Goal: Answer question/provide support: Share knowledge or assist other users

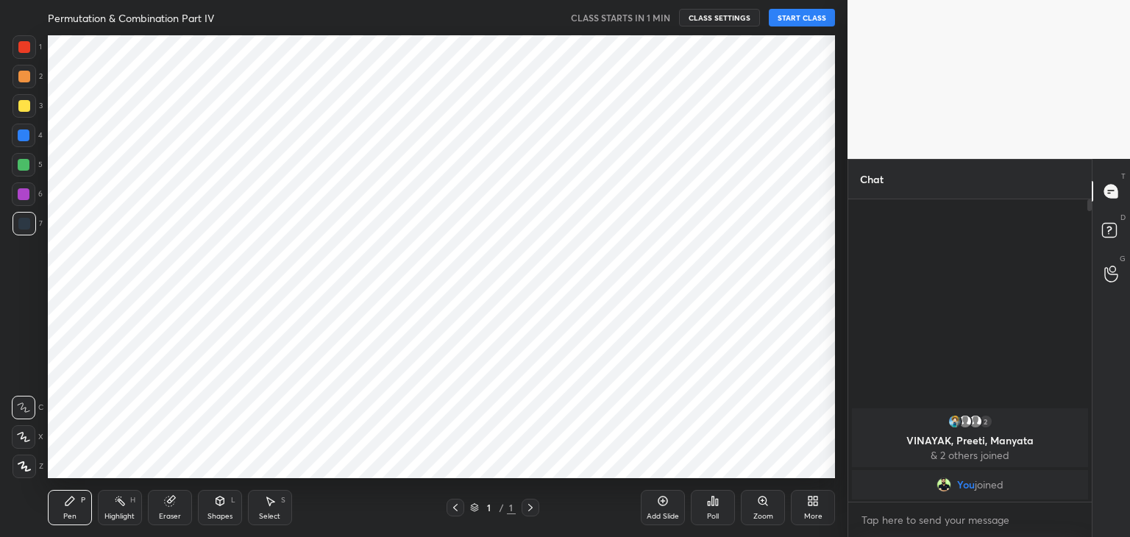
scroll to position [73139, 72793]
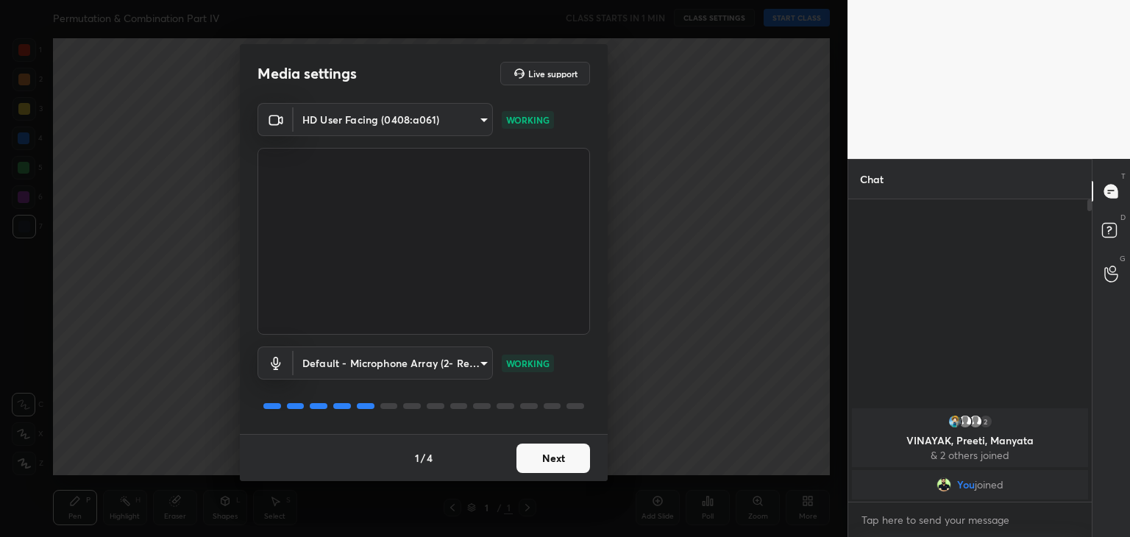
click at [553, 449] on button "Next" at bounding box center [554, 458] width 74 height 29
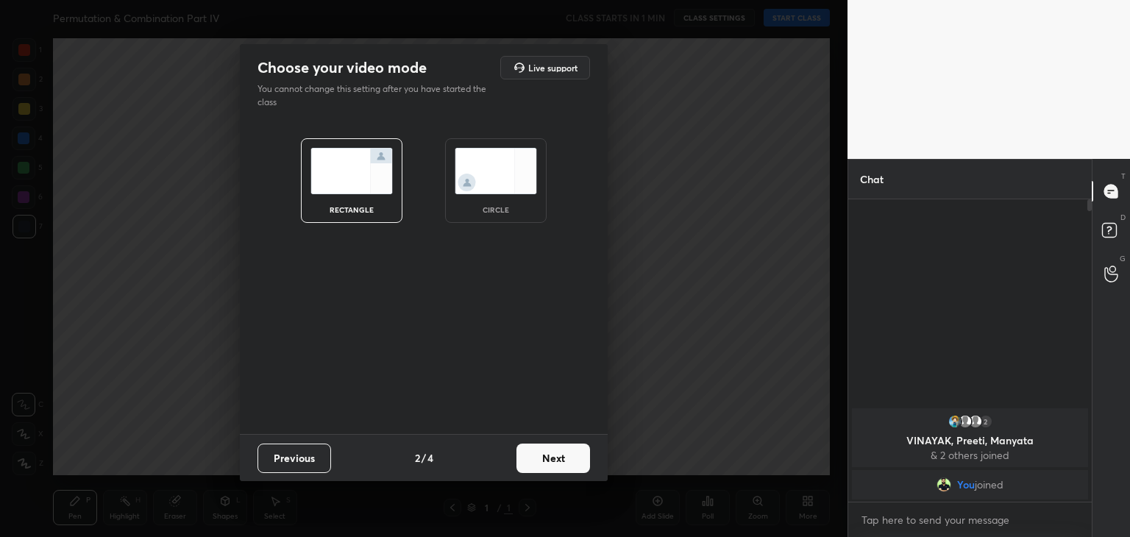
click at [518, 189] on img at bounding box center [496, 171] width 82 height 46
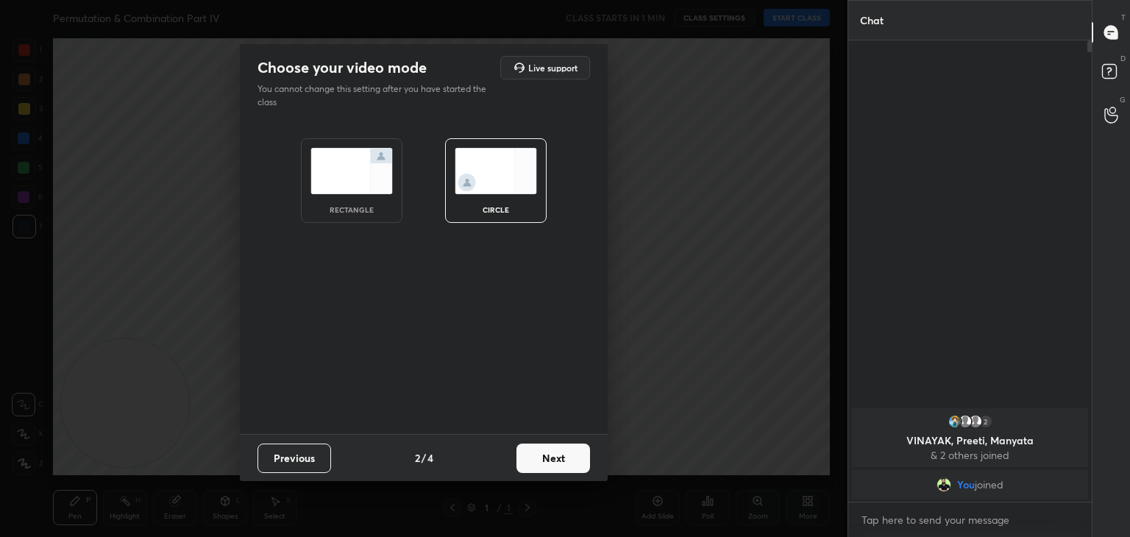
scroll to position [492, 239]
click at [564, 457] on button "Next" at bounding box center [554, 458] width 74 height 29
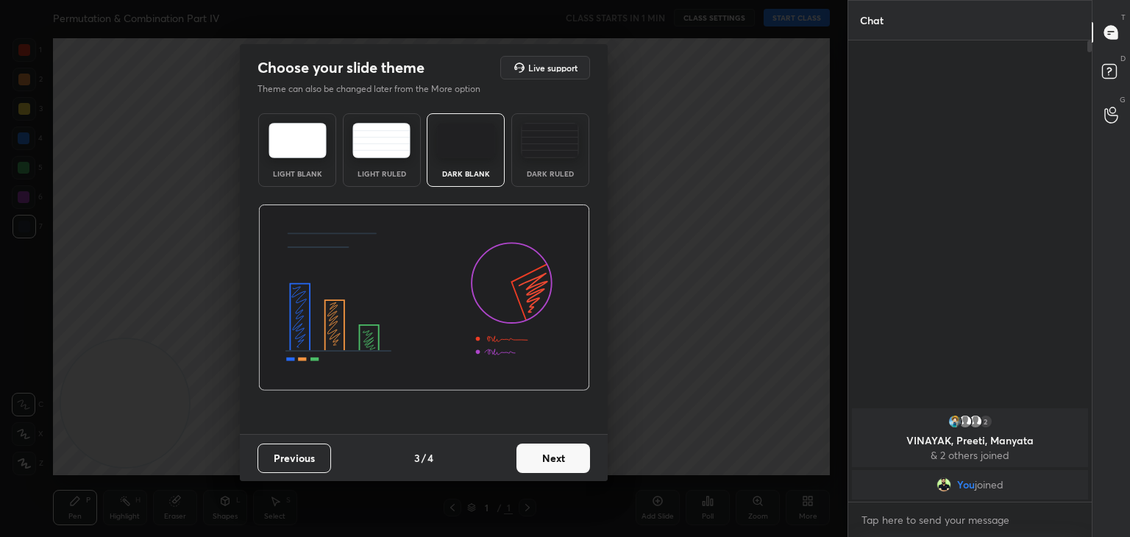
click at [568, 457] on button "Next" at bounding box center [554, 458] width 74 height 29
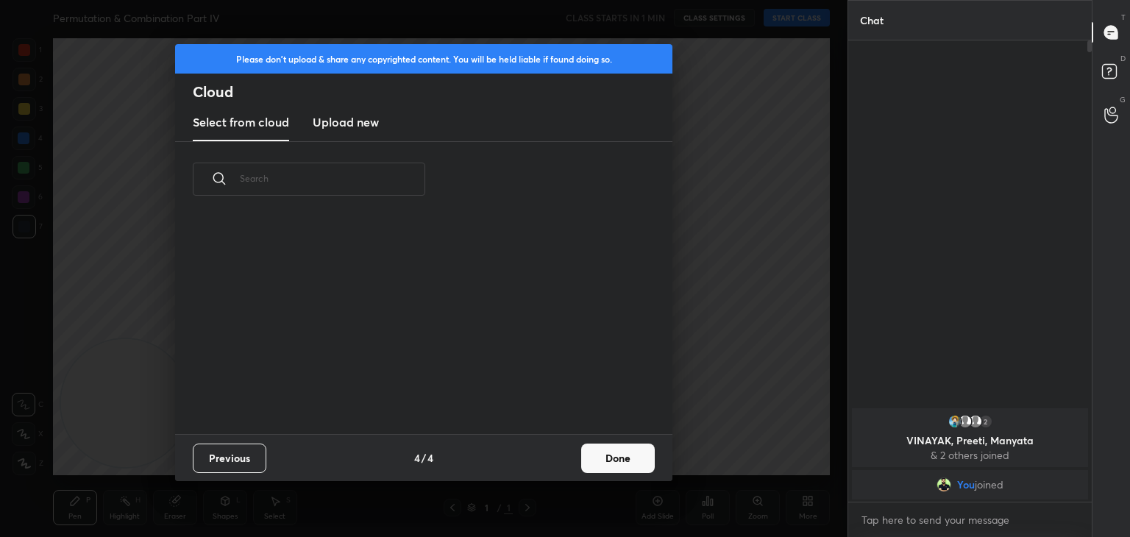
scroll to position [218, 472]
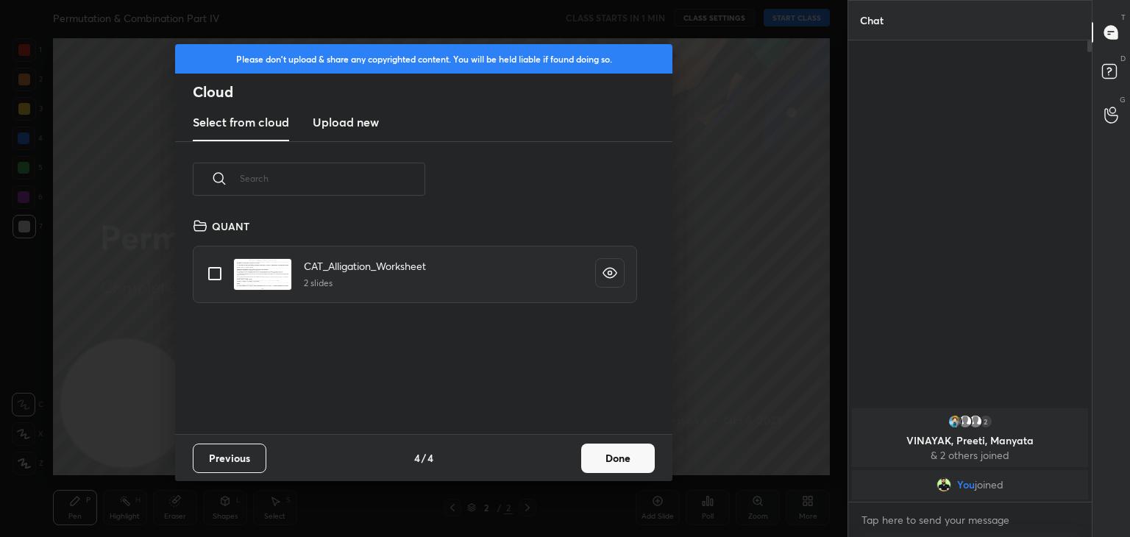
click at [610, 447] on button "Done" at bounding box center [618, 458] width 74 height 29
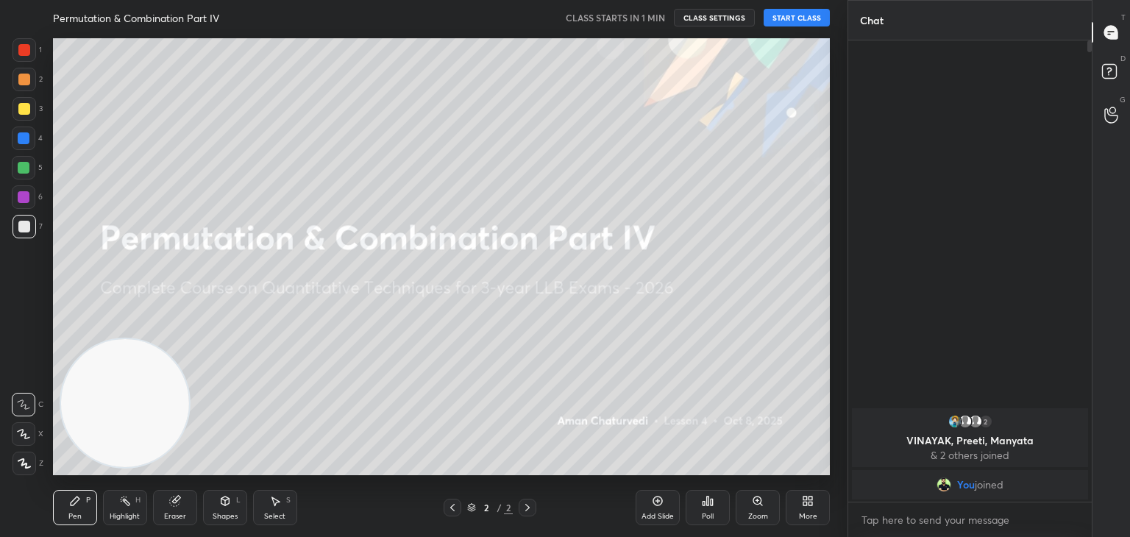
click at [793, 18] on button "START CLASS" at bounding box center [797, 18] width 66 height 18
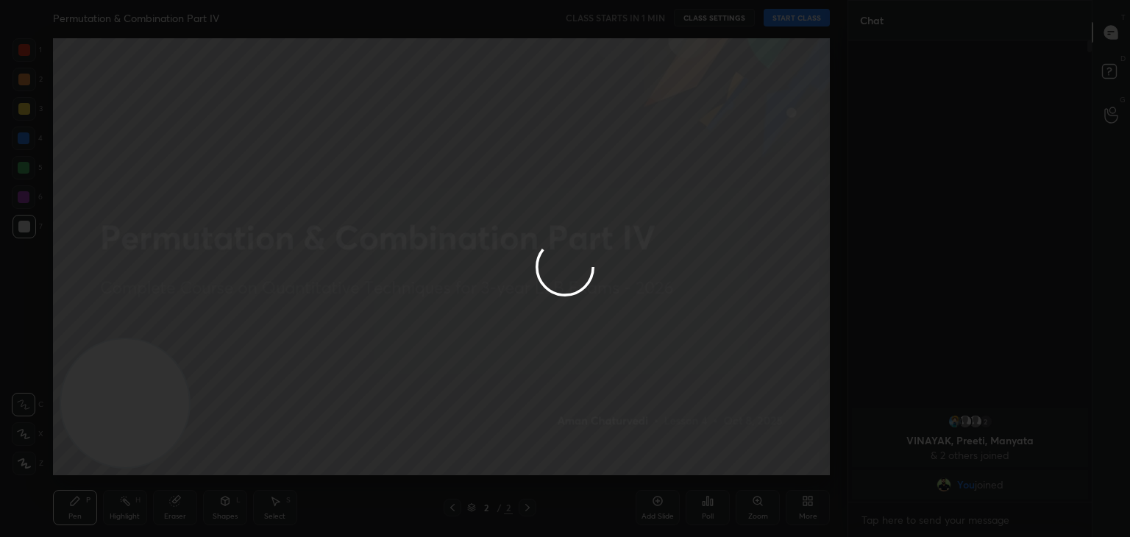
type textarea "x"
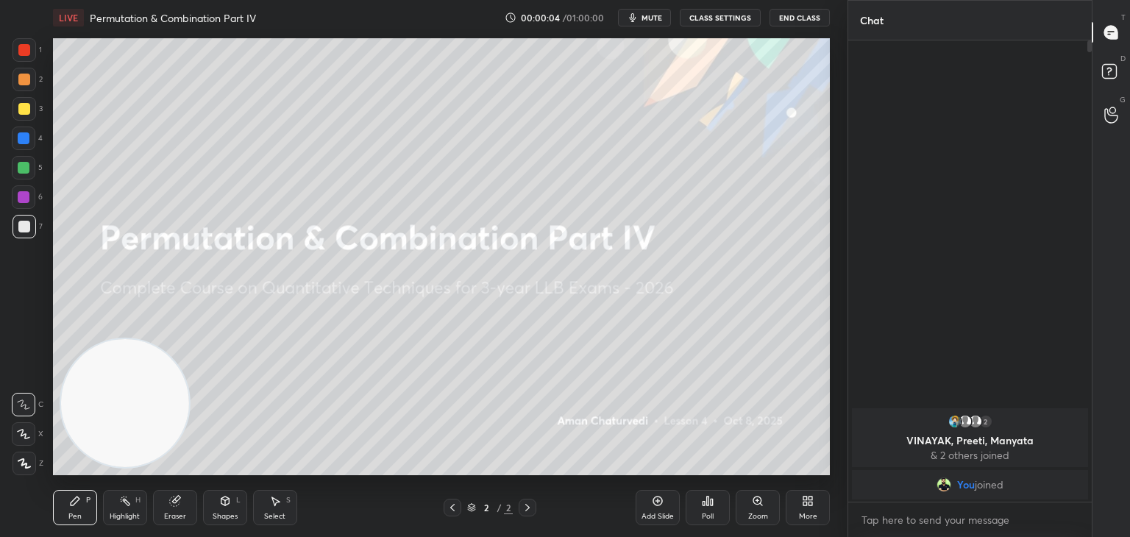
click at [19, 169] on div at bounding box center [24, 168] width 12 height 12
click at [804, 501] on icon at bounding box center [808, 501] width 12 height 12
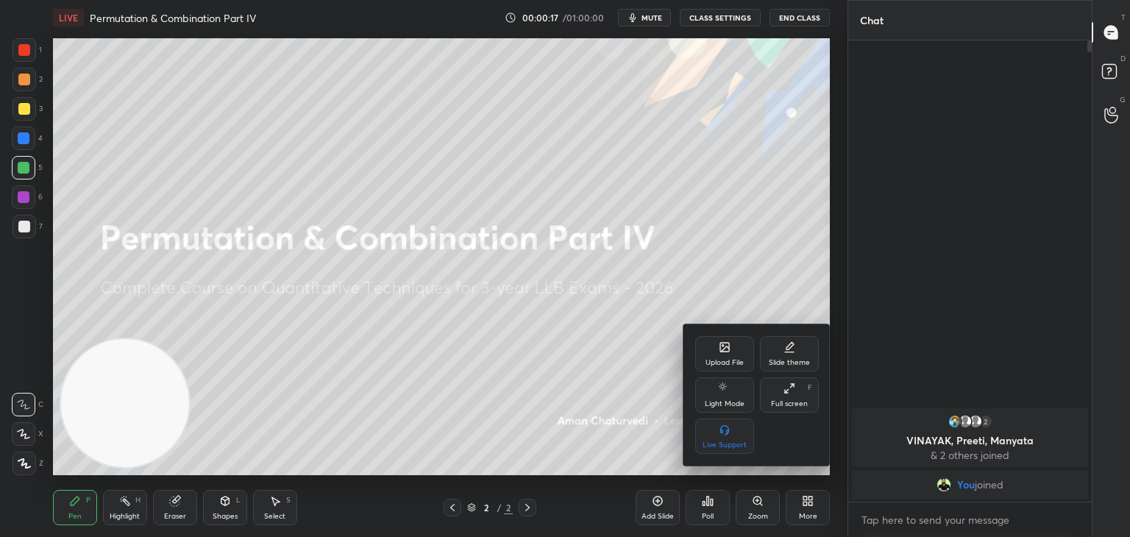
click at [731, 354] on div "Upload File" at bounding box center [724, 353] width 59 height 35
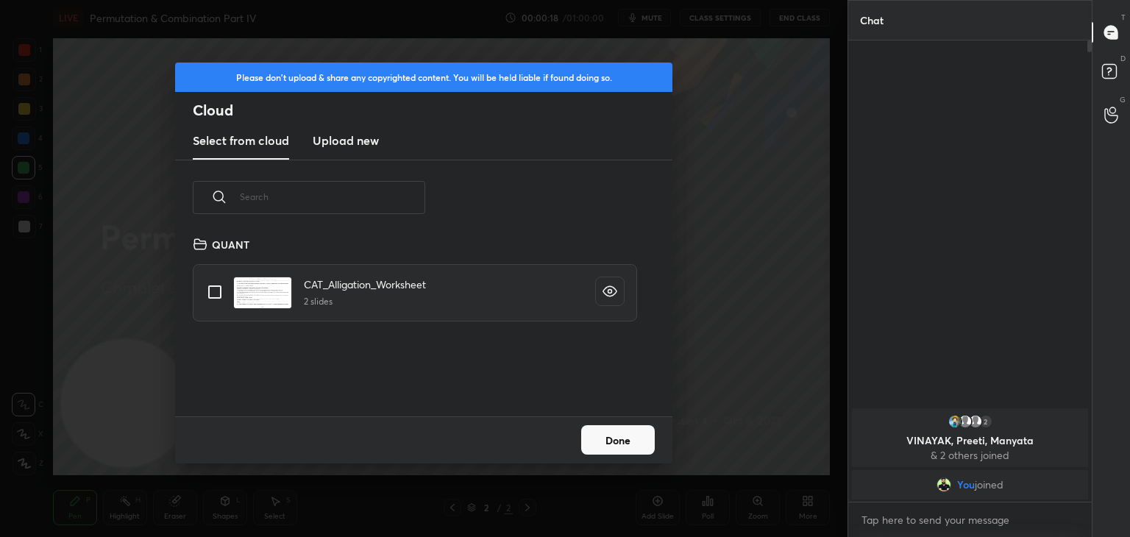
scroll to position [181, 472]
click at [356, 138] on h3 "Upload new" at bounding box center [346, 141] width 66 height 18
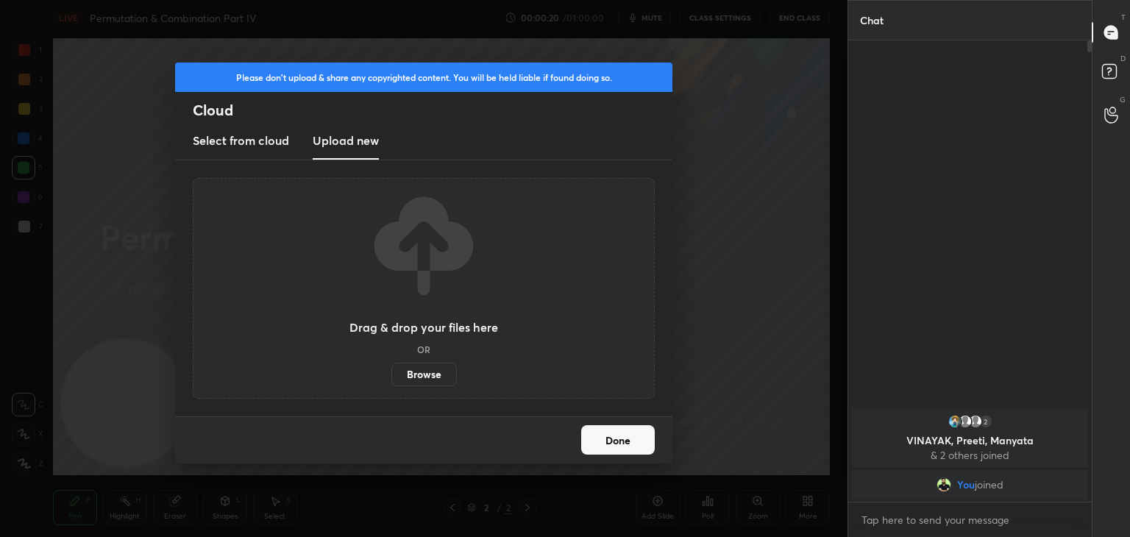
click at [423, 379] on label "Browse" at bounding box center [423, 375] width 65 height 24
click at [391, 379] on input "Browse" at bounding box center [391, 375] width 0 height 24
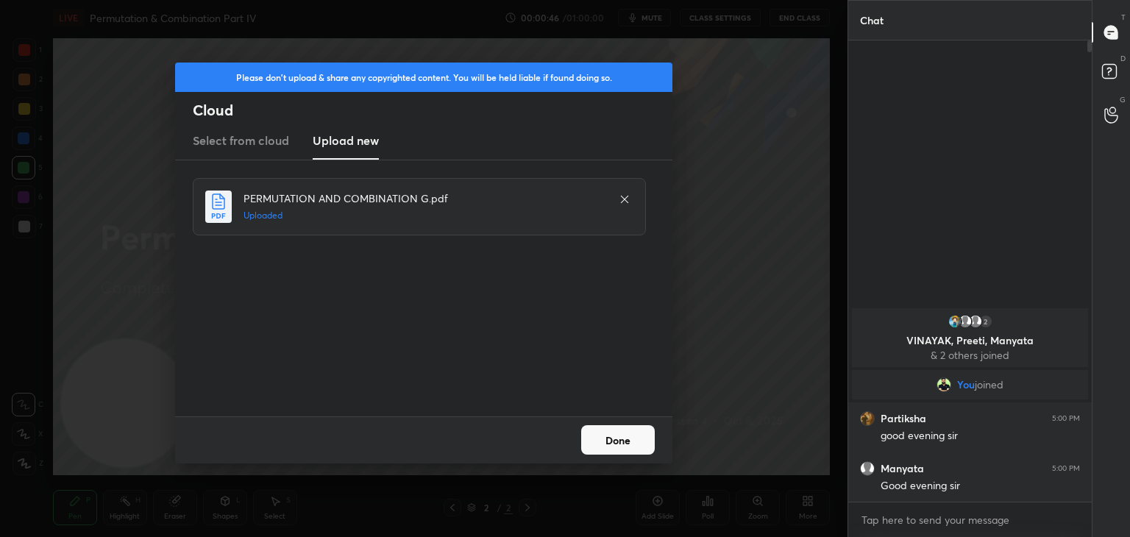
click at [636, 444] on button "Done" at bounding box center [618, 439] width 74 height 29
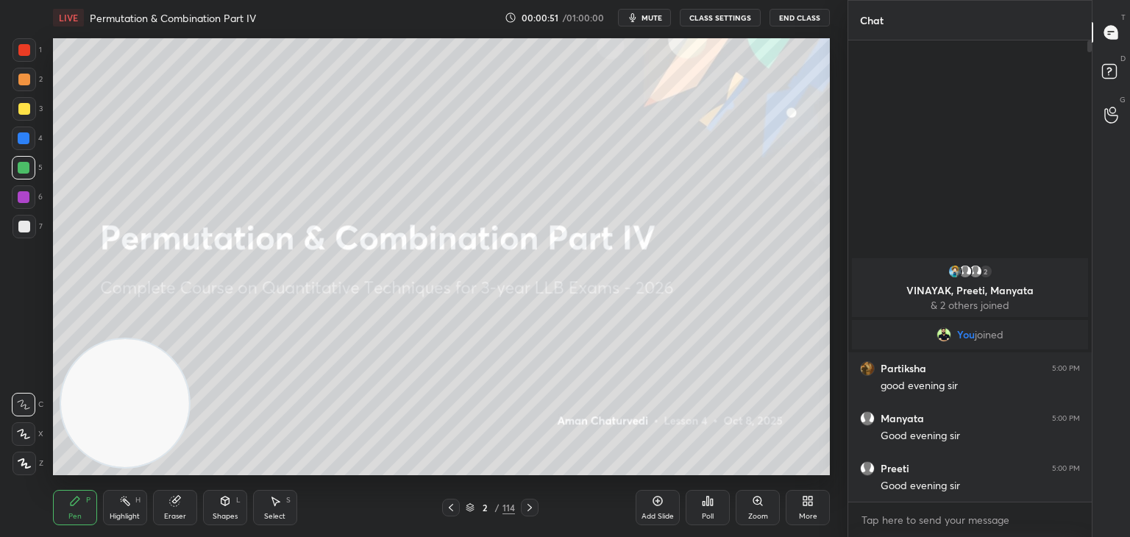
click at [470, 503] on icon at bounding box center [470, 507] width 9 height 9
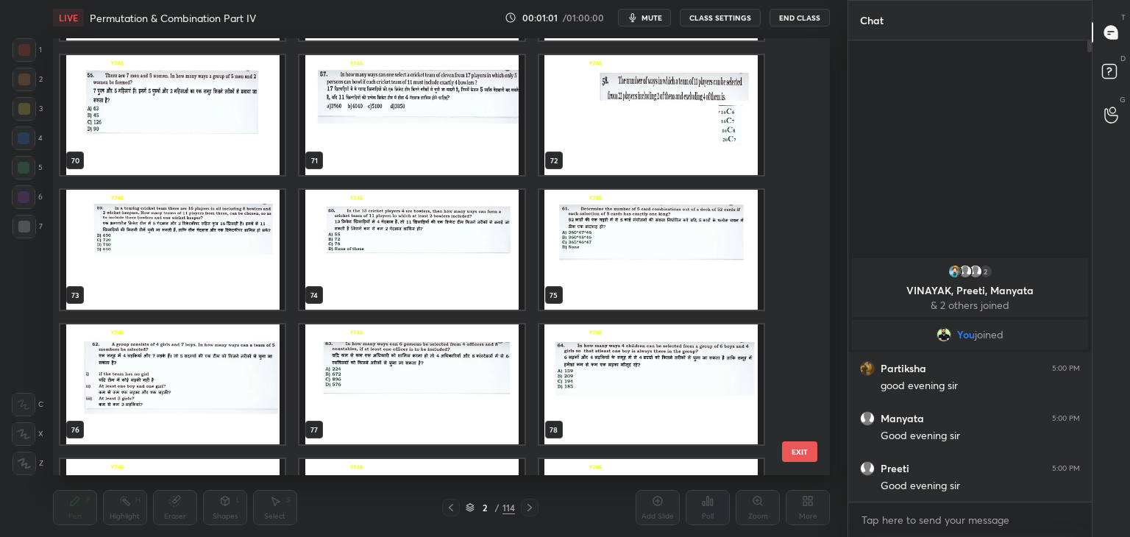
scroll to position [3085, 0]
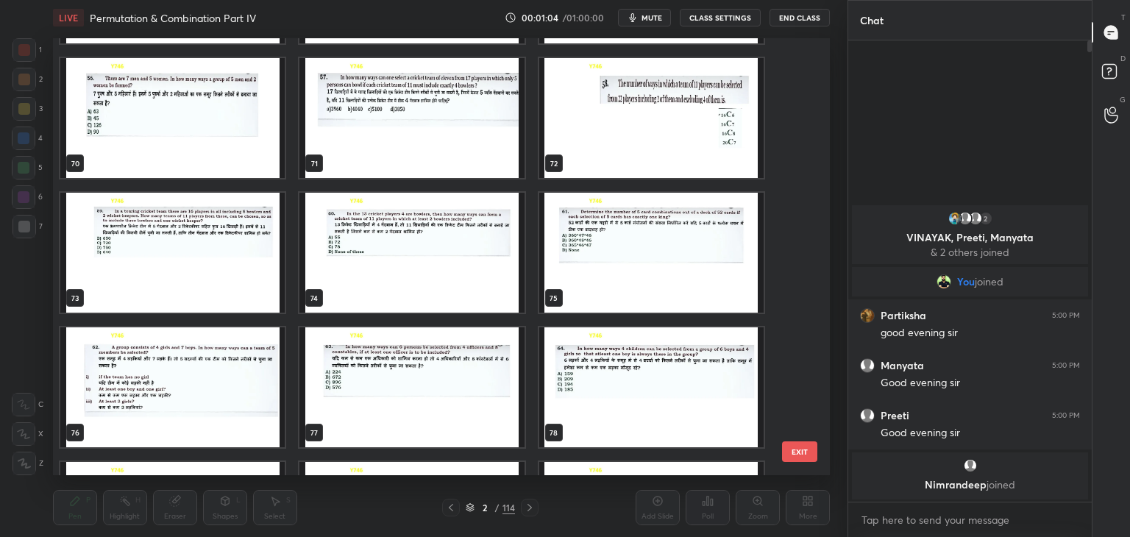
click at [174, 372] on img "grid" at bounding box center [172, 387] width 224 height 120
click at [176, 372] on img "grid" at bounding box center [172, 387] width 224 height 120
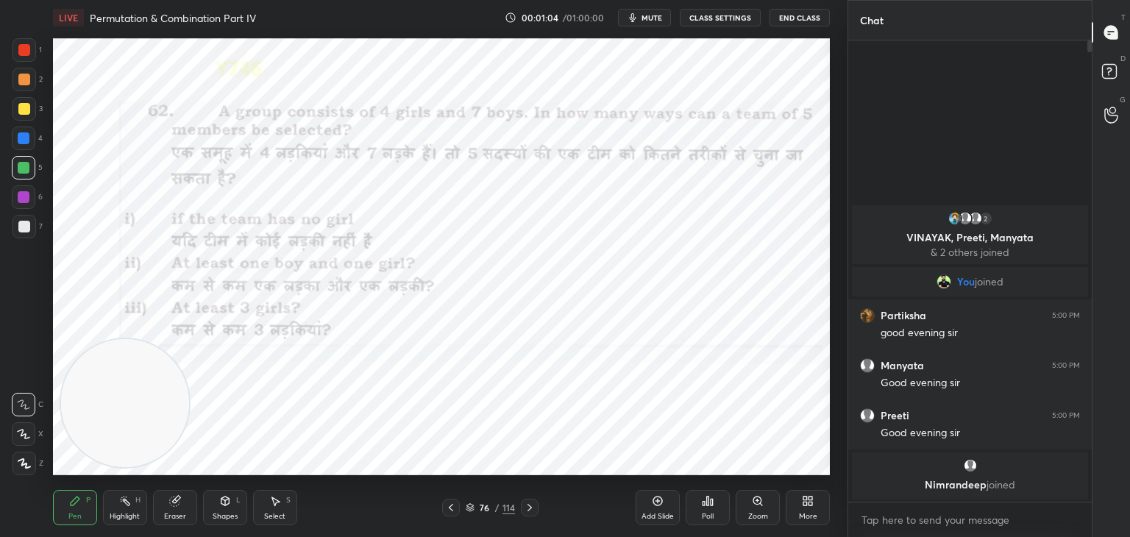
click at [177, 372] on img "grid" at bounding box center [172, 387] width 224 height 120
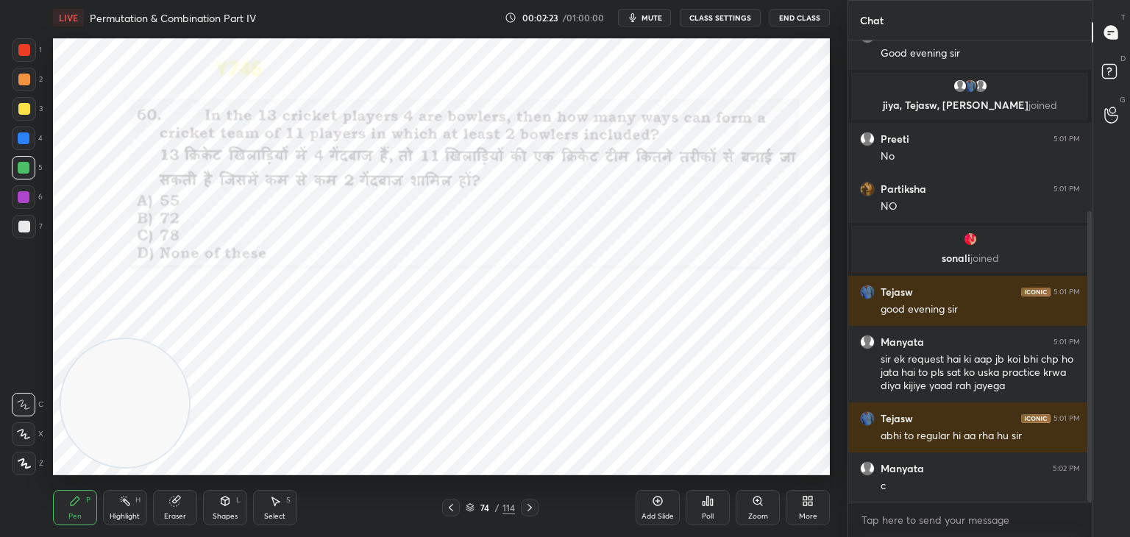
scroll to position [271, 0]
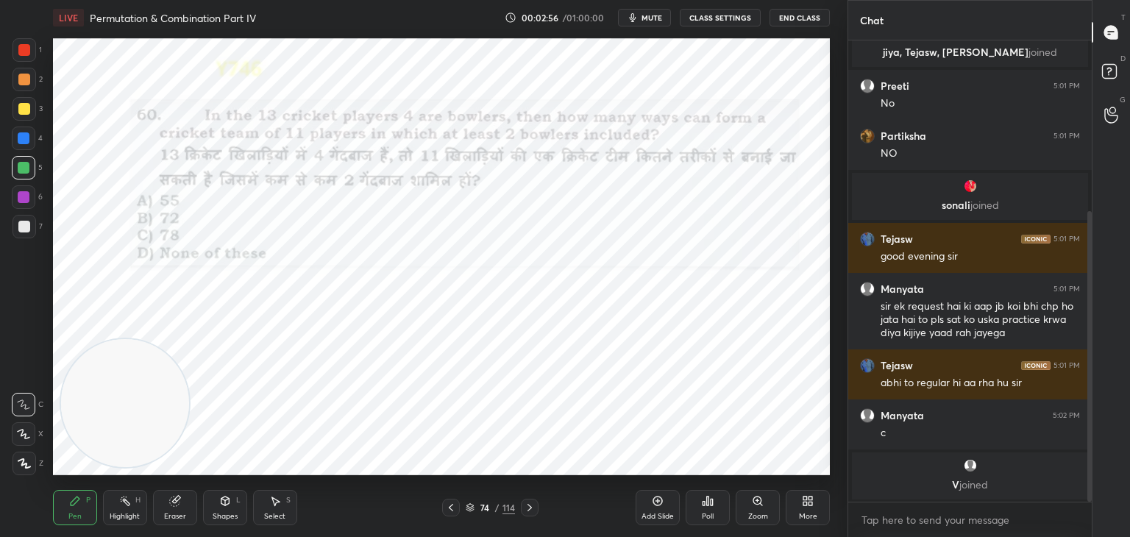
click at [162, 507] on div "Eraser" at bounding box center [175, 507] width 44 height 35
click at [26, 463] on span "Erase all" at bounding box center [24, 463] width 22 height 10
click at [68, 504] on div "Pen P" at bounding box center [75, 507] width 44 height 35
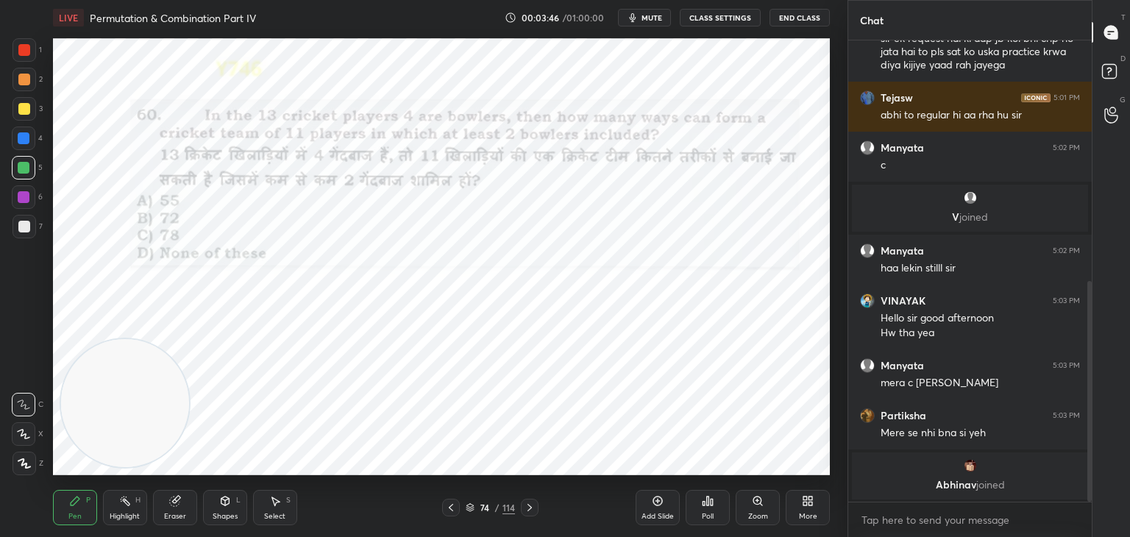
scroll to position [589, 0]
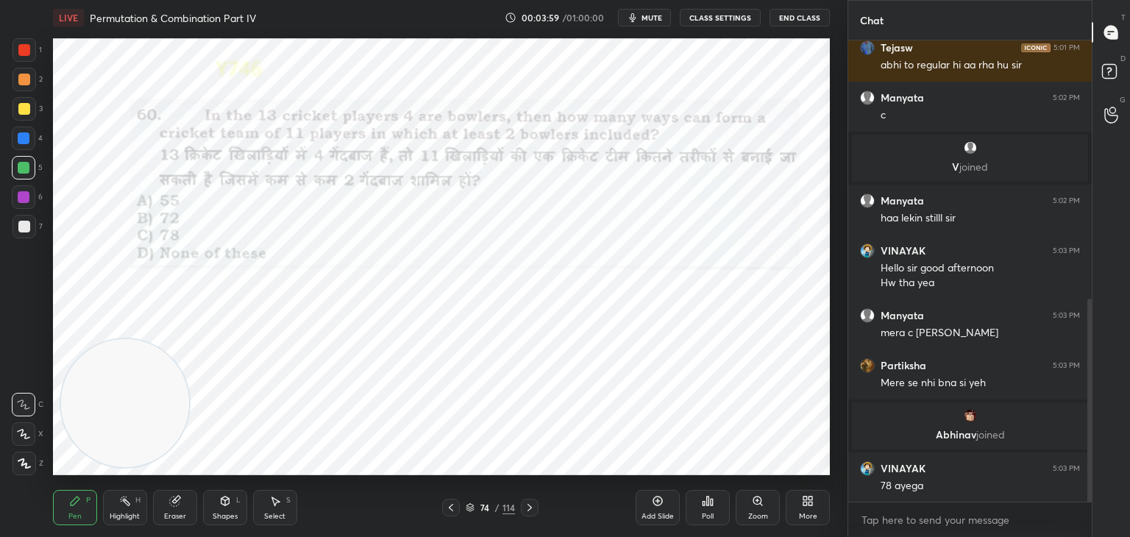
click at [24, 51] on div at bounding box center [24, 50] width 12 height 12
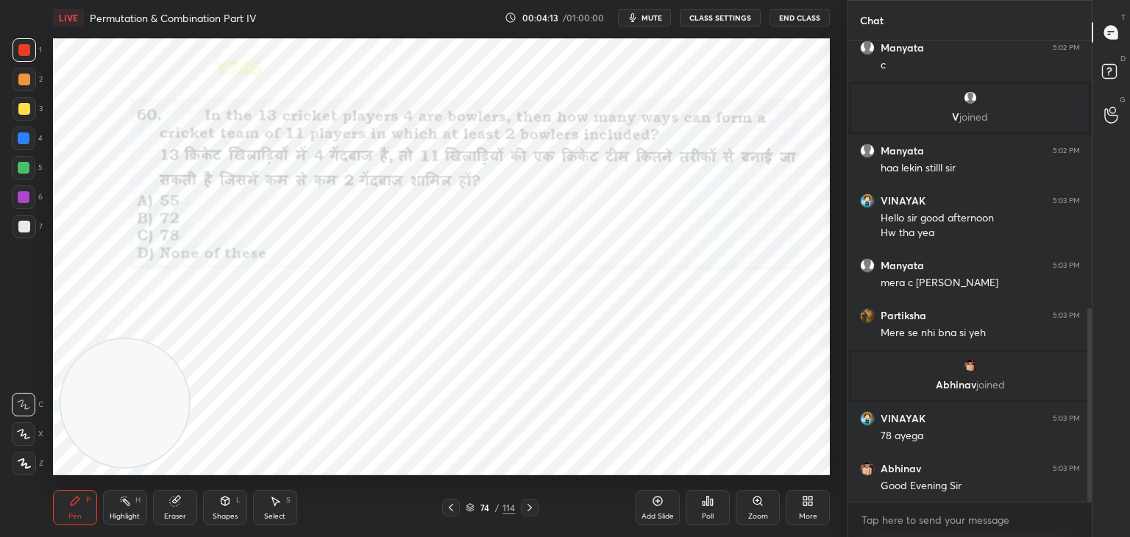
click at [179, 503] on icon at bounding box center [175, 502] width 10 height 10
click at [15, 457] on div "Erase all" at bounding box center [24, 464] width 24 height 24
click at [165, 503] on div "Eraser" at bounding box center [175, 507] width 44 height 35
click at [30, 354] on div at bounding box center [25, 357] width 24 height 24
click at [81, 499] on div "Pen P" at bounding box center [75, 507] width 44 height 35
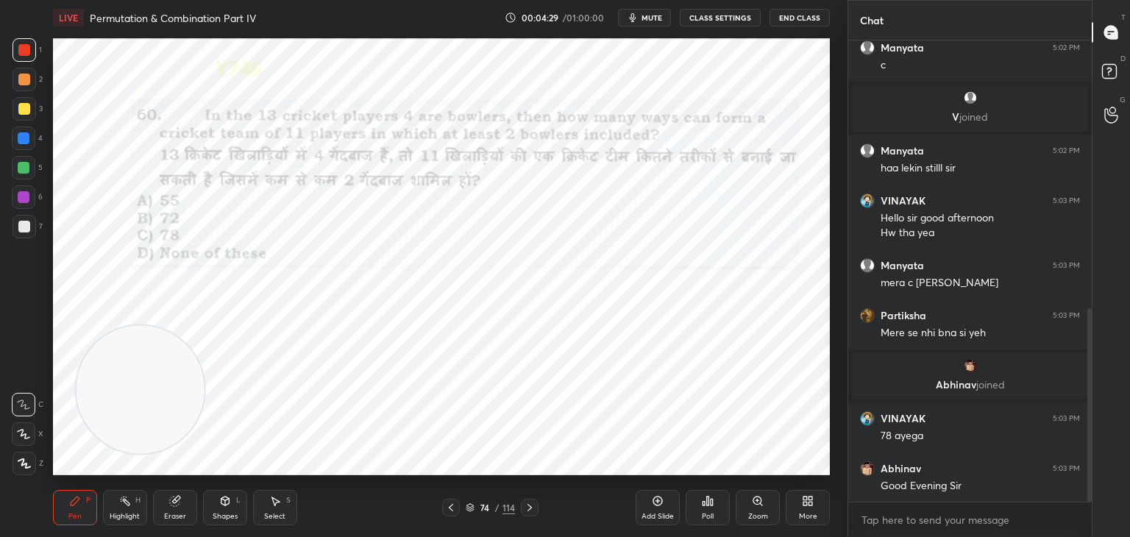
click at [177, 497] on icon at bounding box center [176, 499] width 8 height 7
click at [86, 500] on div "P" at bounding box center [88, 500] width 4 height 7
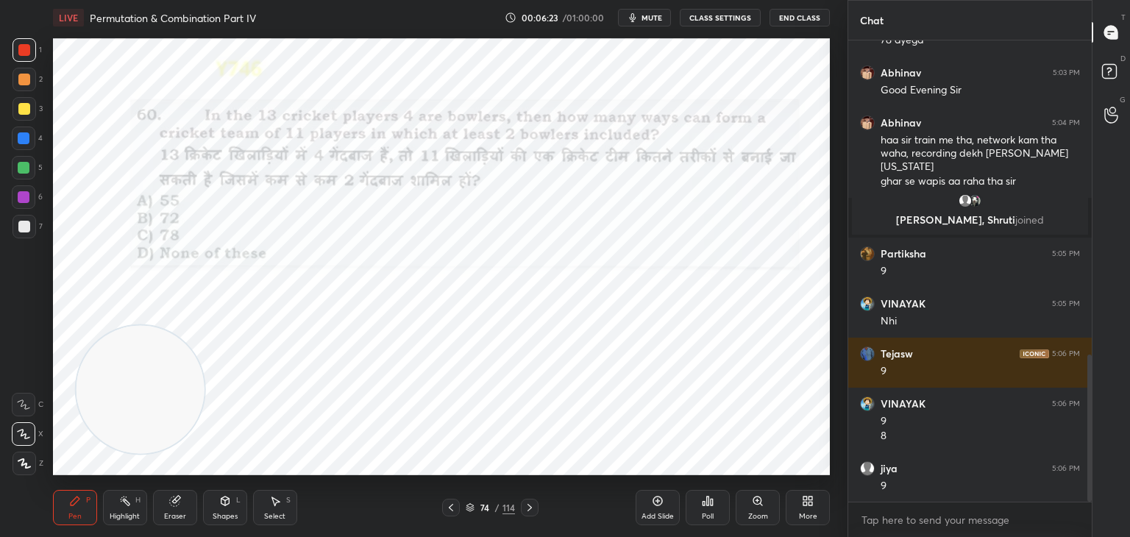
scroll to position [1035, 0]
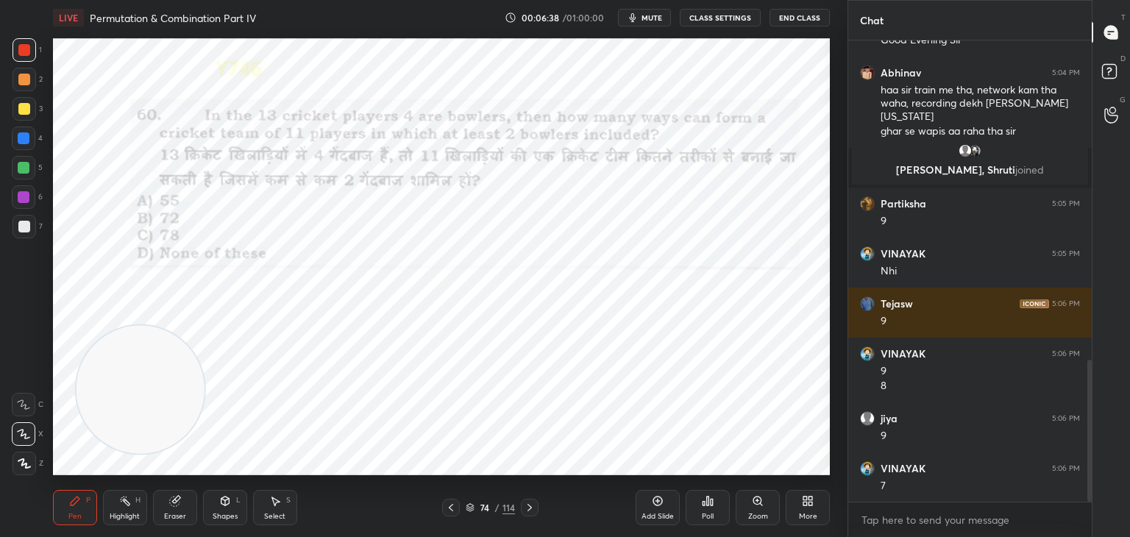
click at [650, 15] on span "mute" at bounding box center [652, 18] width 21 height 10
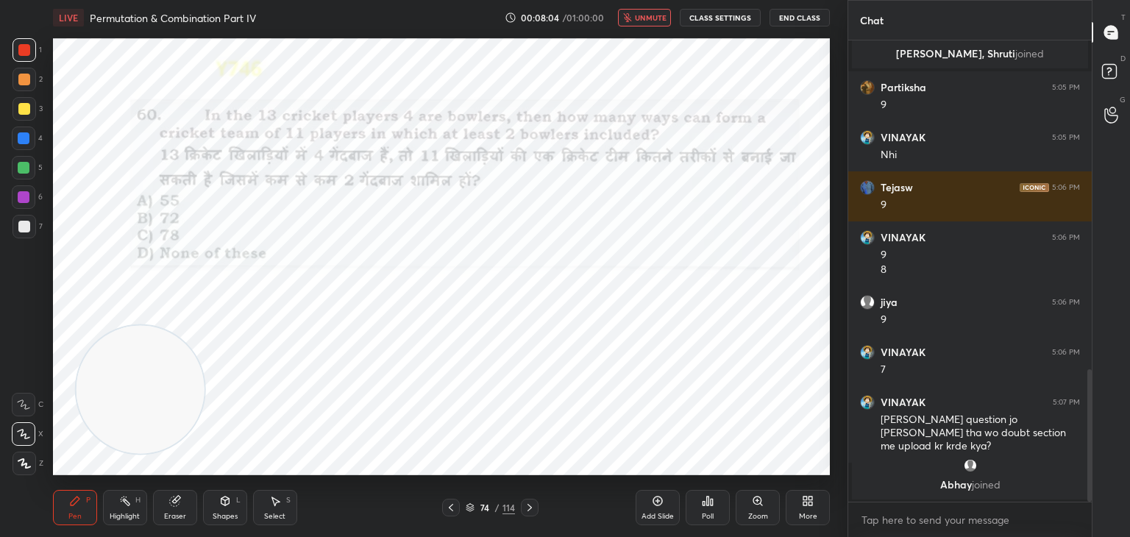
scroll to position [1076, 0]
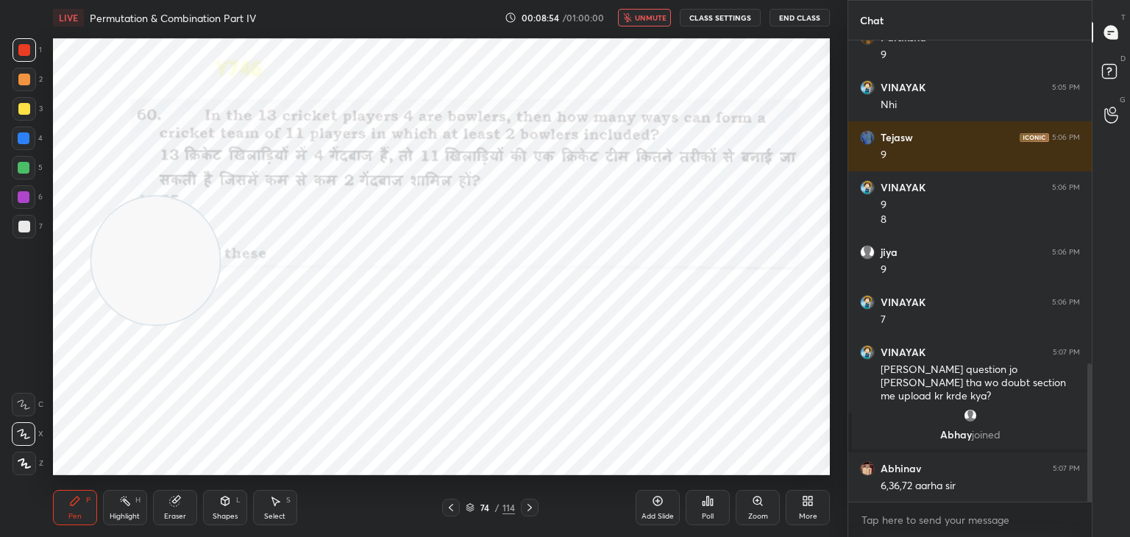
click at [177, 511] on div "Eraser" at bounding box center [175, 507] width 44 height 35
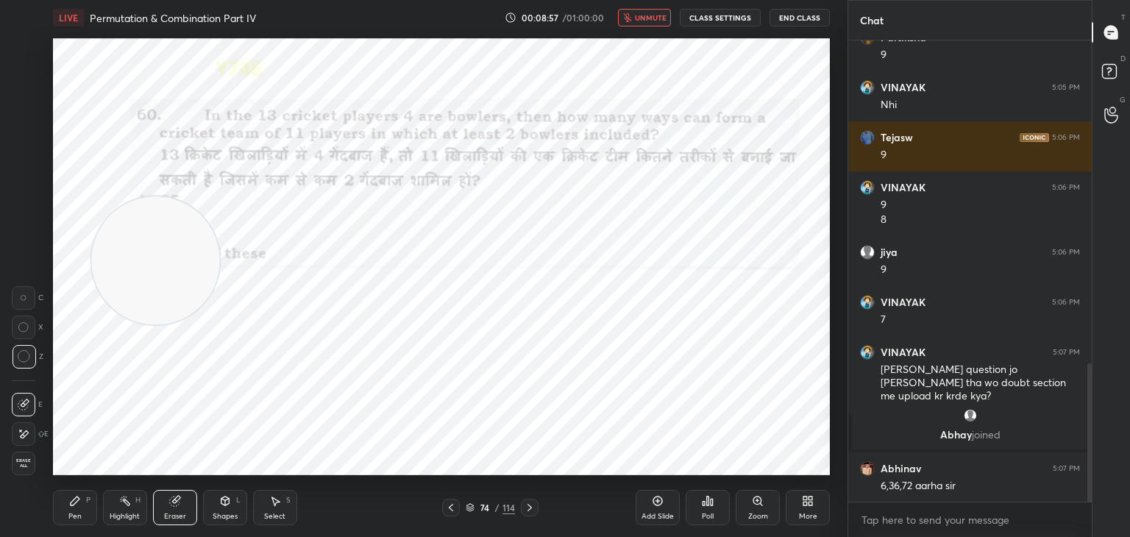
click at [90, 507] on div "Pen P" at bounding box center [75, 507] width 44 height 35
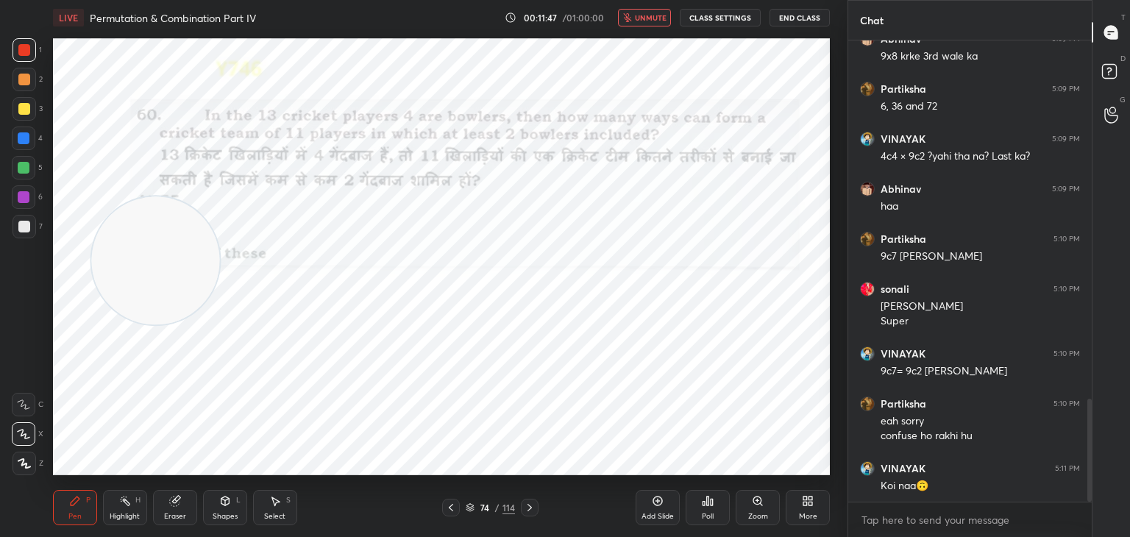
scroll to position [1656, 0]
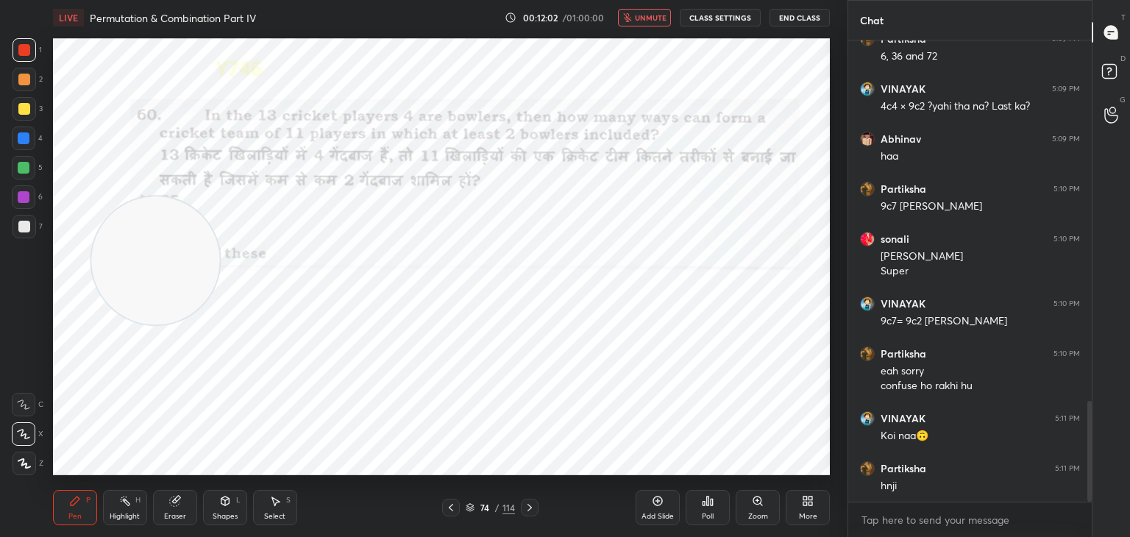
click at [656, 15] on span "unmute" at bounding box center [651, 18] width 32 height 10
click at [650, 18] on span "mute" at bounding box center [652, 18] width 21 height 10
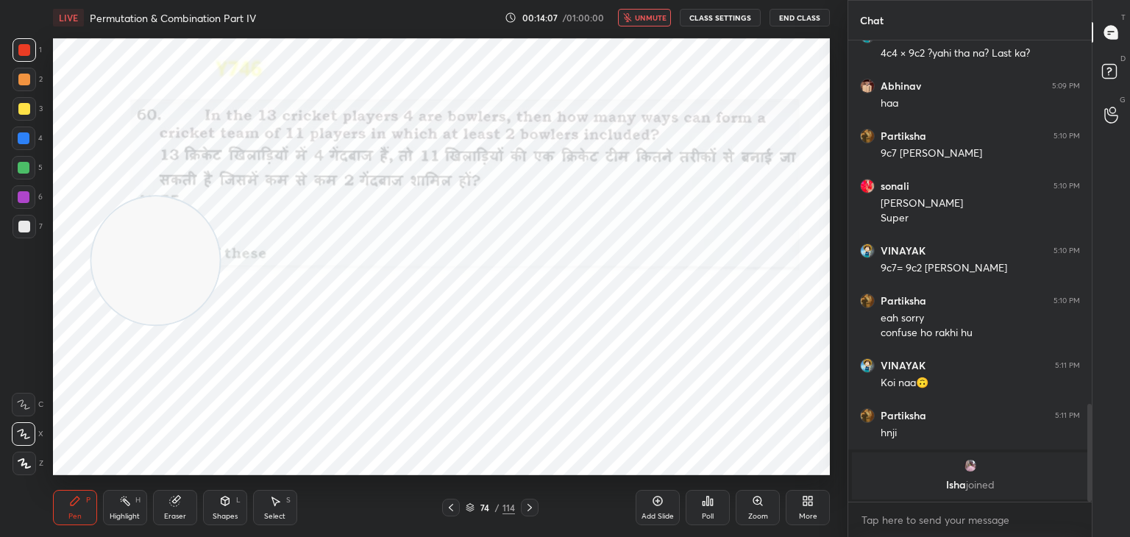
click at [656, 15] on span "unmute" at bounding box center [651, 18] width 32 height 10
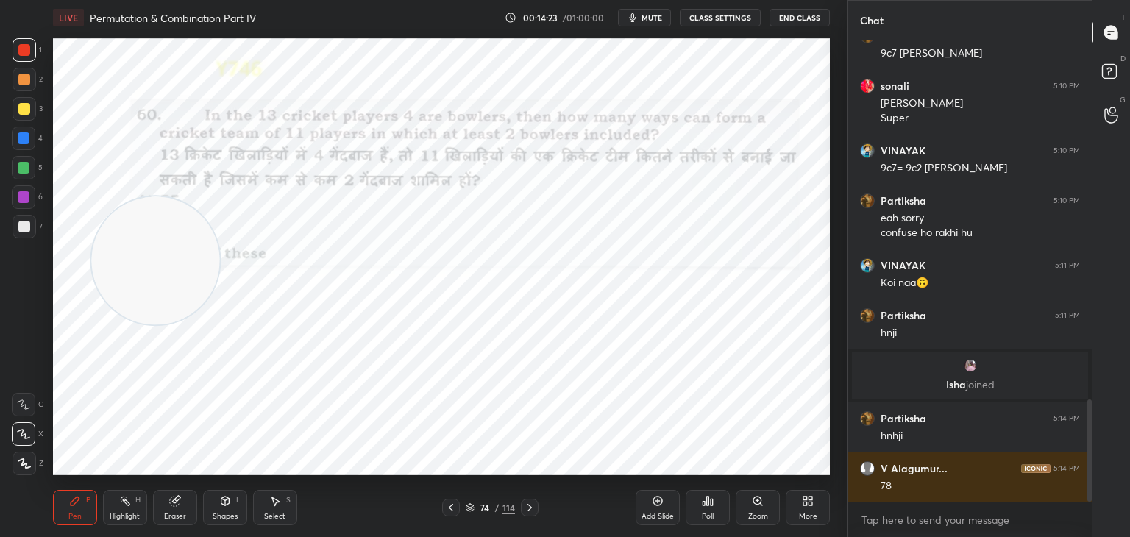
scroll to position [1664, 0]
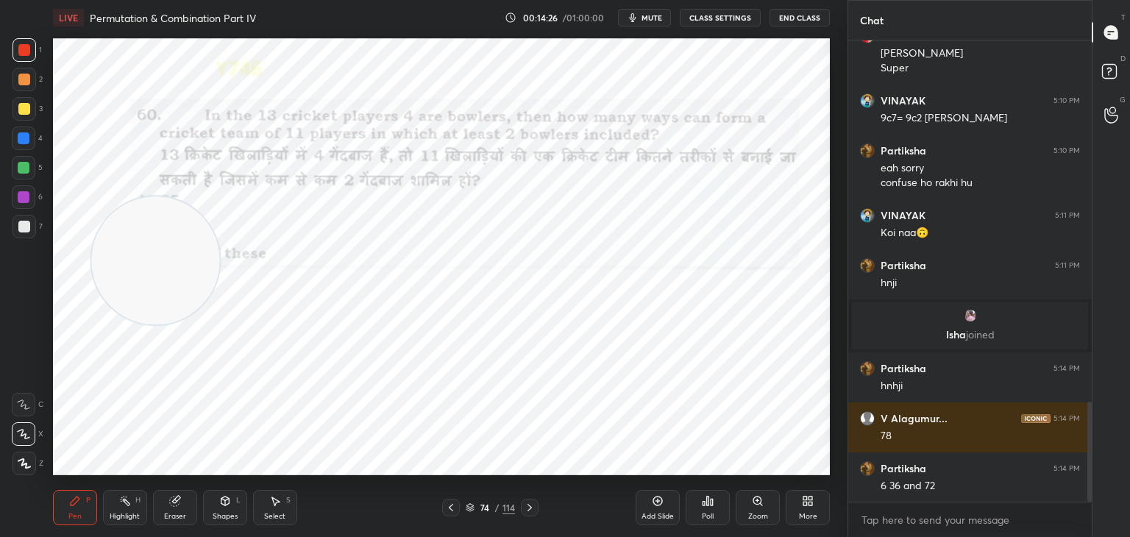
click at [24, 172] on div at bounding box center [24, 168] width 12 height 12
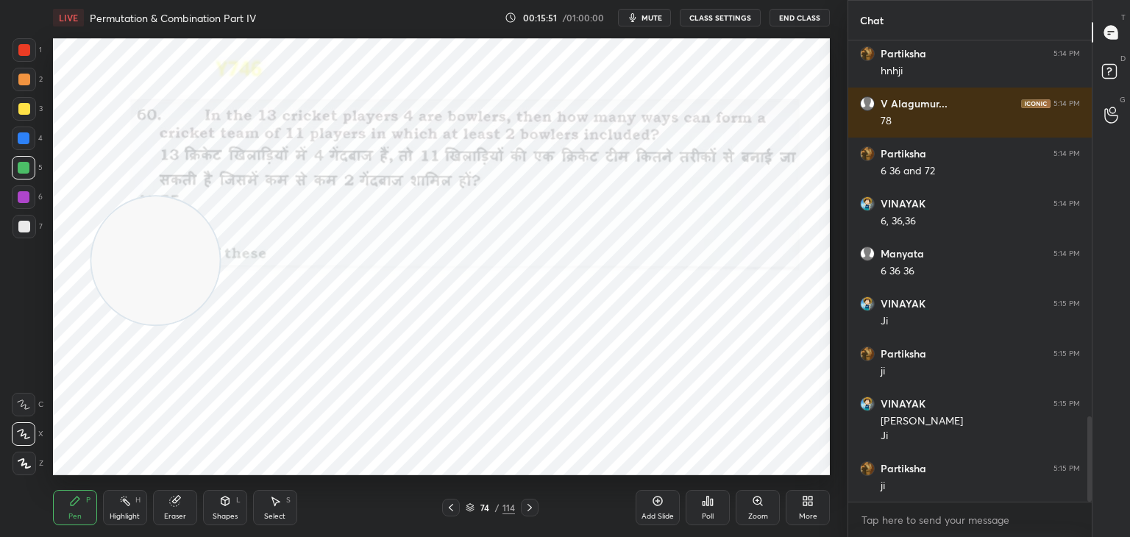
scroll to position [2029, 0]
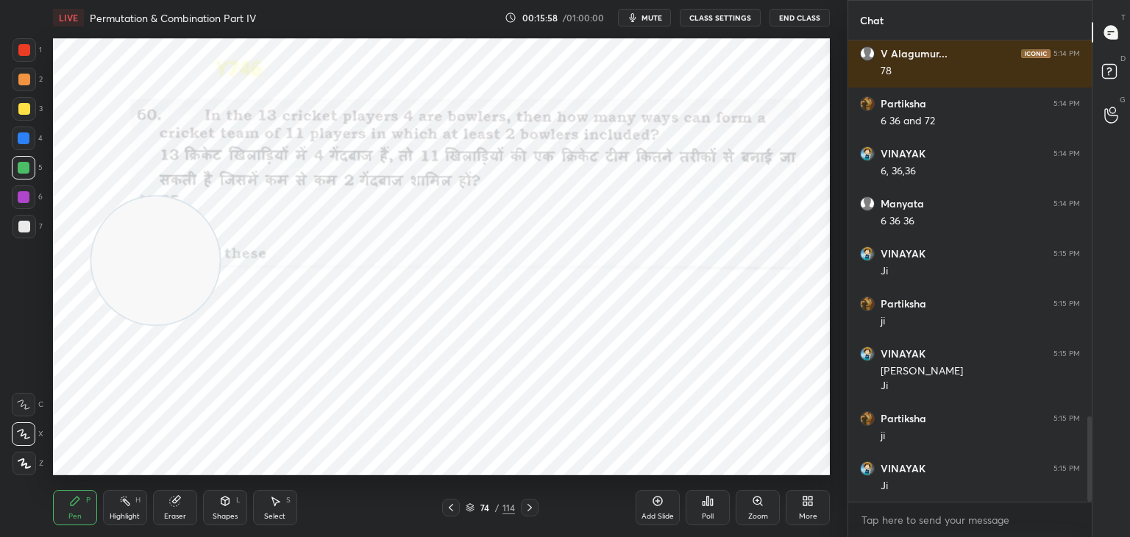
click at [26, 136] on div at bounding box center [24, 138] width 12 height 12
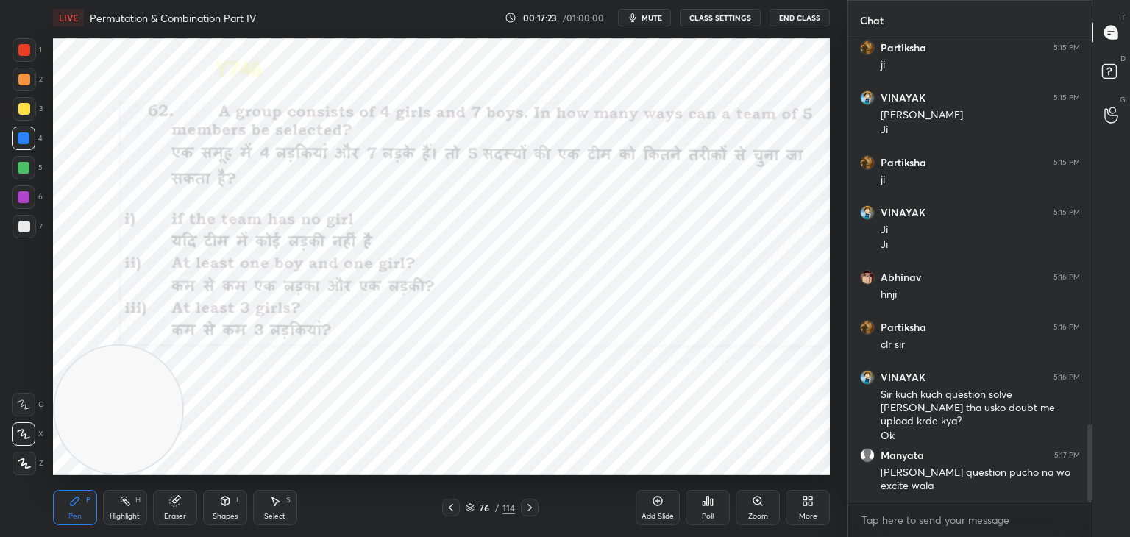
scroll to position [2336, 0]
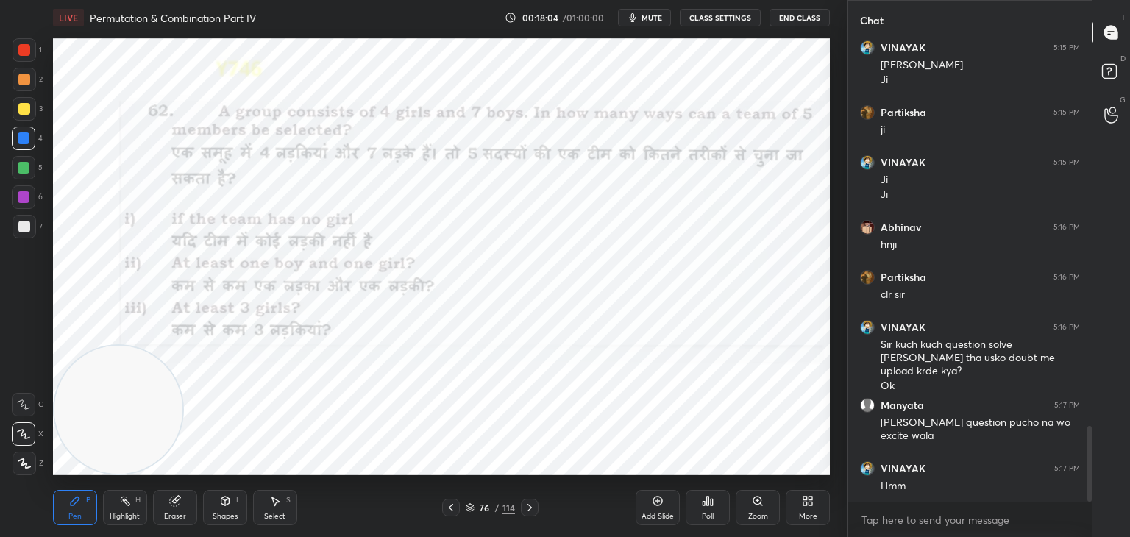
click at [176, 501] on icon at bounding box center [175, 502] width 10 height 10
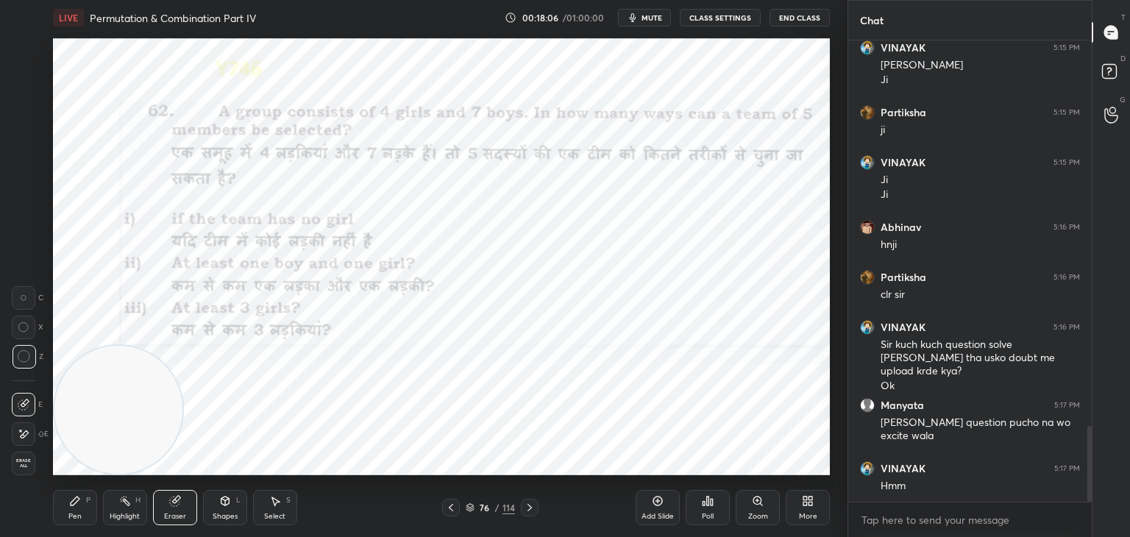
scroll to position [2386, 0]
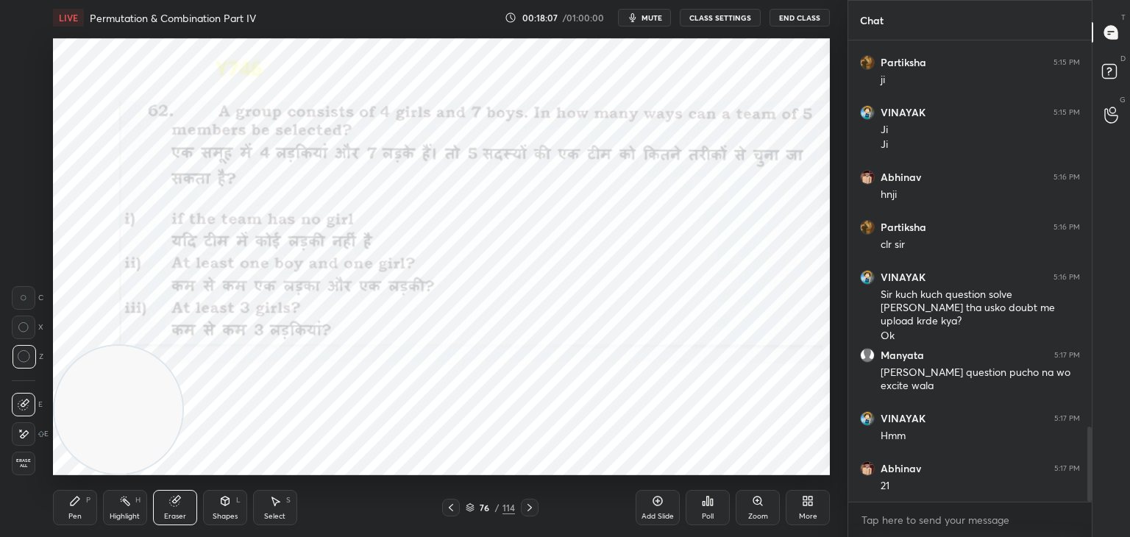
click at [77, 508] on div "Pen P" at bounding box center [75, 507] width 44 height 35
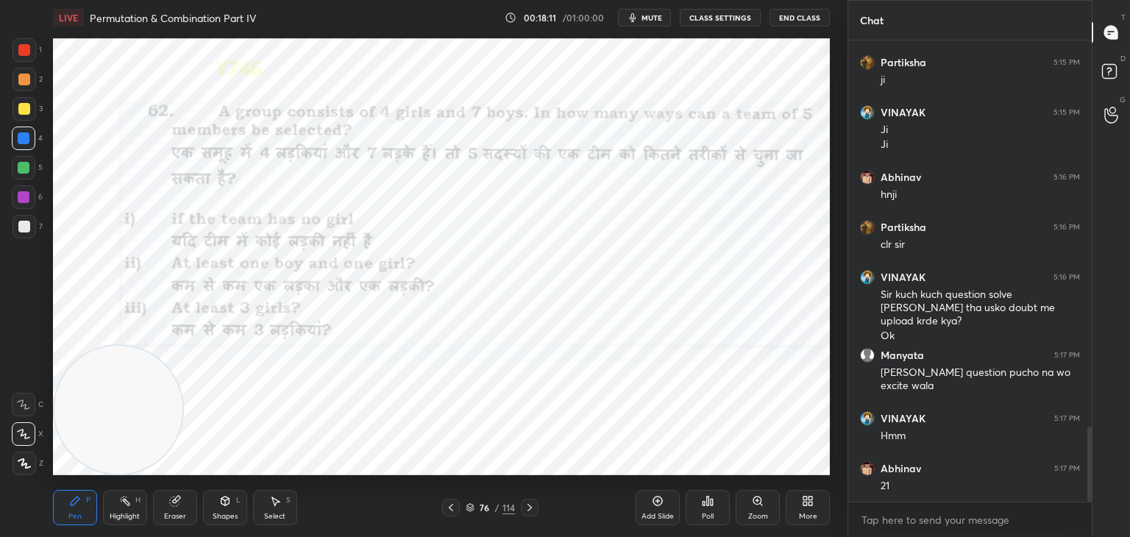
click at [180, 504] on icon at bounding box center [175, 501] width 12 height 12
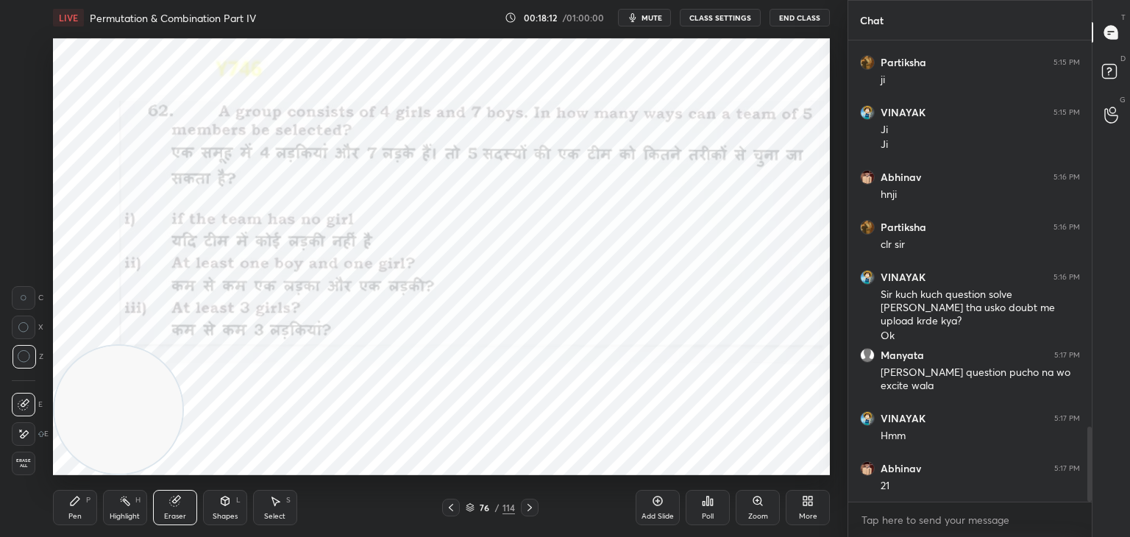
click at [86, 506] on div "Pen P" at bounding box center [75, 507] width 44 height 35
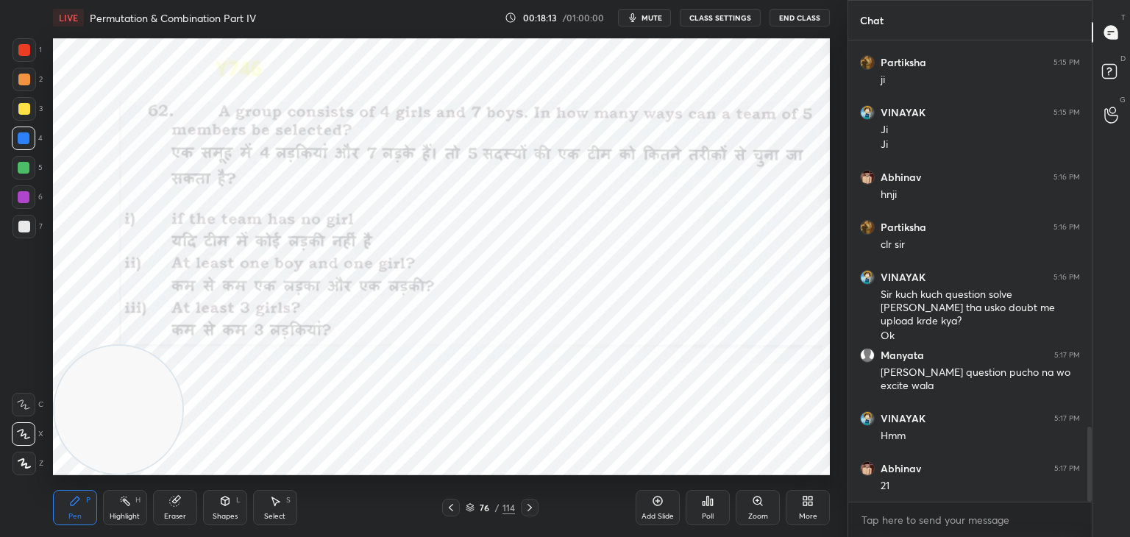
click at [180, 450] on video at bounding box center [118, 410] width 128 height 128
click at [176, 500] on icon at bounding box center [175, 502] width 10 height 10
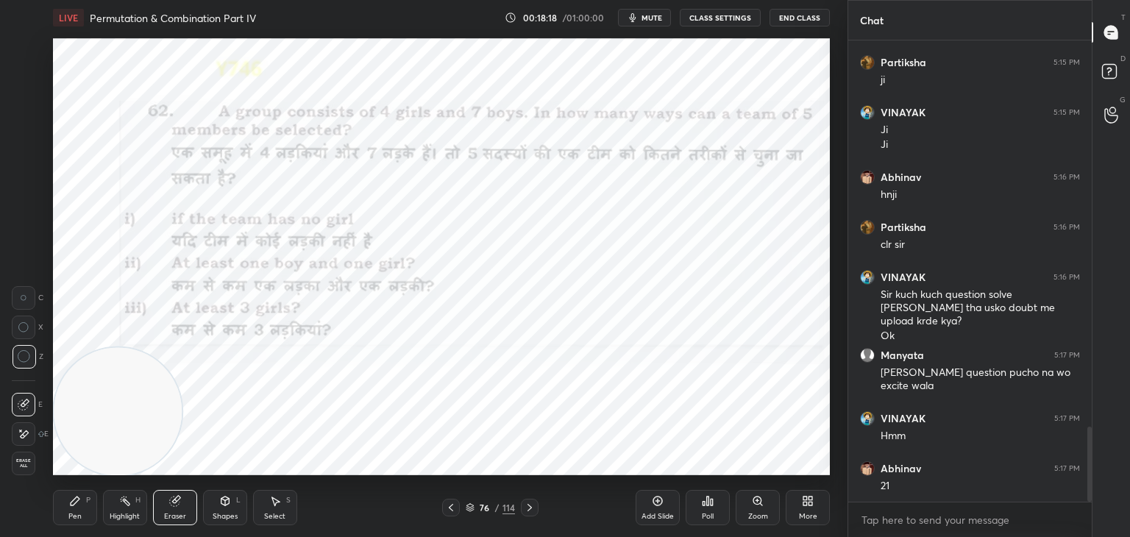
click at [91, 509] on div "Pen P" at bounding box center [75, 507] width 44 height 35
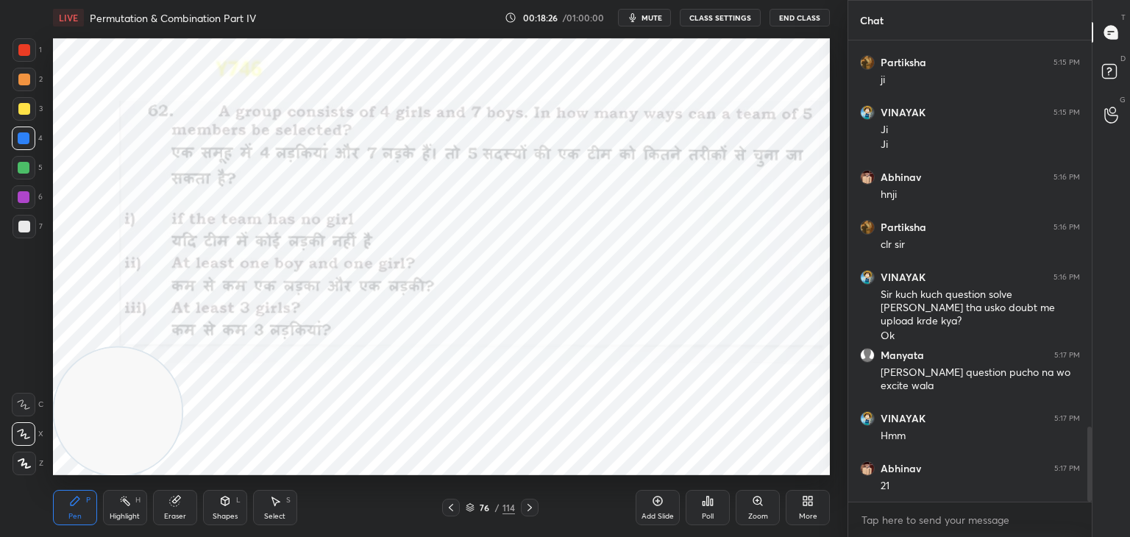
click at [18, 50] on div at bounding box center [24, 50] width 12 height 12
click at [182, 500] on div "Eraser" at bounding box center [175, 507] width 44 height 35
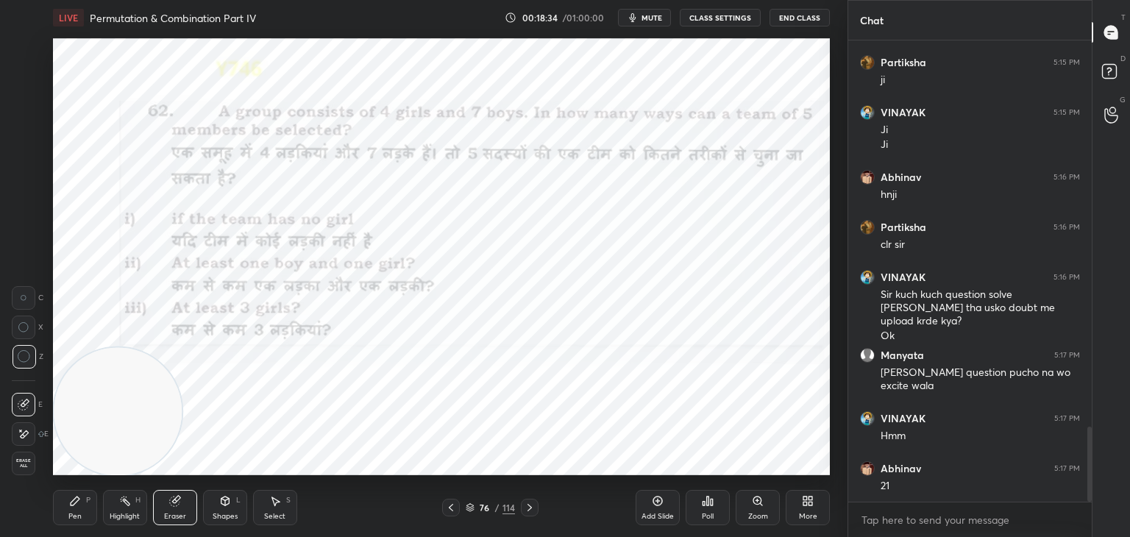
click at [65, 501] on div "Pen P" at bounding box center [75, 507] width 44 height 35
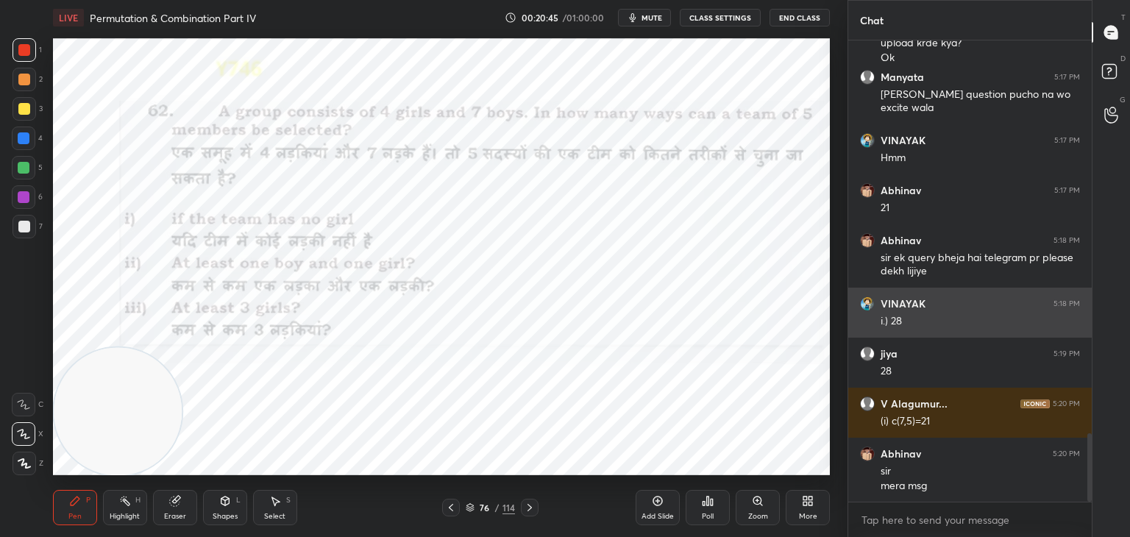
scroll to position [2678, 0]
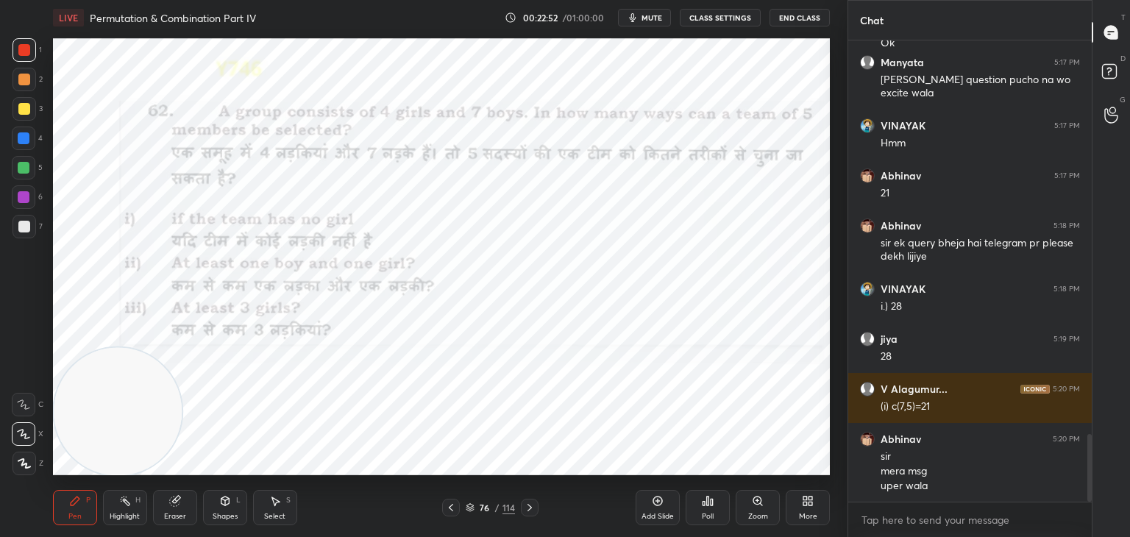
click at [35, 52] on div at bounding box center [25, 50] width 24 height 24
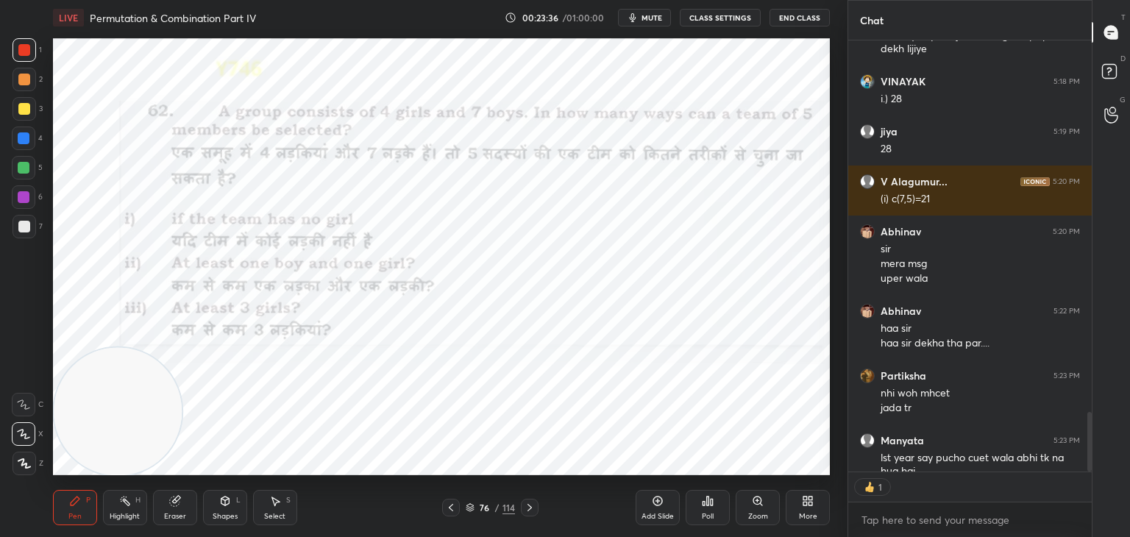
scroll to position [428, 239]
click at [189, 504] on div "Eraser" at bounding box center [175, 507] width 44 height 35
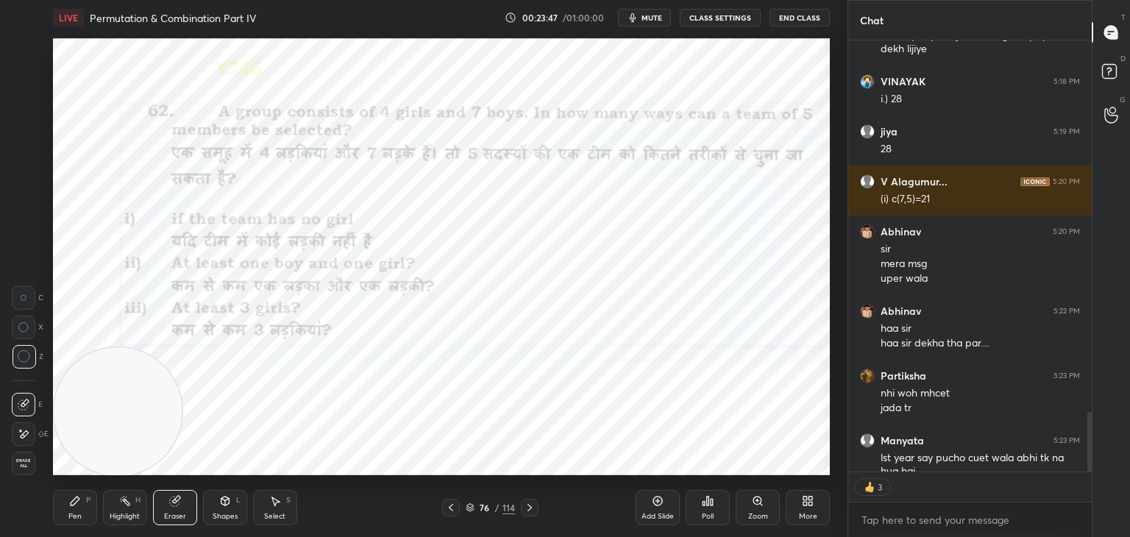
scroll to position [2886, 0]
click at [71, 506] on icon at bounding box center [75, 501] width 9 height 9
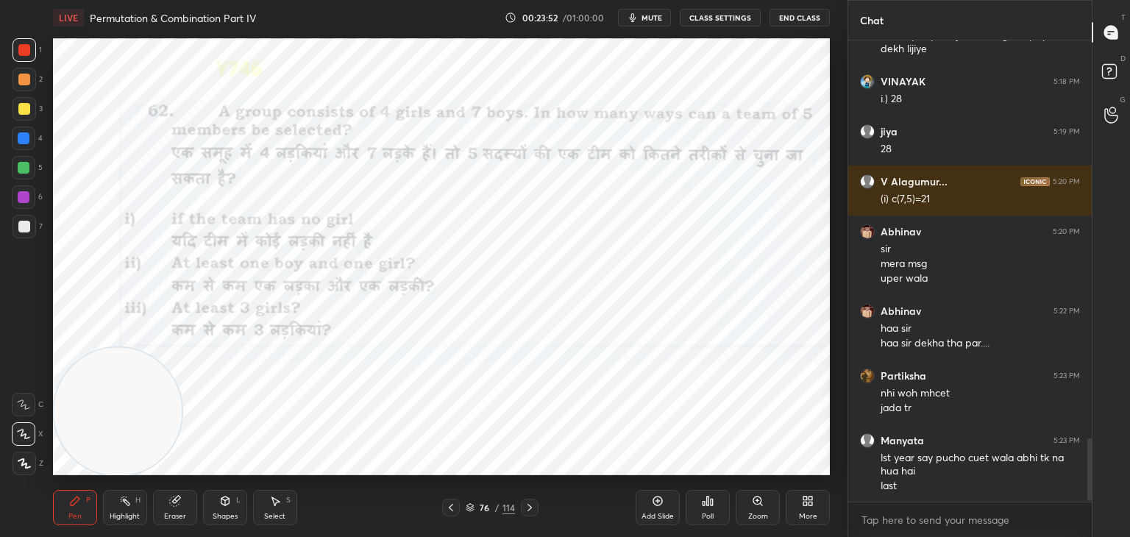
click at [72, 498] on icon at bounding box center [75, 501] width 12 height 12
click at [25, 169] on div at bounding box center [24, 168] width 12 height 12
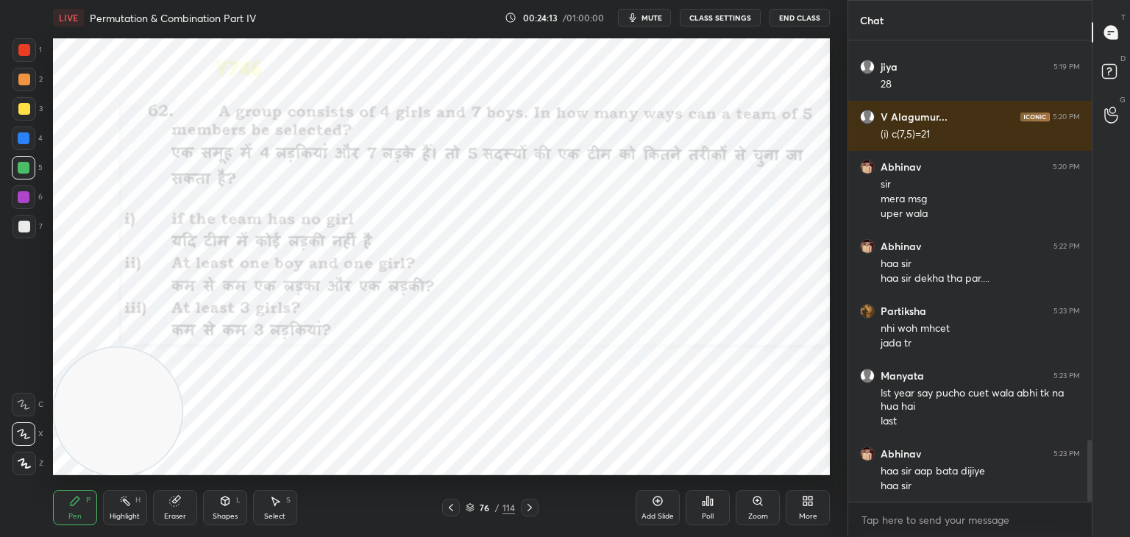
scroll to position [3001, 0]
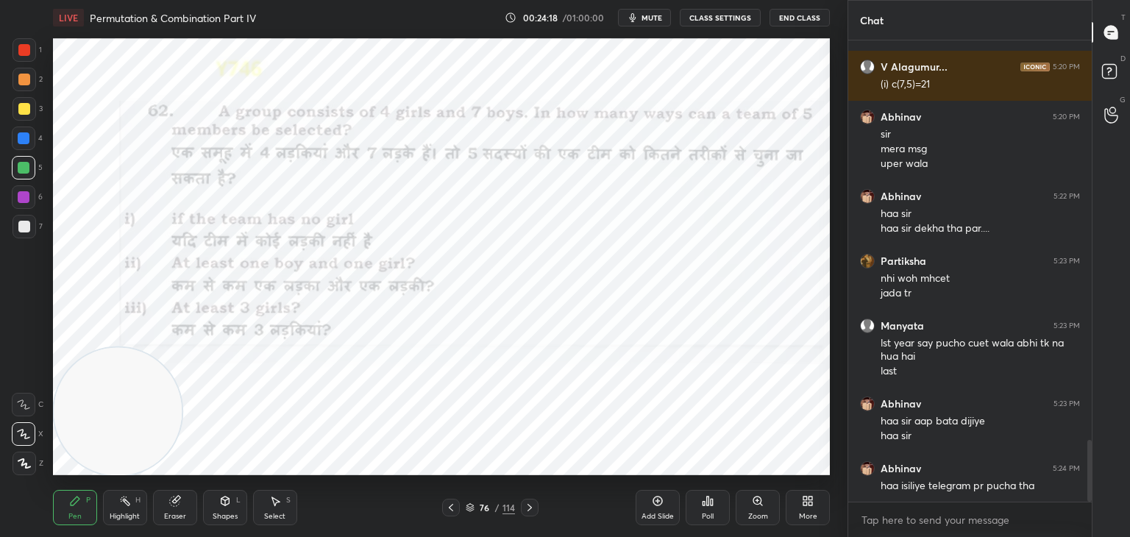
click at [29, 139] on div at bounding box center [24, 138] width 12 height 12
click at [24, 168] on div at bounding box center [24, 168] width 12 height 12
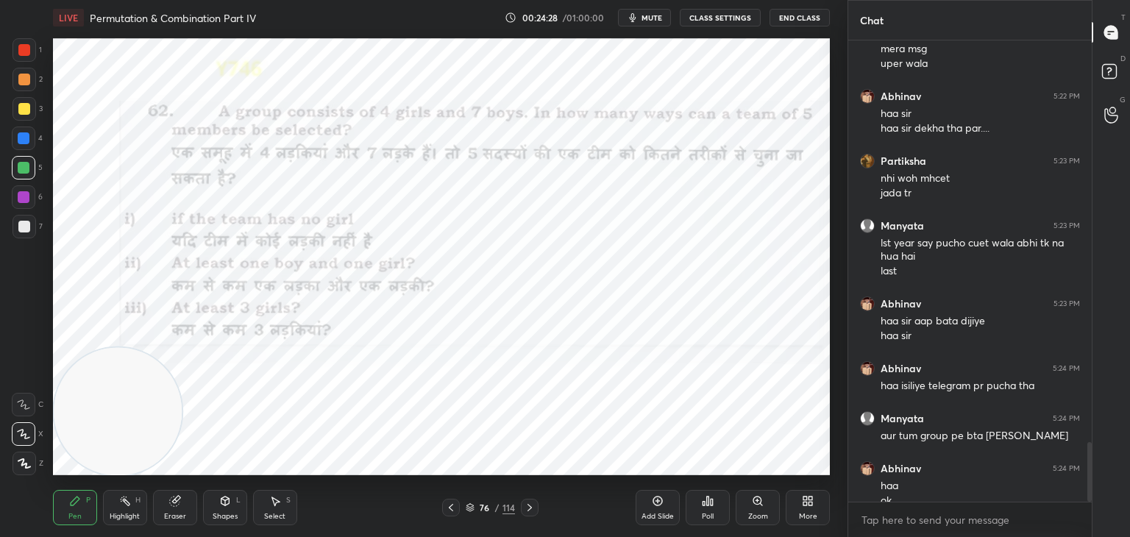
scroll to position [3115, 0]
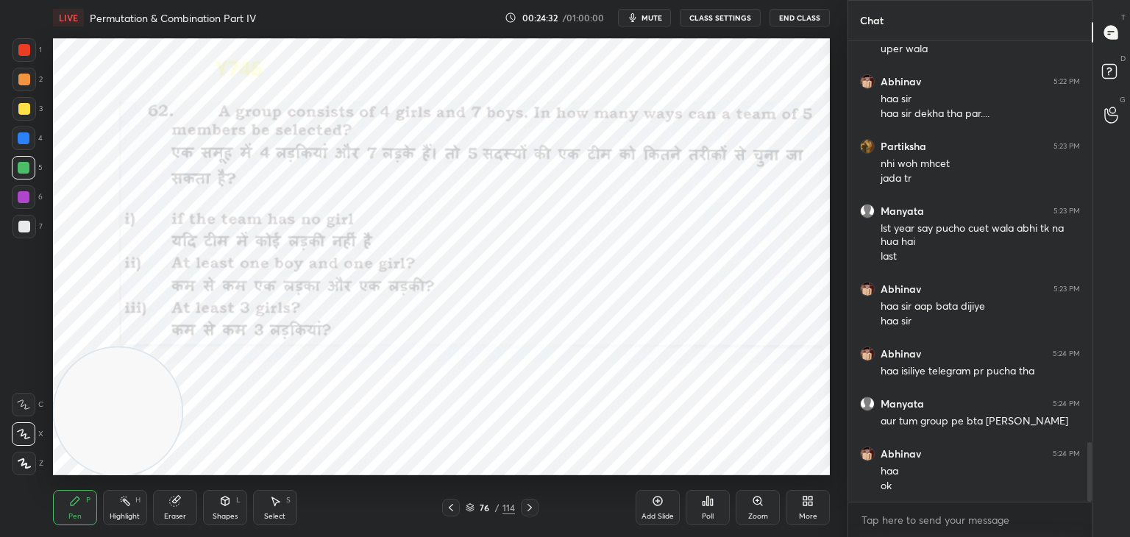
click at [181, 508] on div "Eraser" at bounding box center [175, 507] width 44 height 35
click at [77, 504] on icon at bounding box center [75, 501] width 12 height 12
click at [79, 502] on icon at bounding box center [75, 501] width 12 height 12
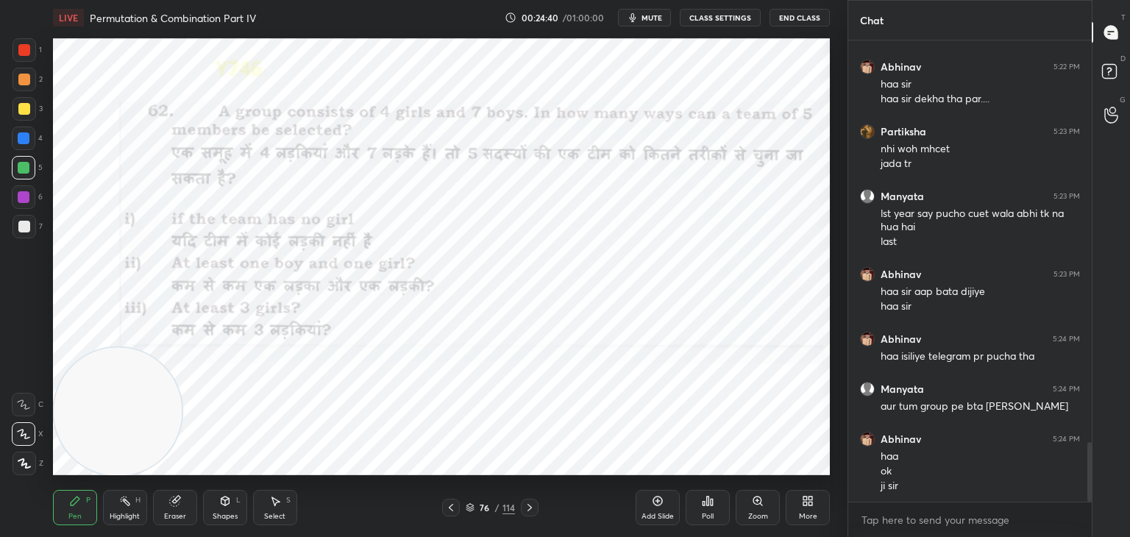
scroll to position [3180, 0]
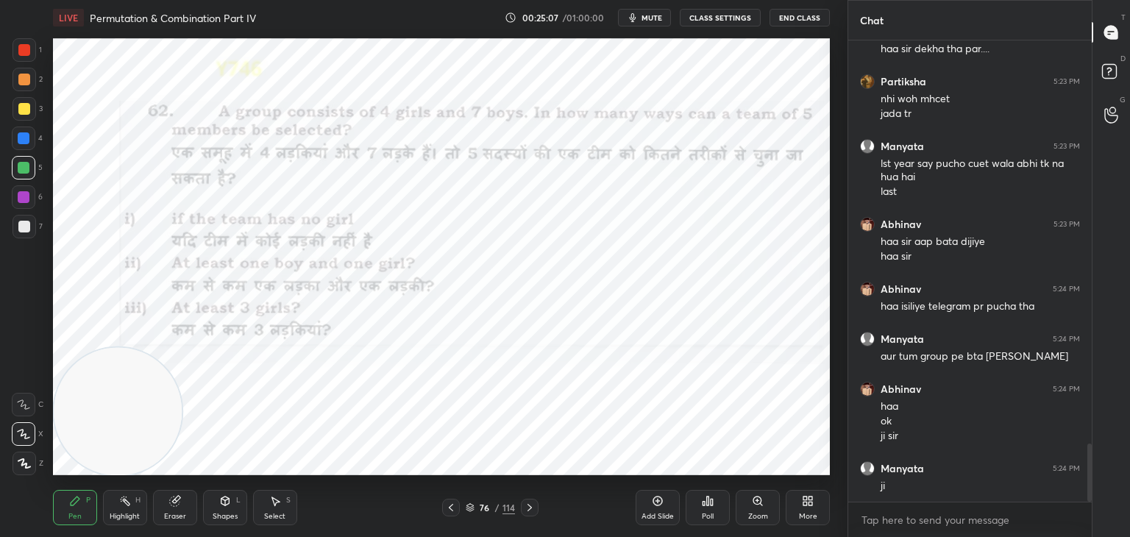
click at [653, 15] on span "mute" at bounding box center [652, 18] width 21 height 10
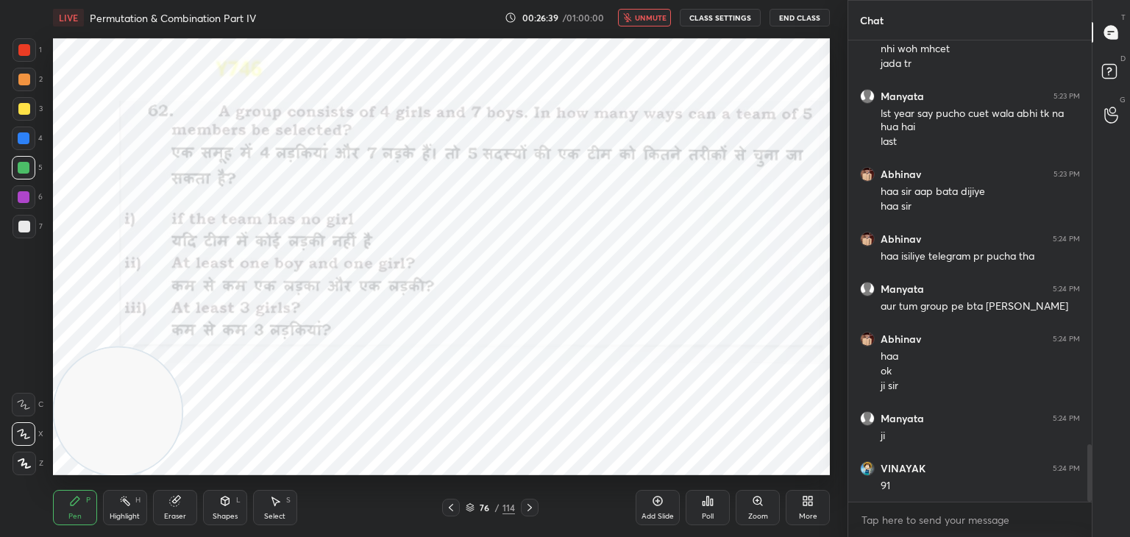
click at [181, 500] on div "Eraser" at bounding box center [175, 507] width 44 height 35
click at [645, 29] on div "LIVE Permutation & Combination Part IV 00:26:41 / 01:00:00 unmute CLASS SETTING…" at bounding box center [441, 17] width 777 height 35
click at [653, 12] on button "unmute" at bounding box center [644, 18] width 53 height 18
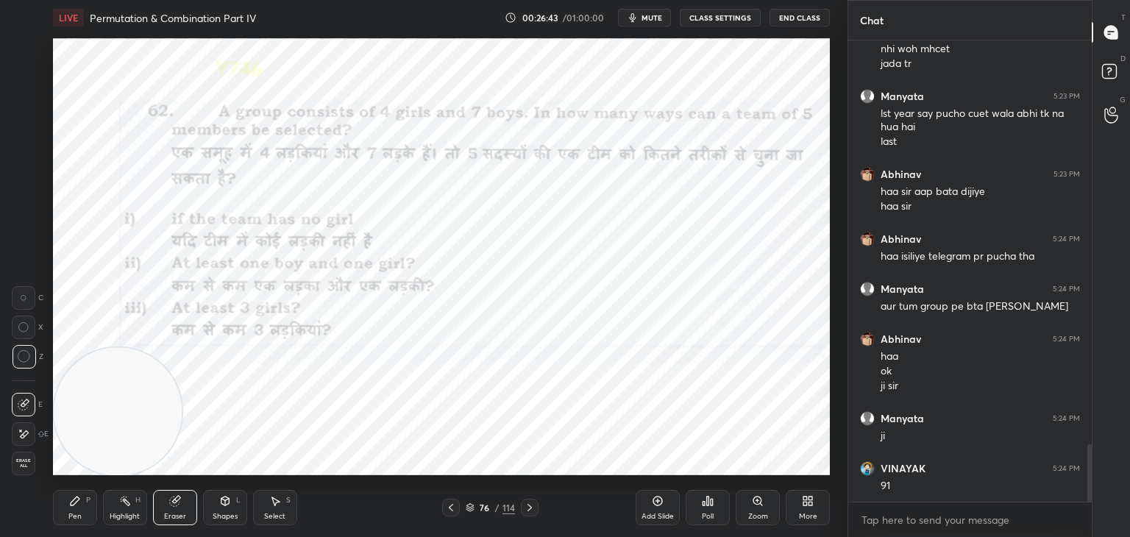
click at [80, 503] on icon at bounding box center [75, 501] width 12 height 12
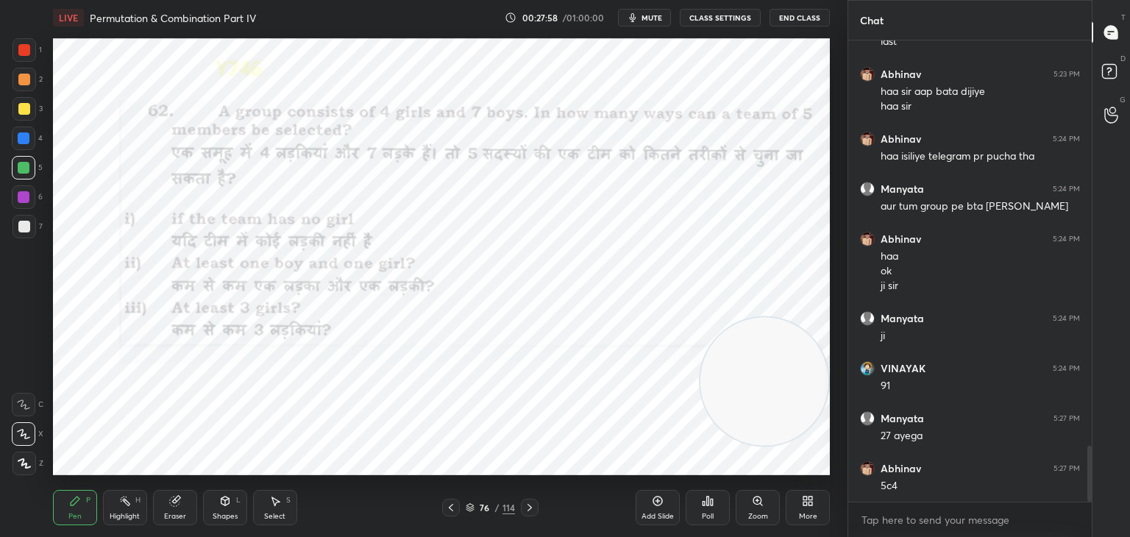
scroll to position [3345, 0]
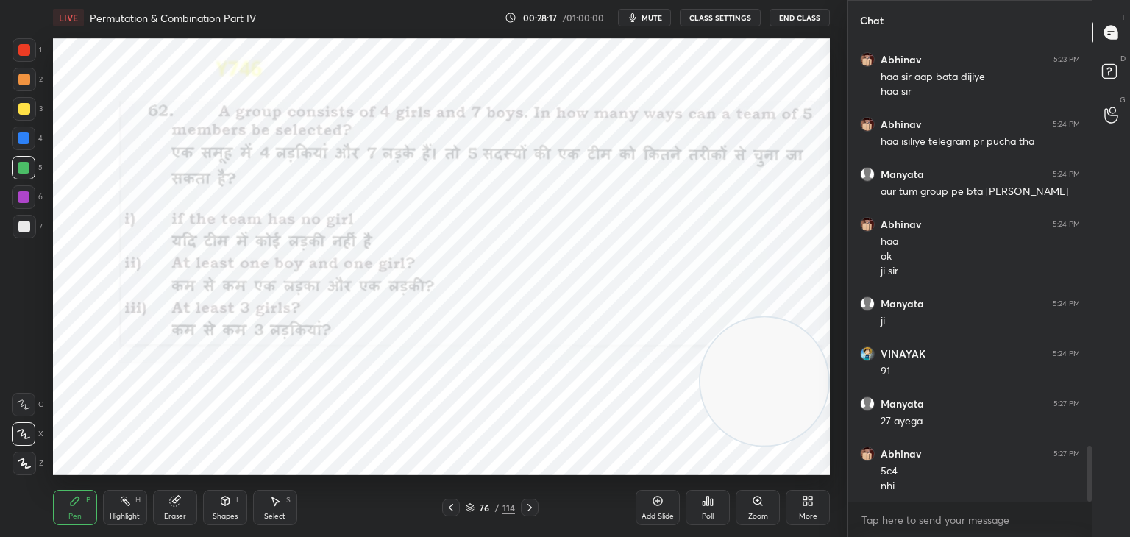
click at [27, 146] on div at bounding box center [24, 139] width 24 height 24
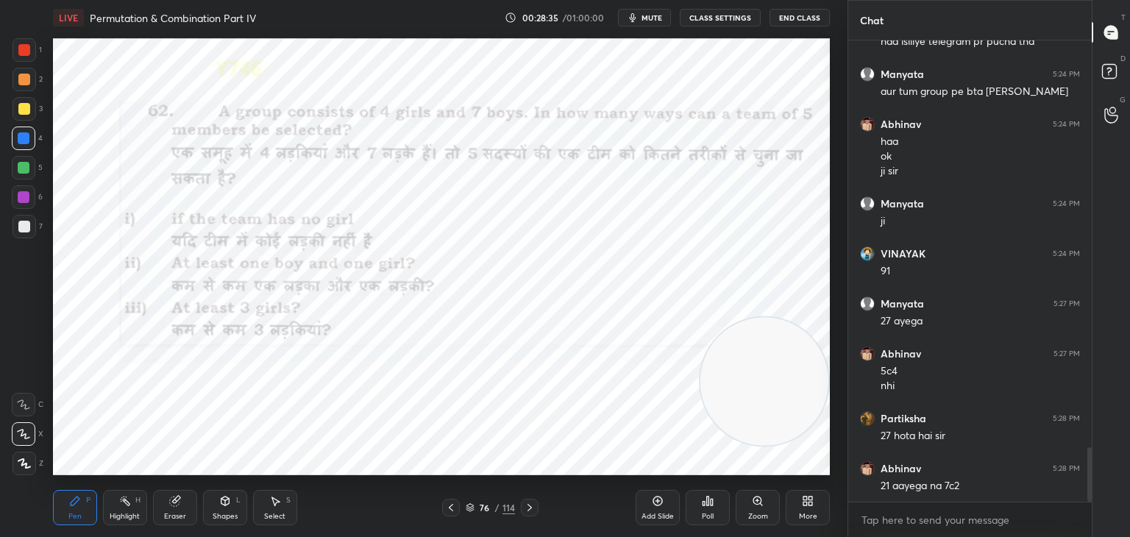
scroll to position [3495, 0]
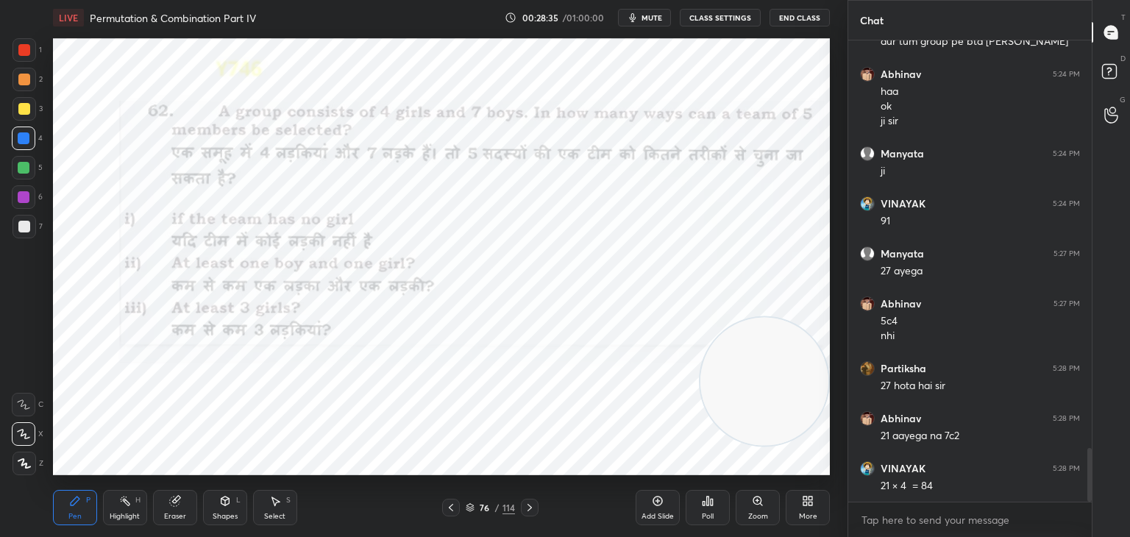
click at [190, 503] on div "Eraser" at bounding box center [175, 507] width 44 height 35
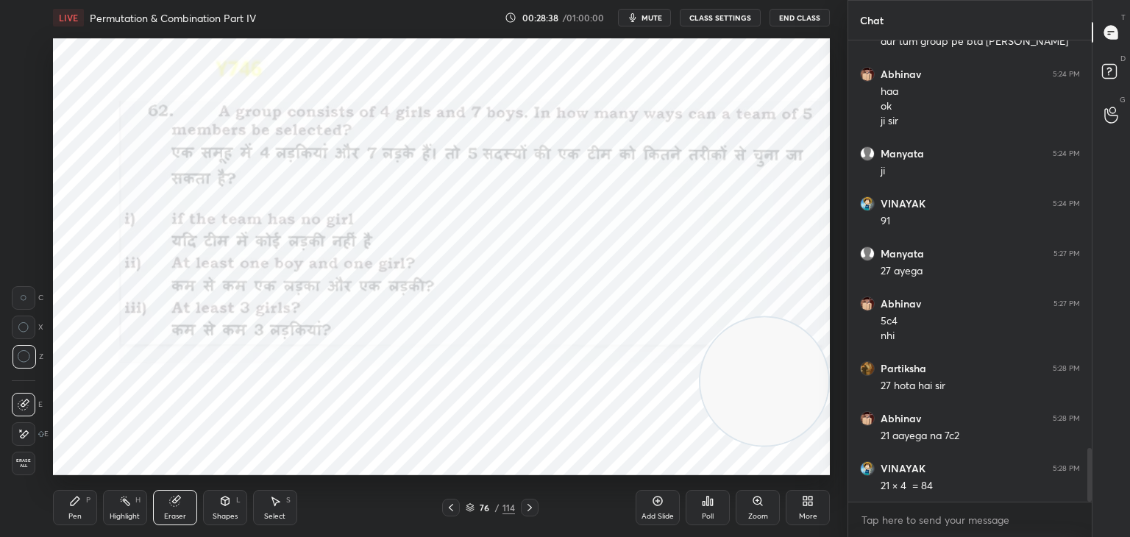
click at [84, 506] on div "Pen P" at bounding box center [75, 507] width 44 height 35
click at [82, 508] on div "Pen P" at bounding box center [75, 507] width 44 height 35
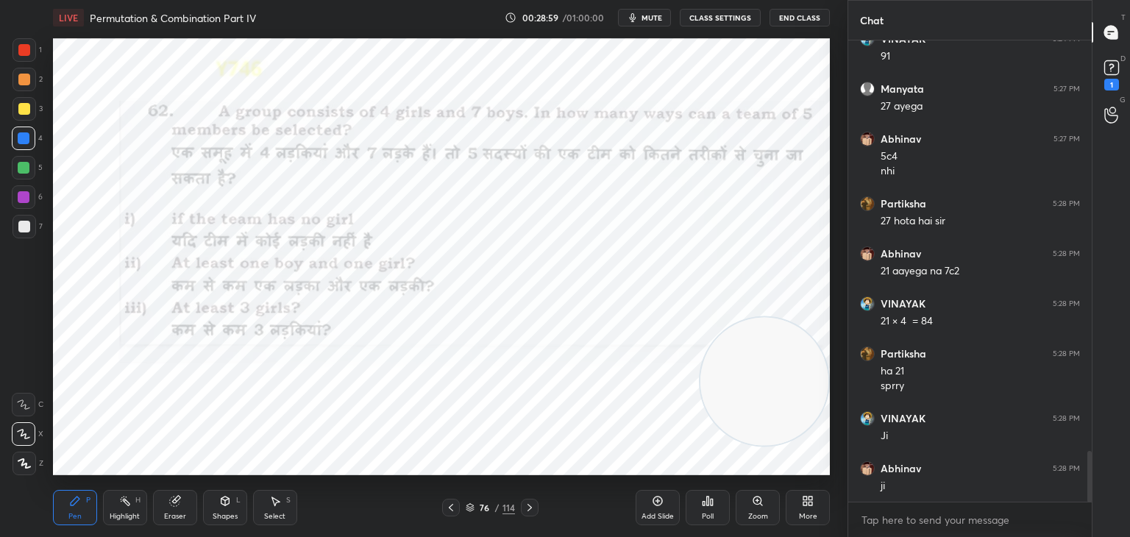
scroll to position [3723, 0]
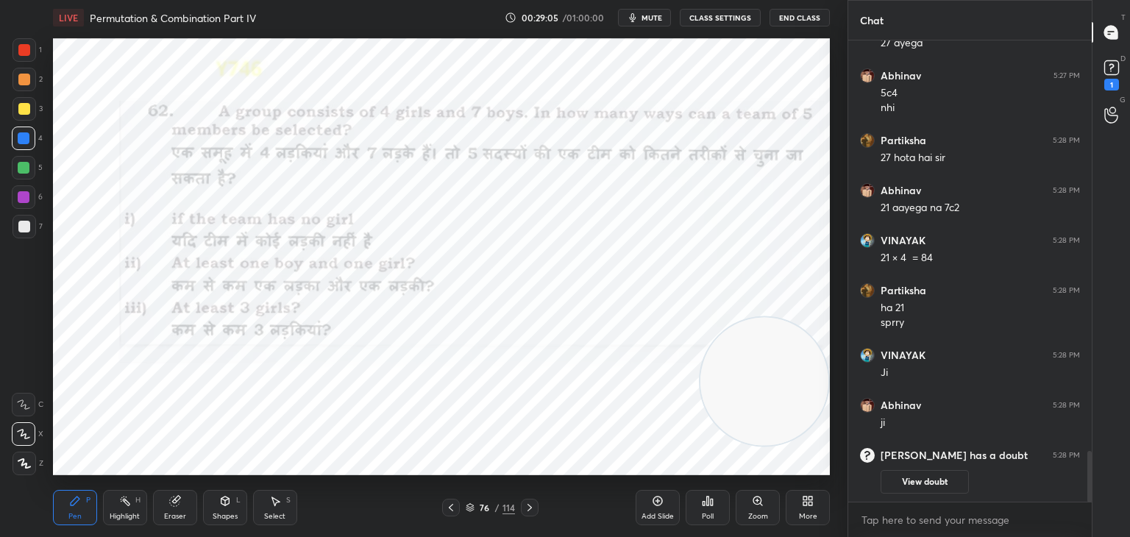
click at [1098, 79] on div "1" at bounding box center [1111, 73] width 29 height 26
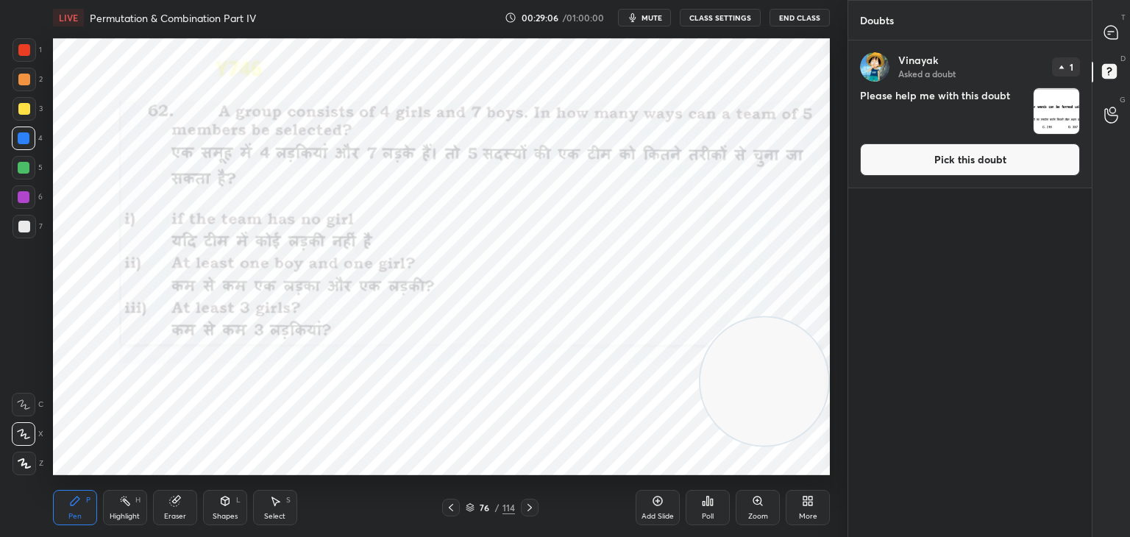
click at [999, 154] on button "Pick this doubt" at bounding box center [970, 159] width 220 height 32
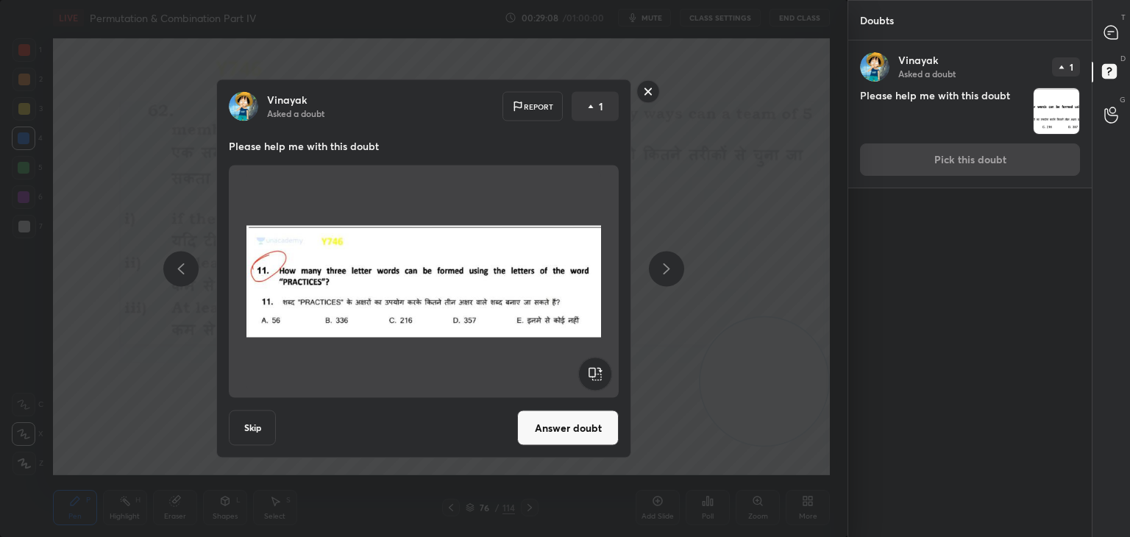
click at [645, 96] on rect at bounding box center [648, 91] width 23 height 23
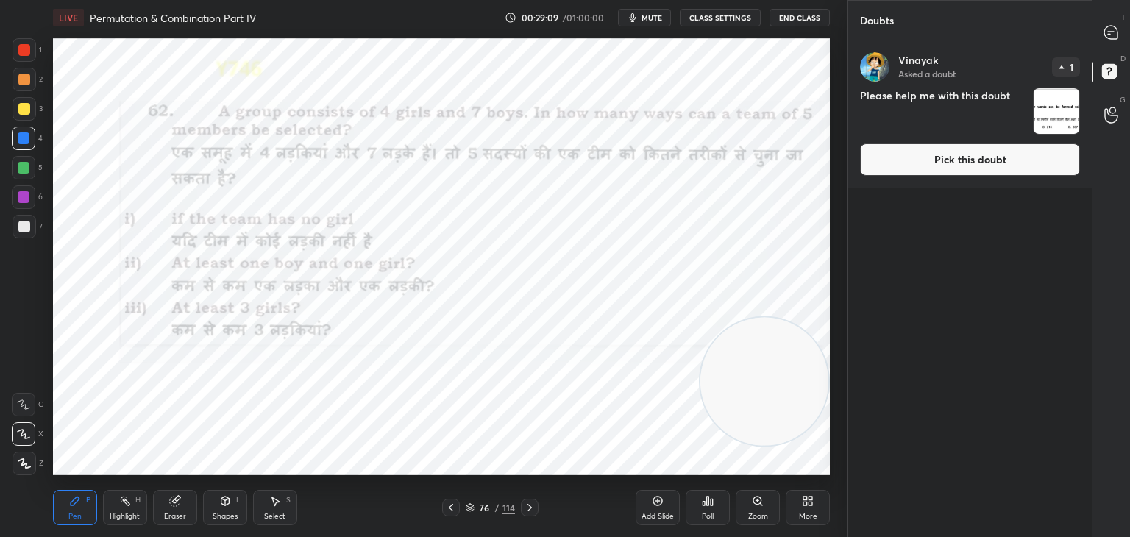
click at [1129, 26] on div "T Messages (T)" at bounding box center [1112, 32] width 38 height 41
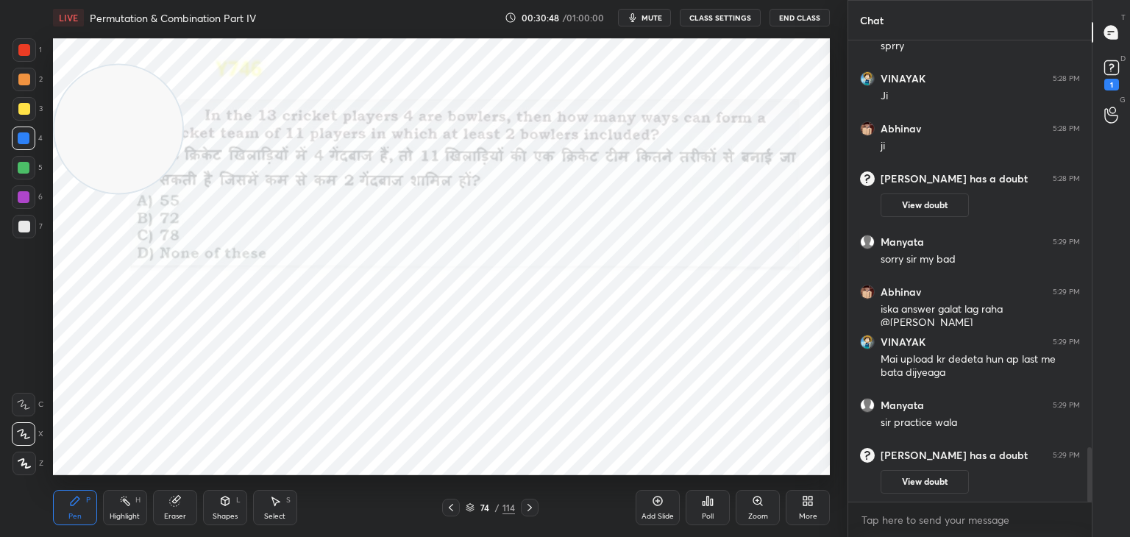
scroll to position [3301, 0]
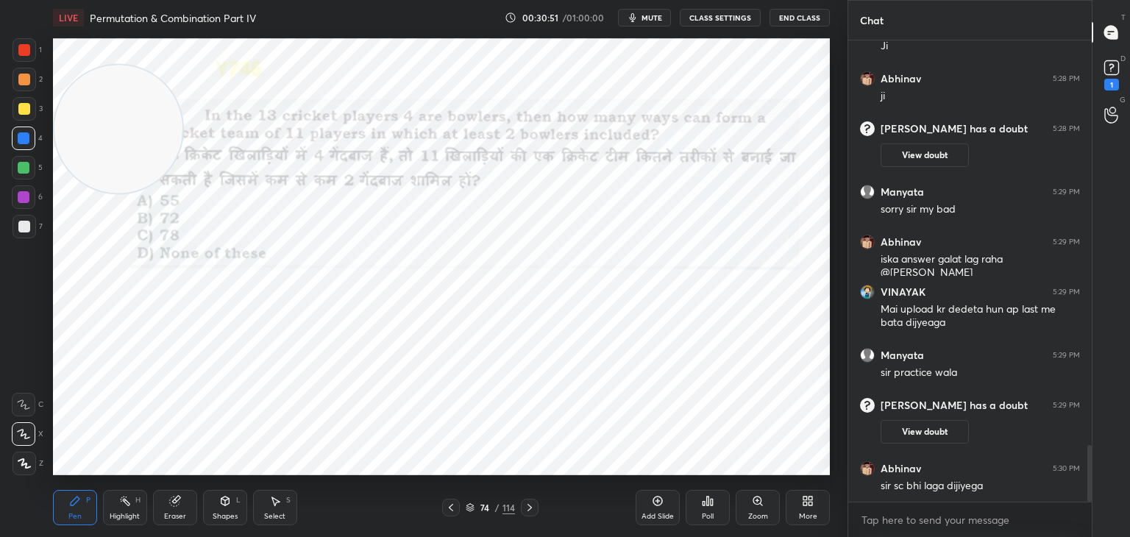
click at [177, 507] on icon at bounding box center [175, 501] width 12 height 12
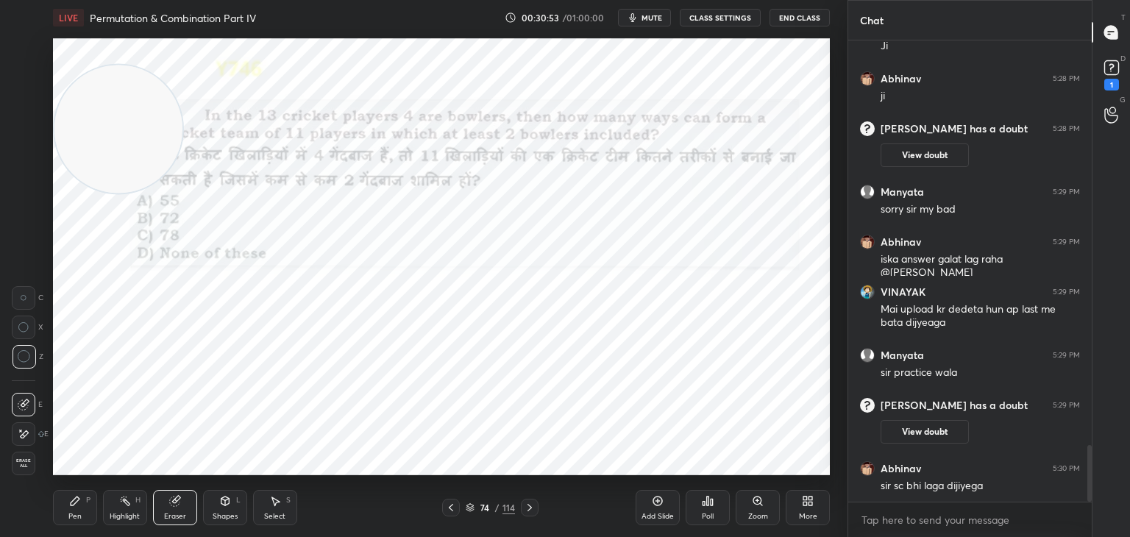
click at [69, 501] on icon at bounding box center [75, 501] width 12 height 12
click at [71, 492] on div "Pen P" at bounding box center [75, 507] width 44 height 35
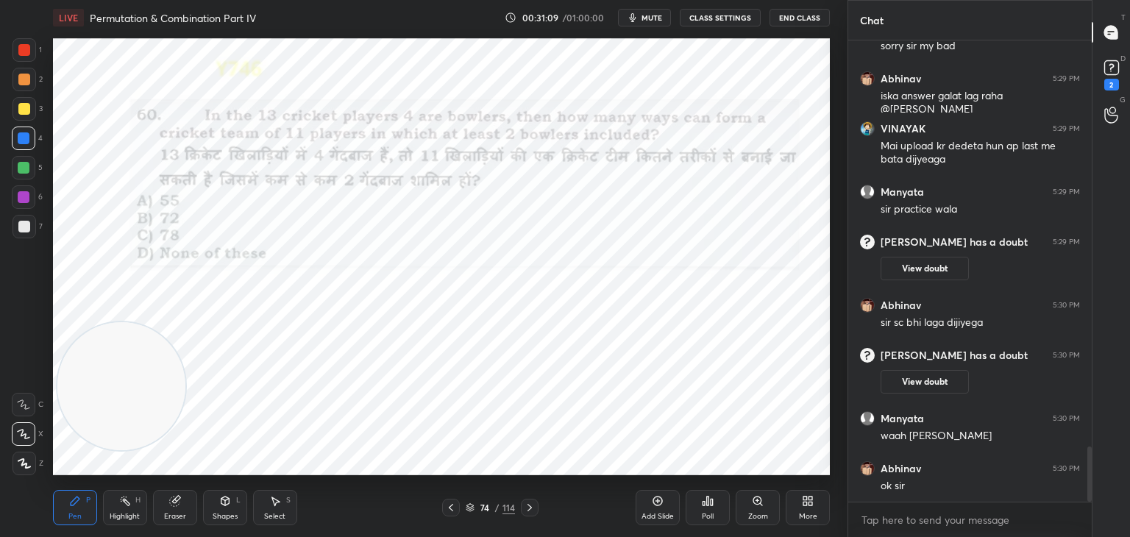
scroll to position [3389, 0]
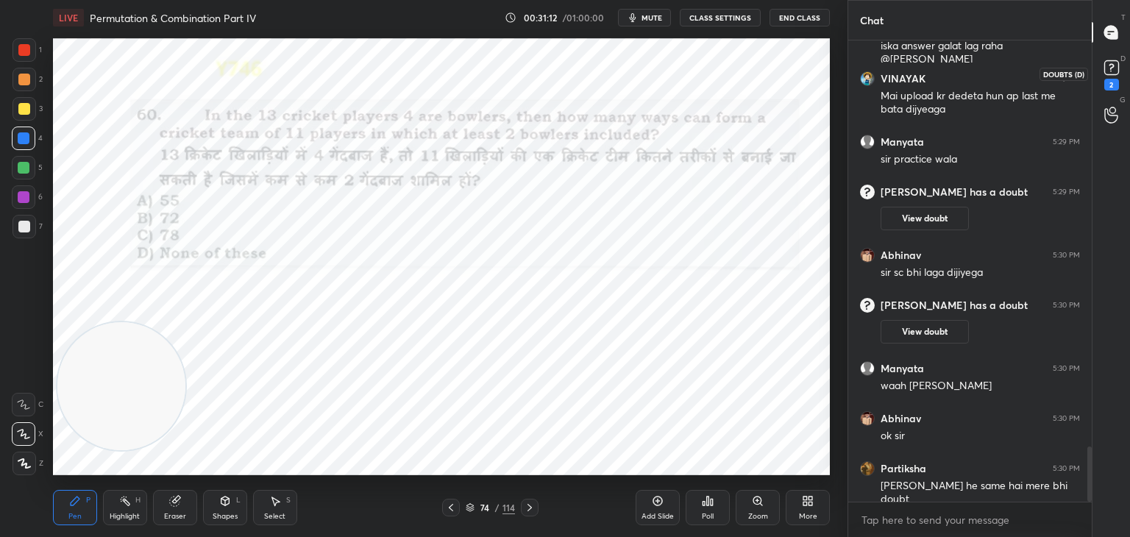
click at [1114, 73] on rect at bounding box center [1111, 68] width 14 height 14
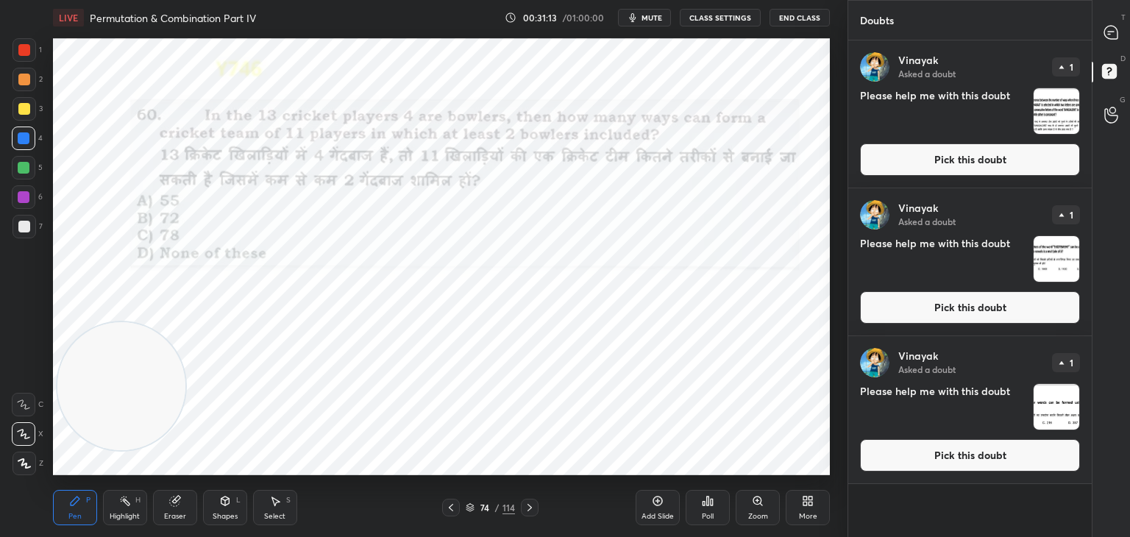
click at [946, 163] on button "Pick this doubt" at bounding box center [970, 159] width 220 height 32
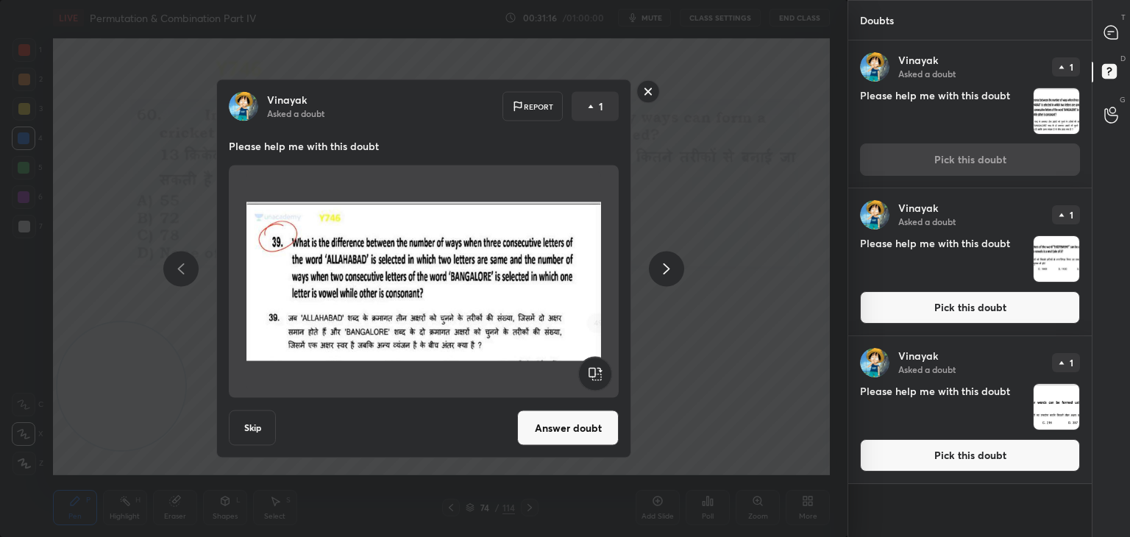
click at [583, 428] on button "Answer doubt" at bounding box center [568, 428] width 102 height 35
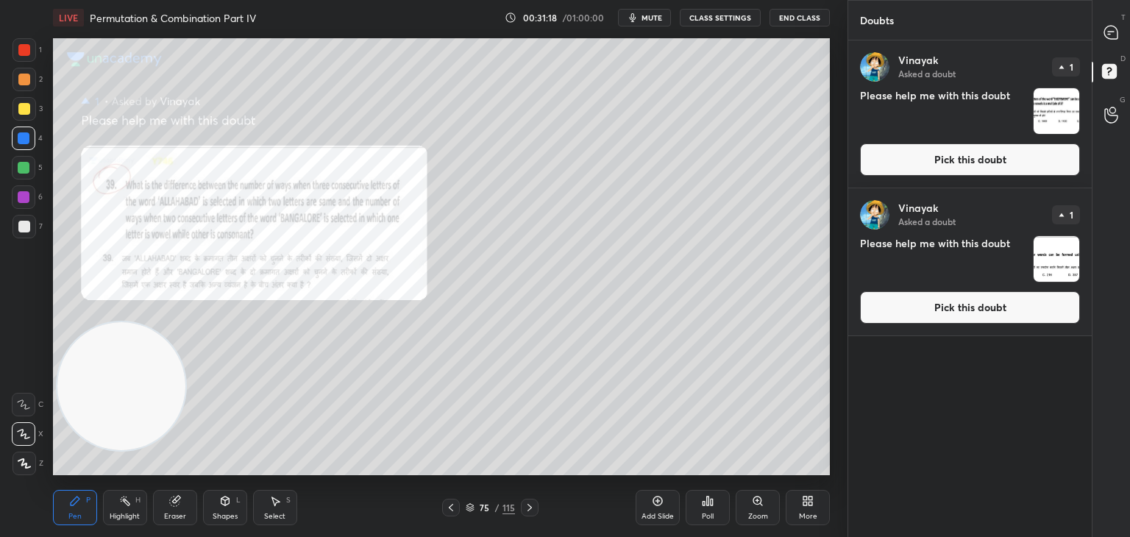
click at [904, 161] on button "Pick this doubt" at bounding box center [970, 159] width 220 height 32
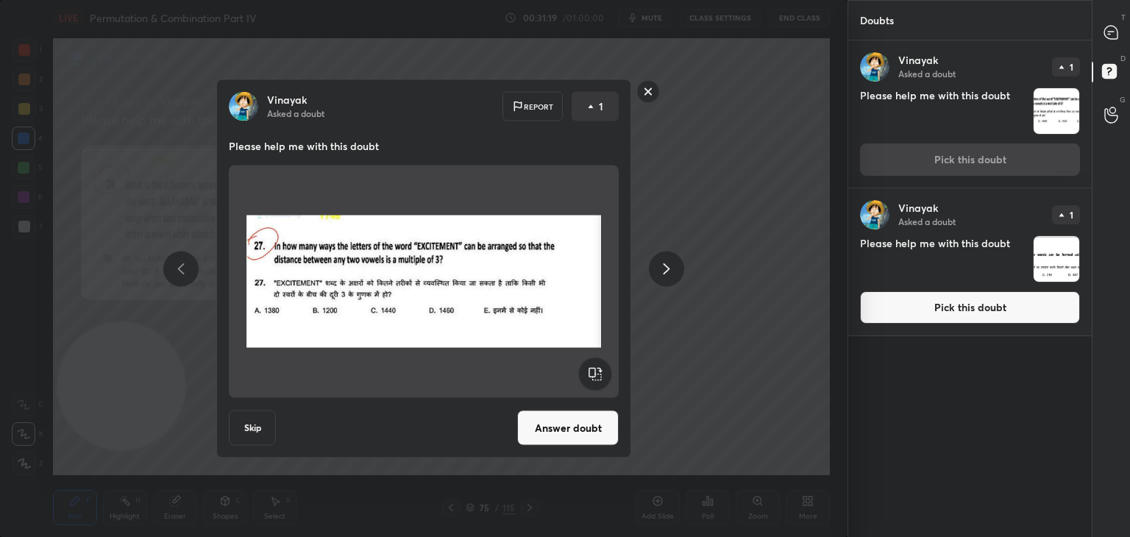
click at [576, 433] on button "Answer doubt" at bounding box center [568, 428] width 102 height 35
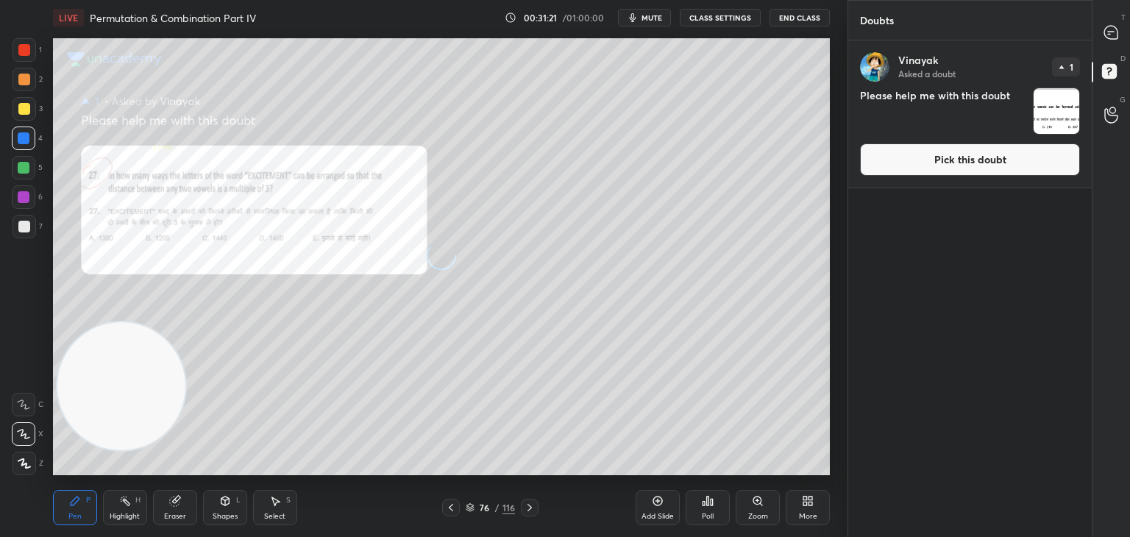
click at [895, 166] on button "Pick this doubt" at bounding box center [970, 159] width 220 height 32
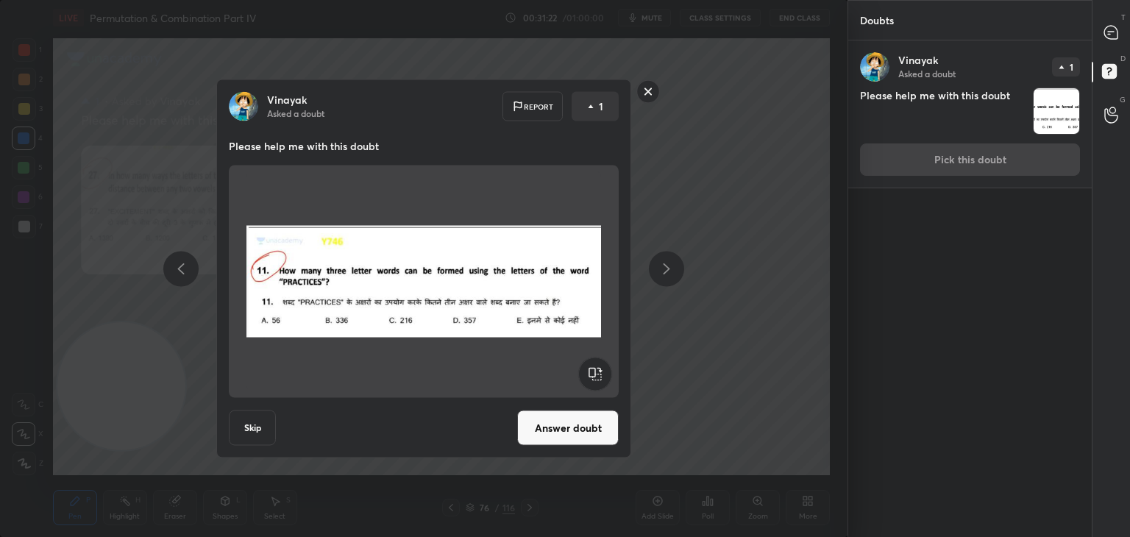
click at [571, 434] on button "Answer doubt" at bounding box center [568, 428] width 102 height 35
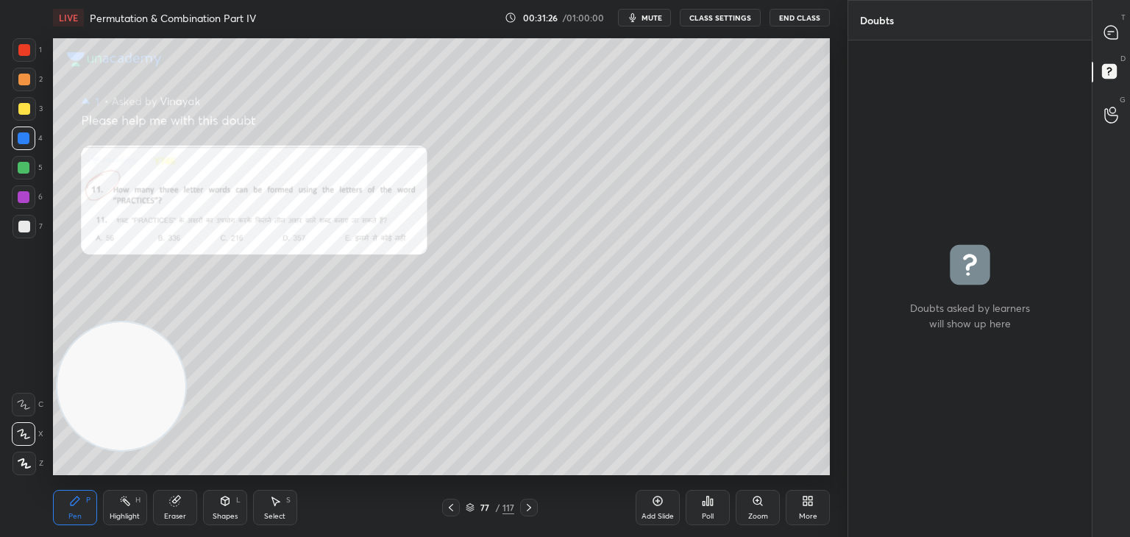
click at [759, 506] on icon at bounding box center [758, 501] width 12 height 12
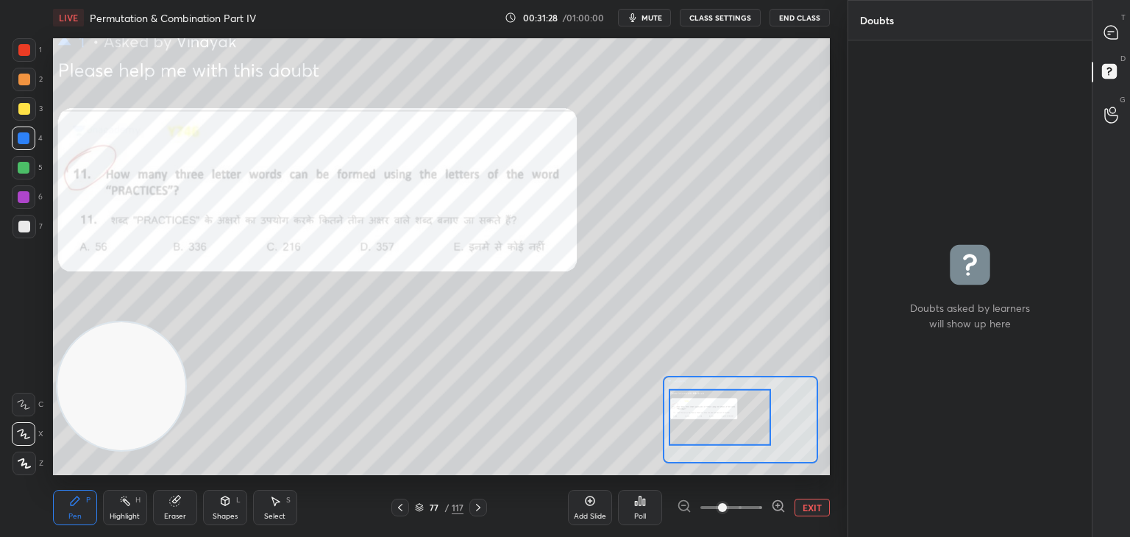
click at [777, 501] on icon at bounding box center [778, 506] width 10 height 10
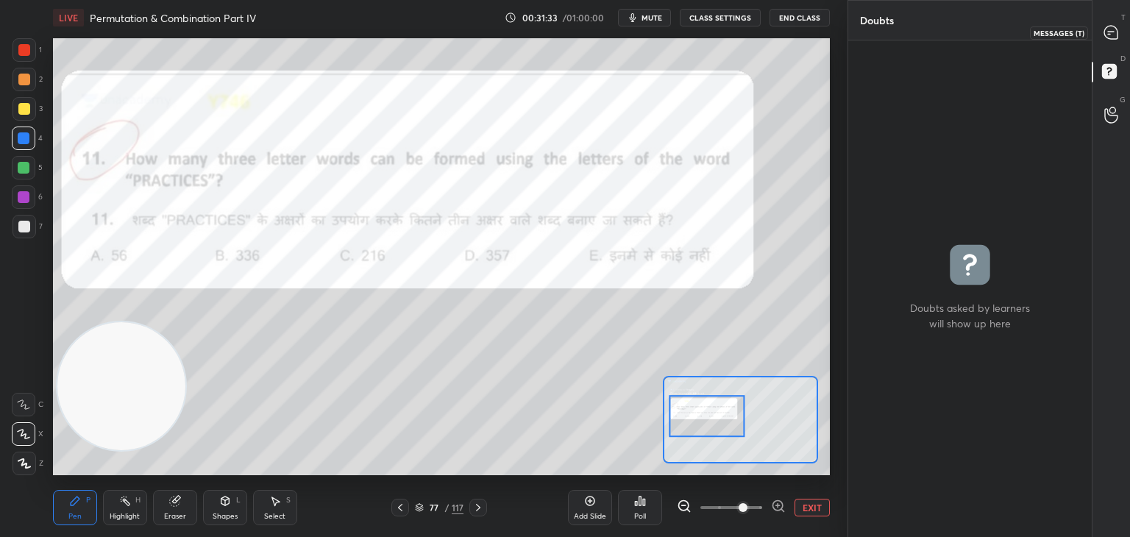
click at [1115, 31] on icon at bounding box center [1110, 32] width 13 height 13
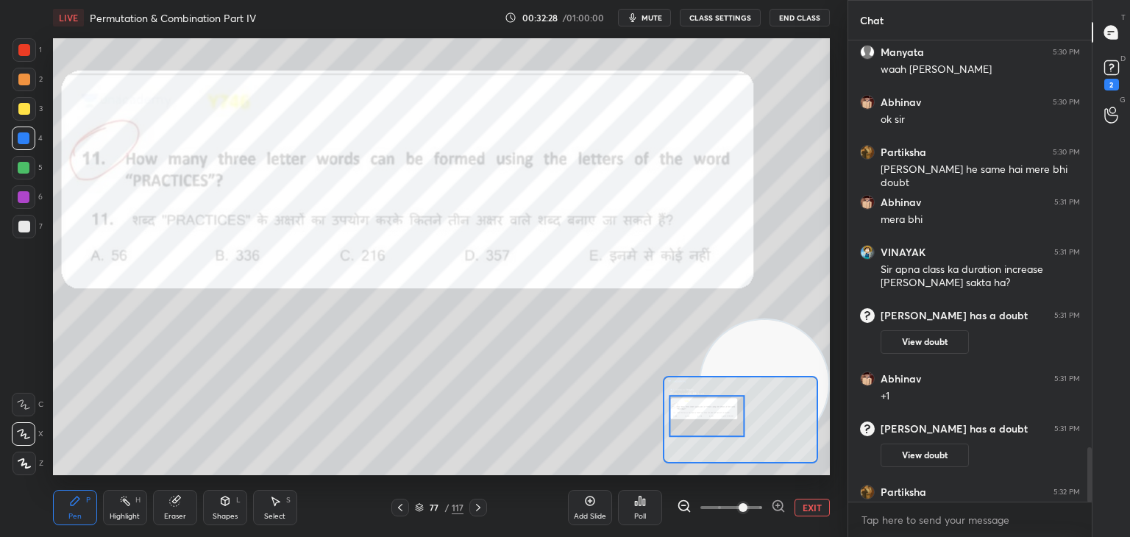
scroll to position [3444, 0]
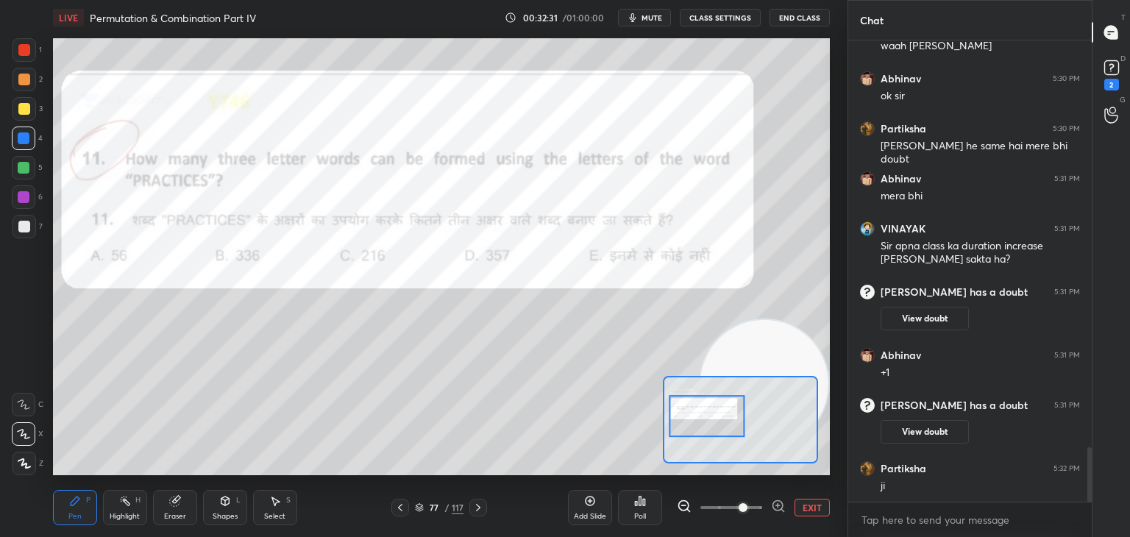
click at [28, 397] on div at bounding box center [24, 405] width 24 height 24
click at [21, 51] on div at bounding box center [24, 50] width 12 height 12
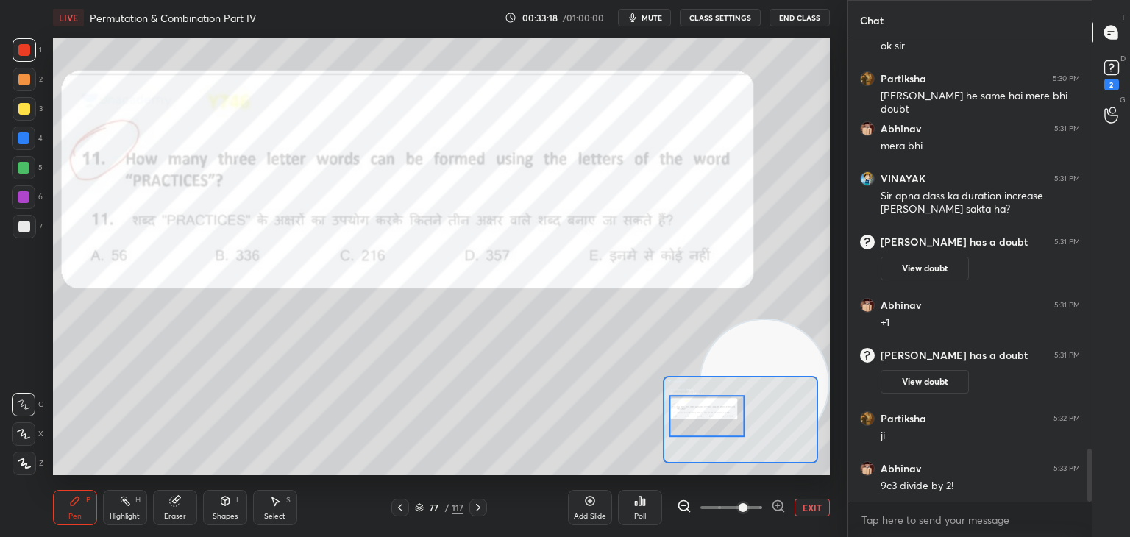
scroll to position [3544, 0]
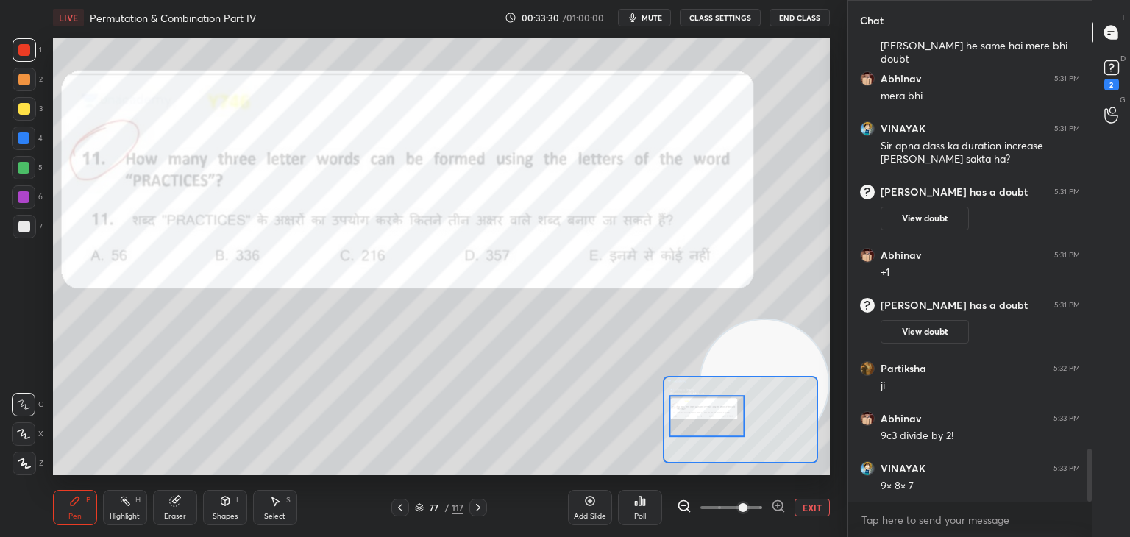
click at [180, 498] on icon at bounding box center [176, 499] width 8 height 7
click at [86, 507] on div "Pen P" at bounding box center [75, 507] width 44 height 35
click at [74, 509] on div "Pen P" at bounding box center [75, 507] width 44 height 35
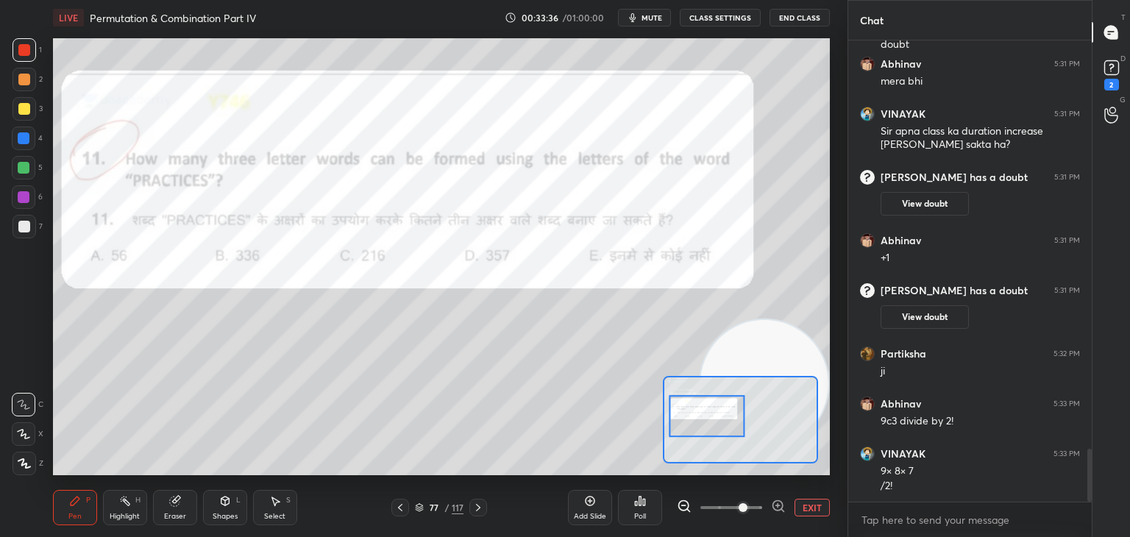
click at [218, 493] on div "Shapes L" at bounding box center [225, 507] width 44 height 35
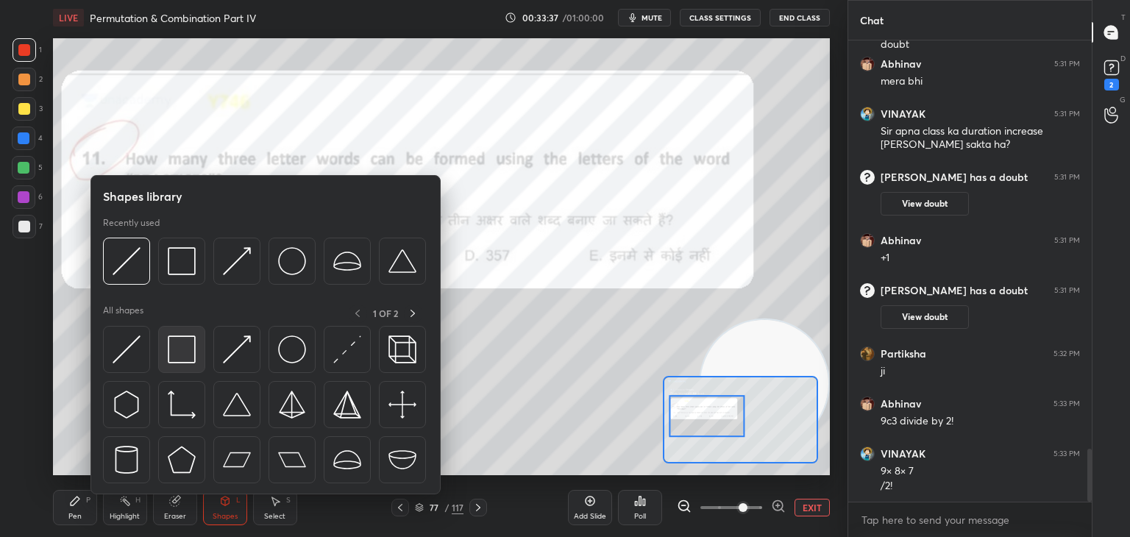
click at [172, 355] on img at bounding box center [182, 350] width 28 height 28
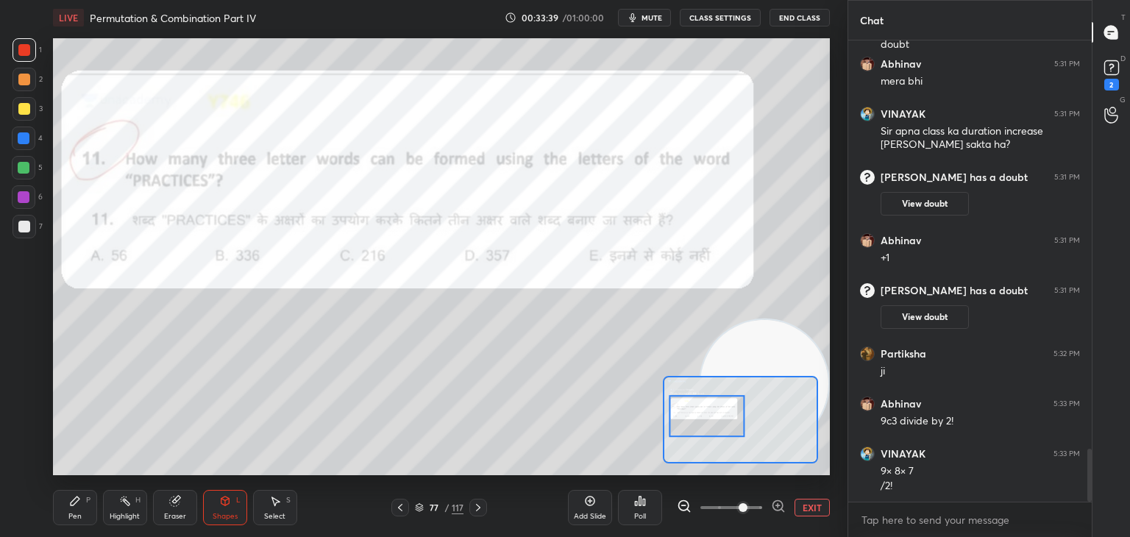
click at [218, 496] on div "Shapes L" at bounding box center [225, 507] width 44 height 35
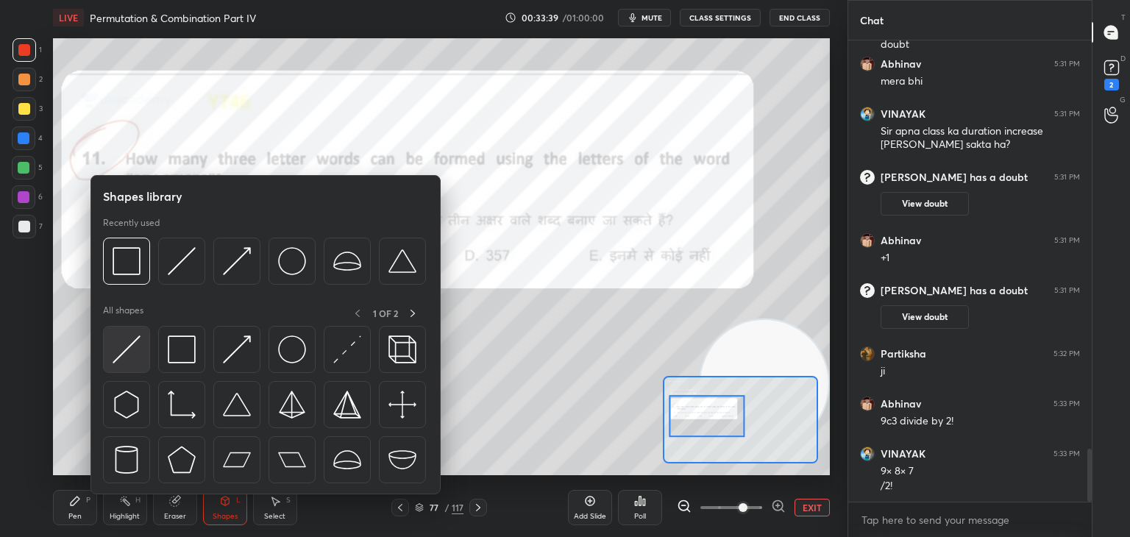
click at [138, 352] on img at bounding box center [127, 350] width 28 height 28
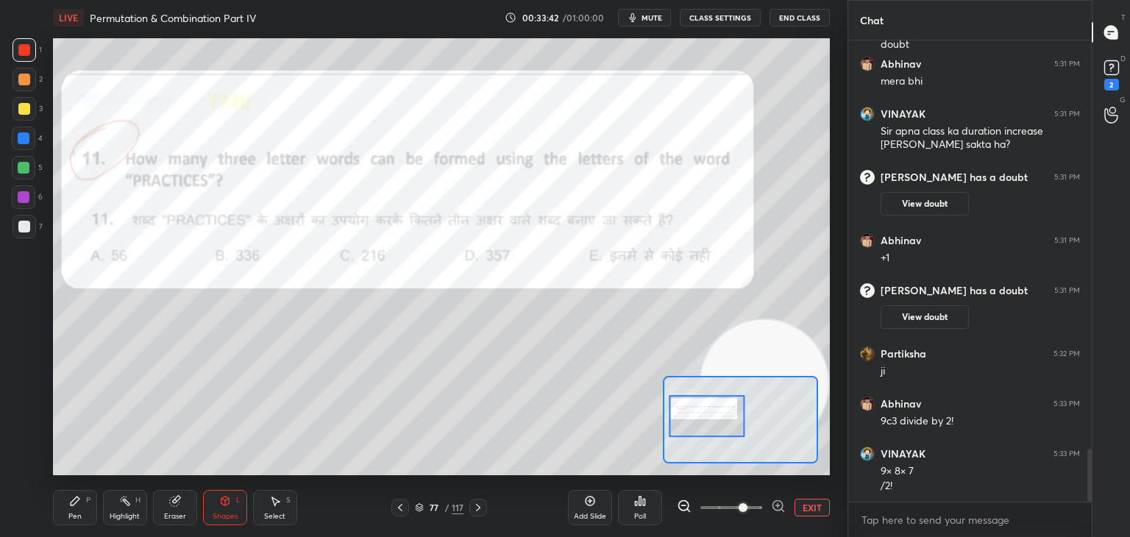
click at [72, 517] on div "Pen" at bounding box center [74, 516] width 13 height 7
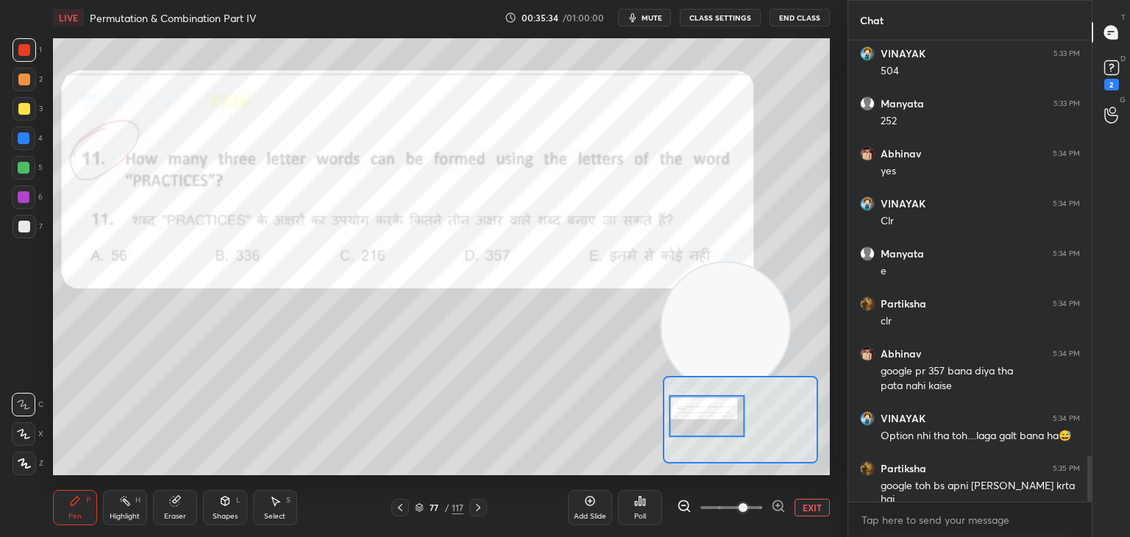
scroll to position [4124, 0]
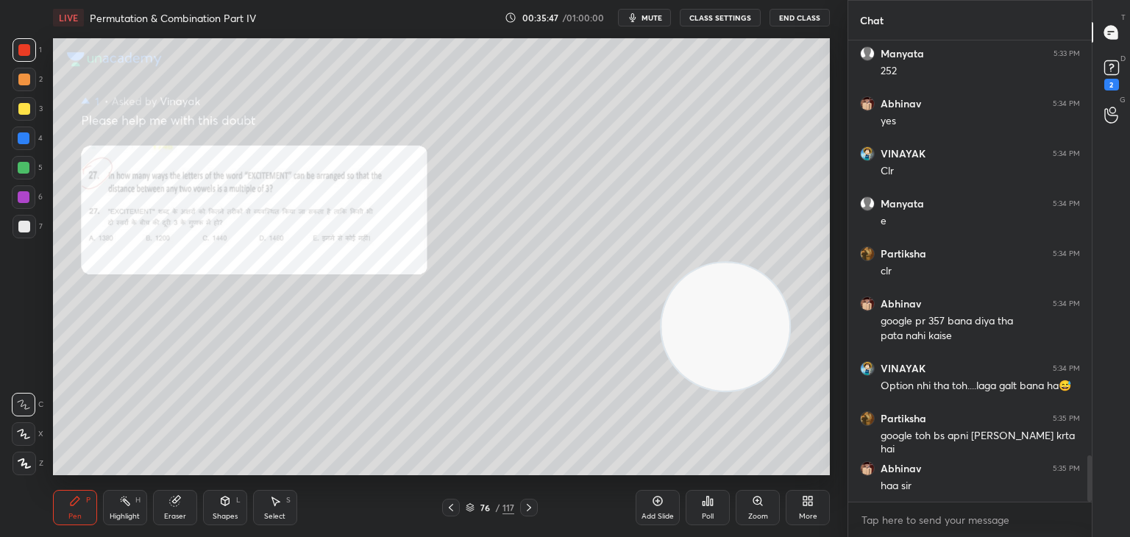
click at [758, 514] on div "Zoom" at bounding box center [758, 516] width 20 height 7
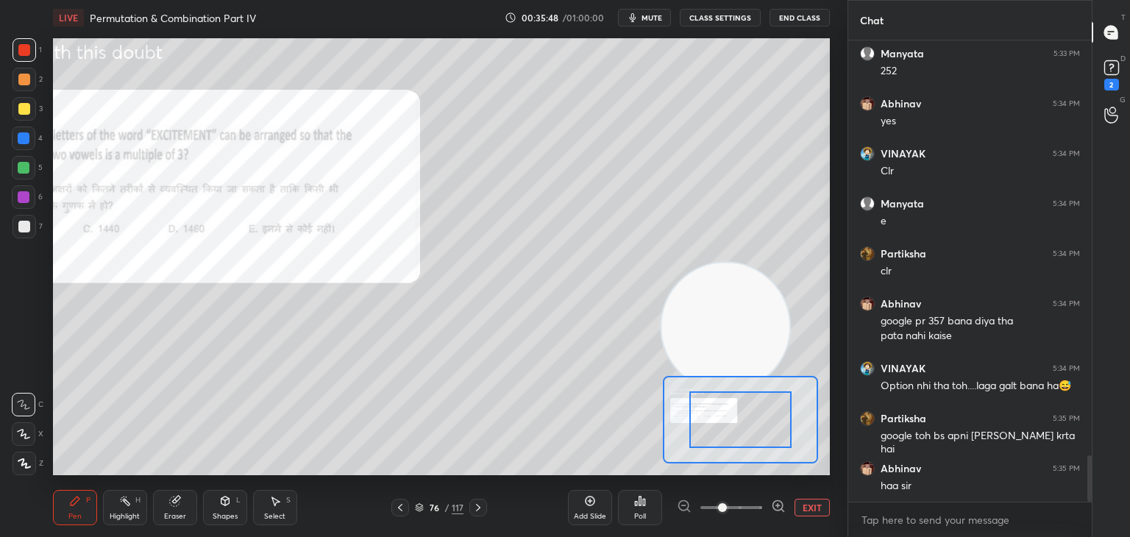
click at [777, 506] on icon at bounding box center [778, 506] width 4 height 0
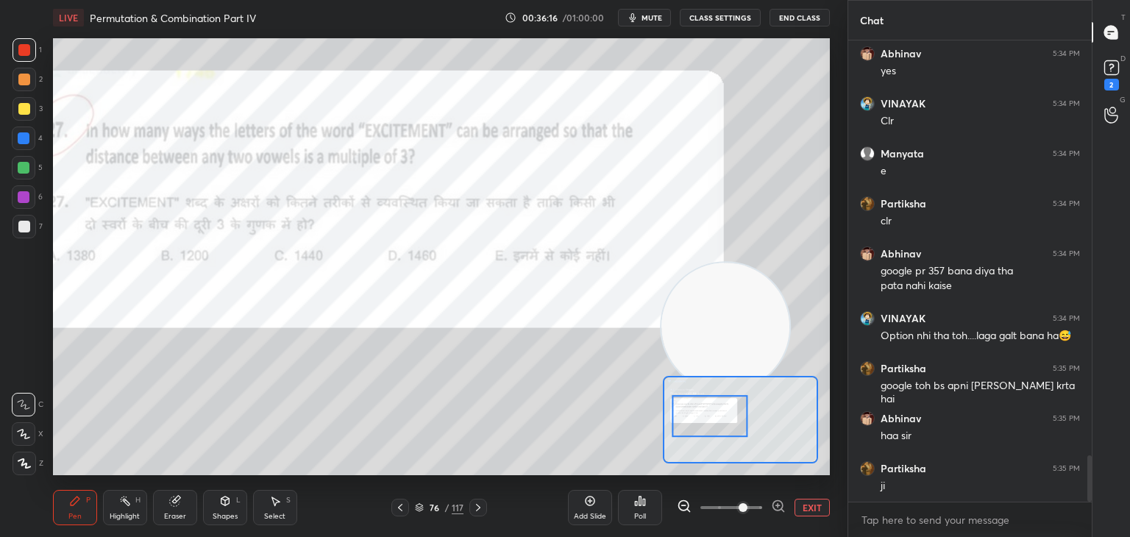
scroll to position [4224, 0]
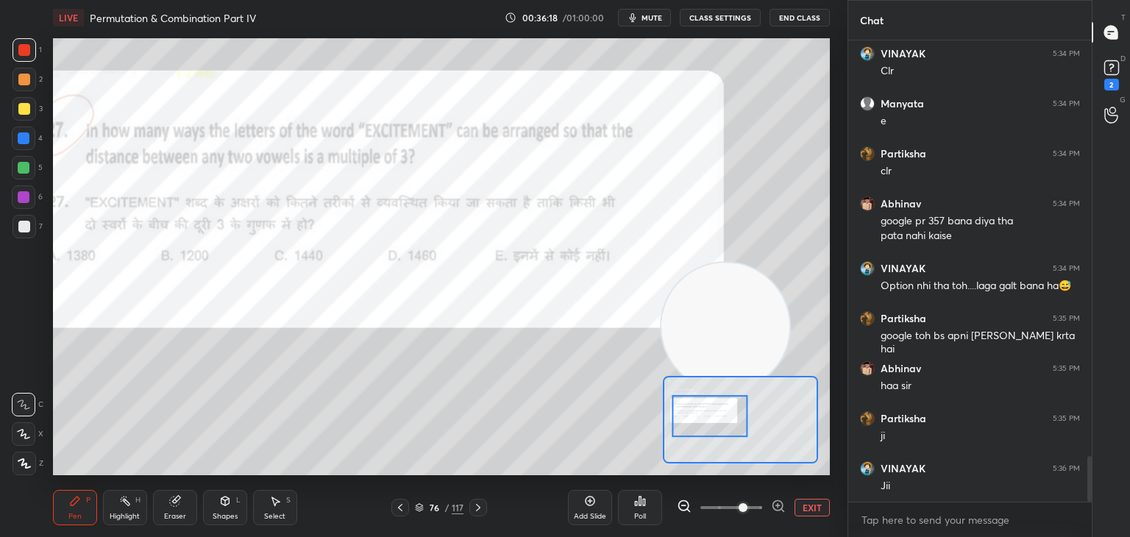
click at [168, 516] on div "Eraser" at bounding box center [175, 516] width 22 height 7
click at [34, 466] on span "Erase all" at bounding box center [24, 463] width 22 height 10
click at [92, 500] on div "Pen P" at bounding box center [75, 507] width 44 height 35
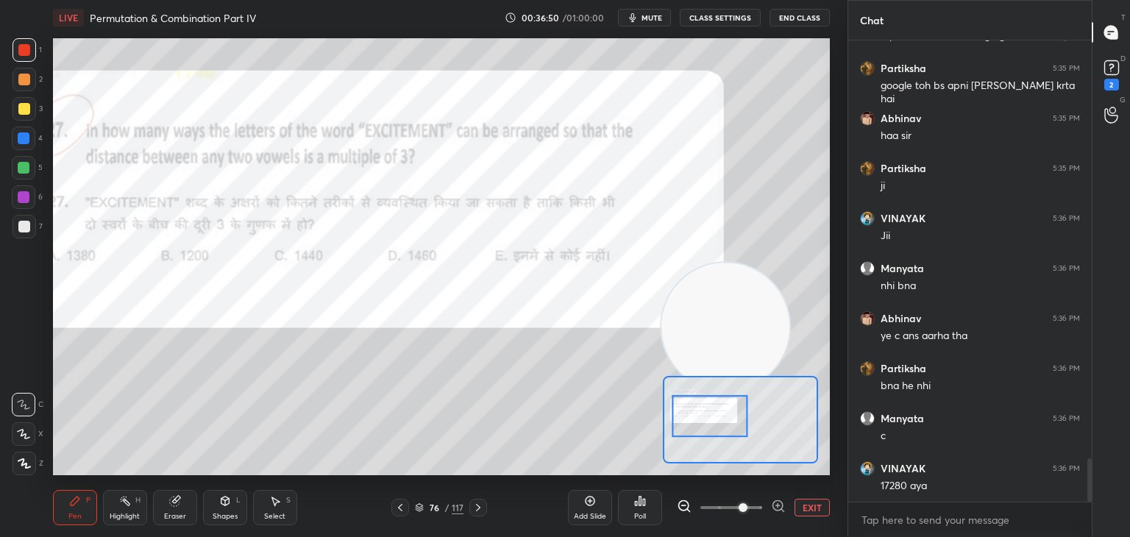
scroll to position [4524, 0]
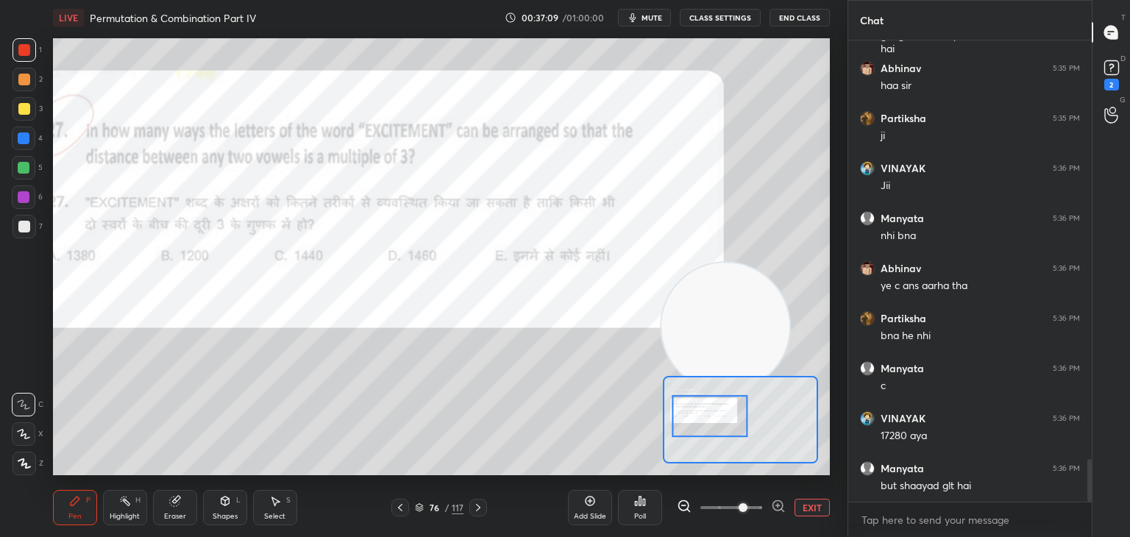
click at [216, 508] on div "Shapes L" at bounding box center [225, 507] width 44 height 35
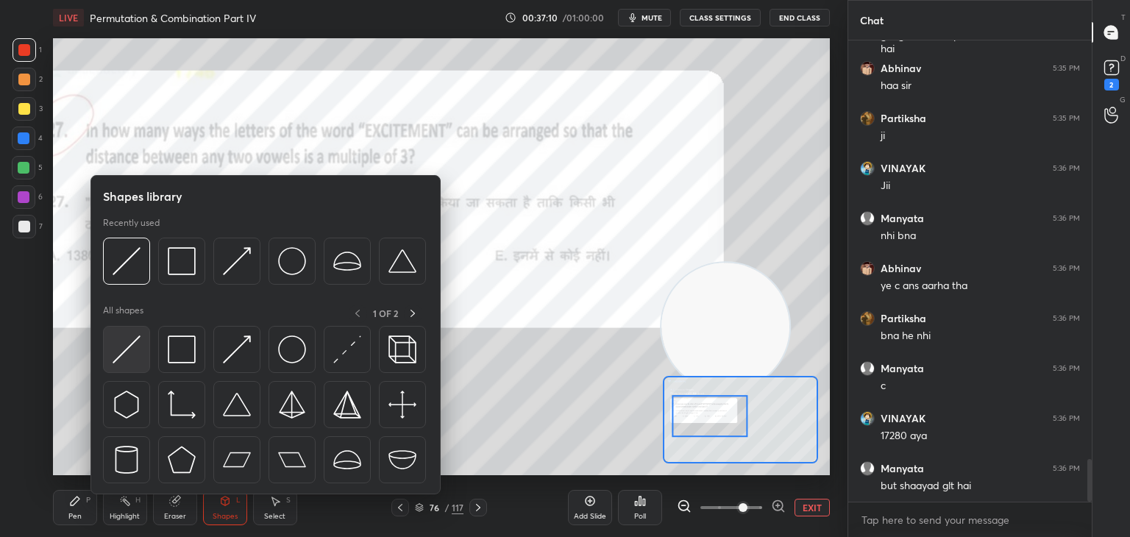
click at [136, 359] on img at bounding box center [127, 350] width 28 height 28
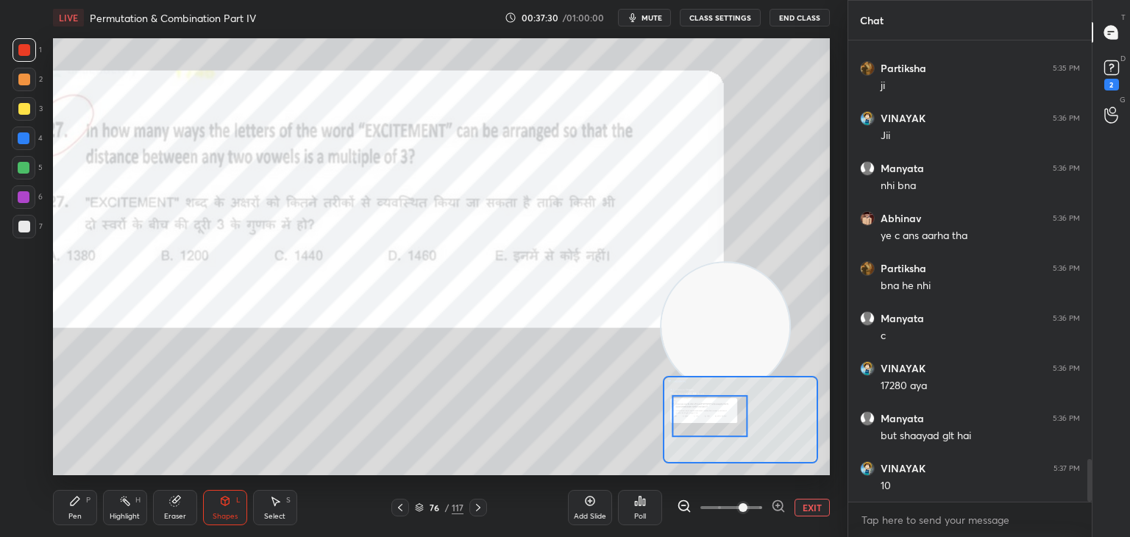
scroll to position [4589, 0]
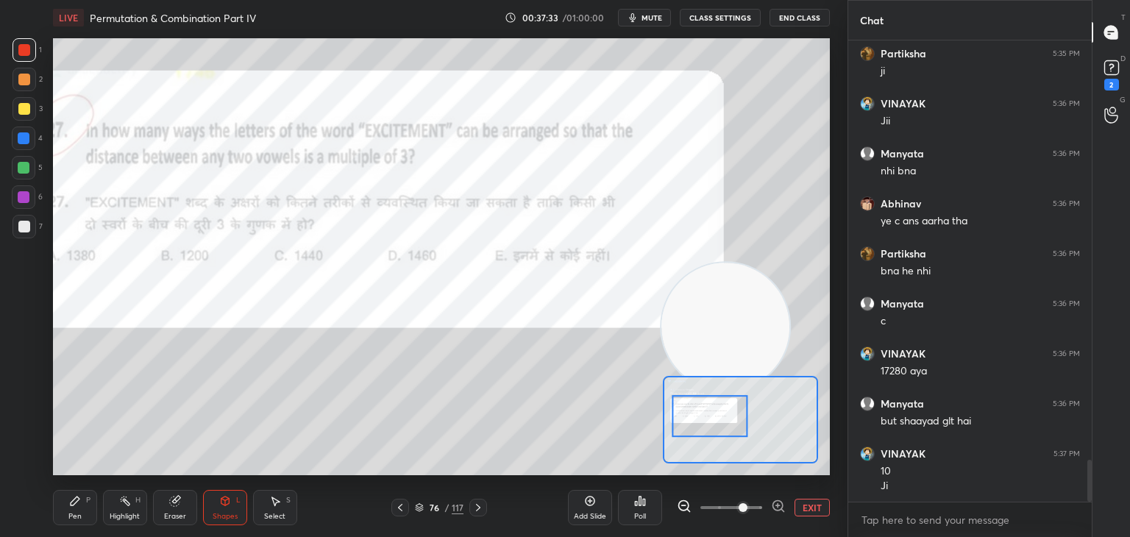
click at [85, 495] on div "Pen P" at bounding box center [75, 507] width 44 height 35
click at [176, 495] on icon at bounding box center [175, 501] width 12 height 12
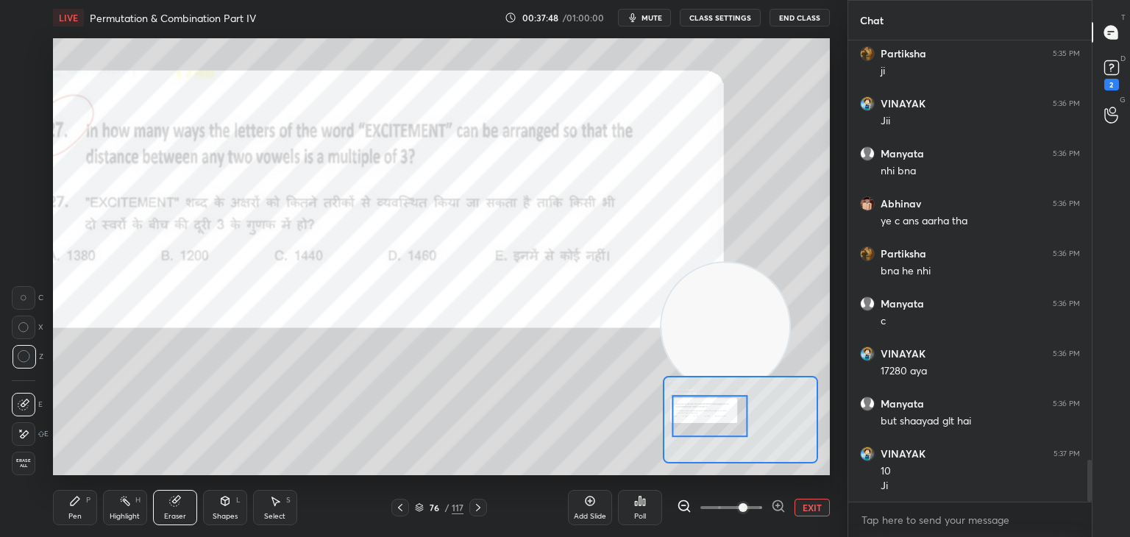
click at [69, 501] on icon at bounding box center [75, 501] width 12 height 12
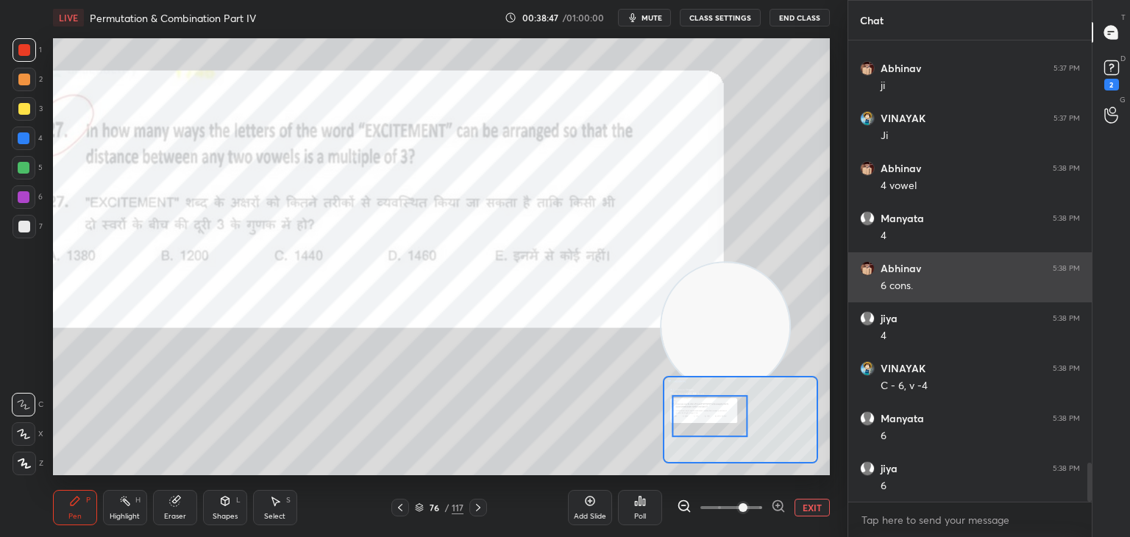
scroll to position [5039, 0]
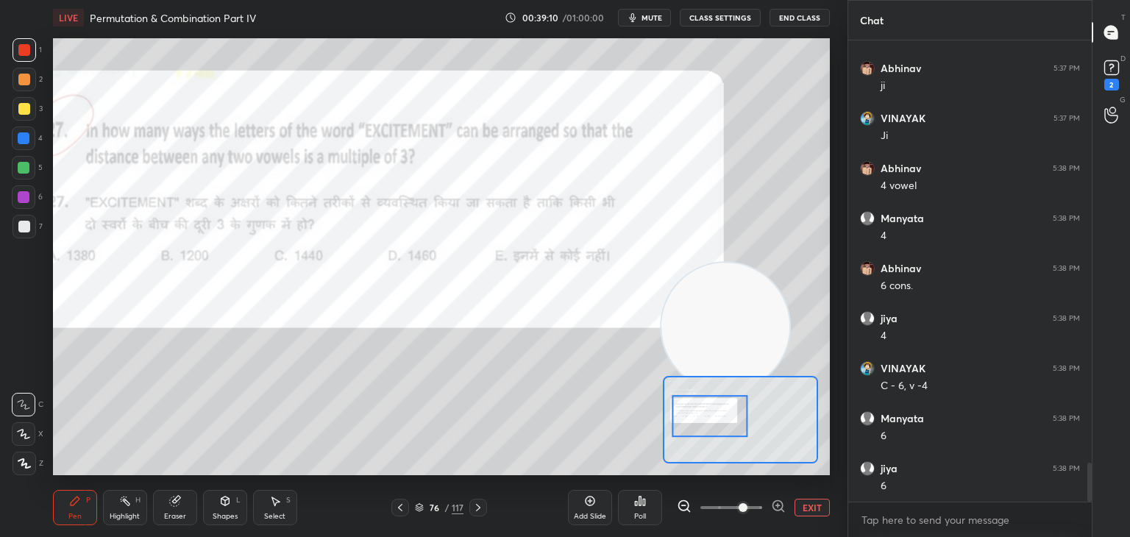
click at [182, 488] on div "Pen P Highlight H Eraser Shapes L Select S 76 / 117 Add Slide Poll EXIT" at bounding box center [441, 507] width 777 height 59
click at [177, 509] on div "Eraser" at bounding box center [175, 507] width 44 height 35
click at [77, 506] on icon at bounding box center [75, 501] width 12 height 12
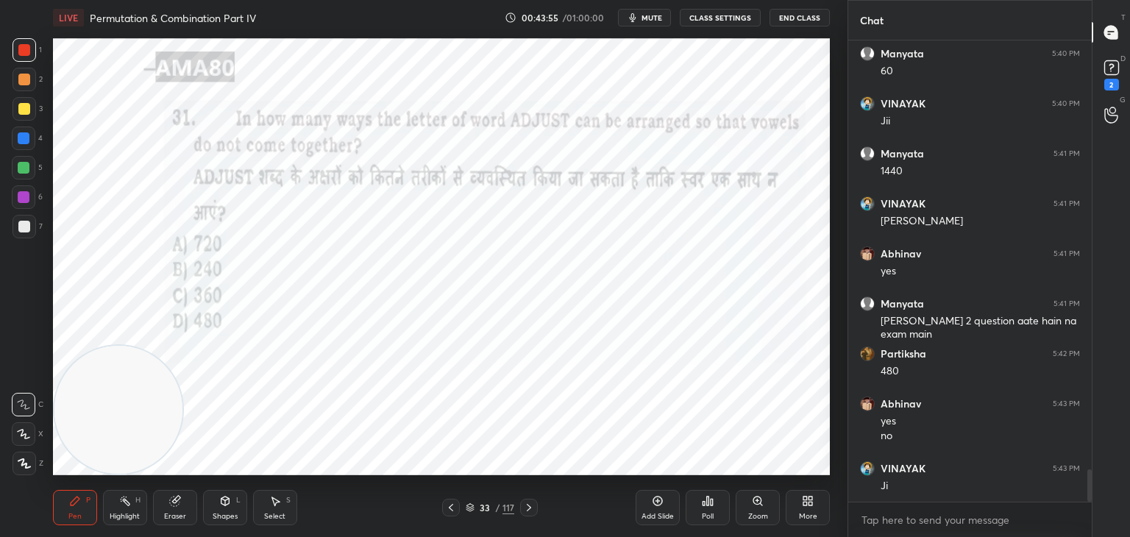
scroll to position [6119, 0]
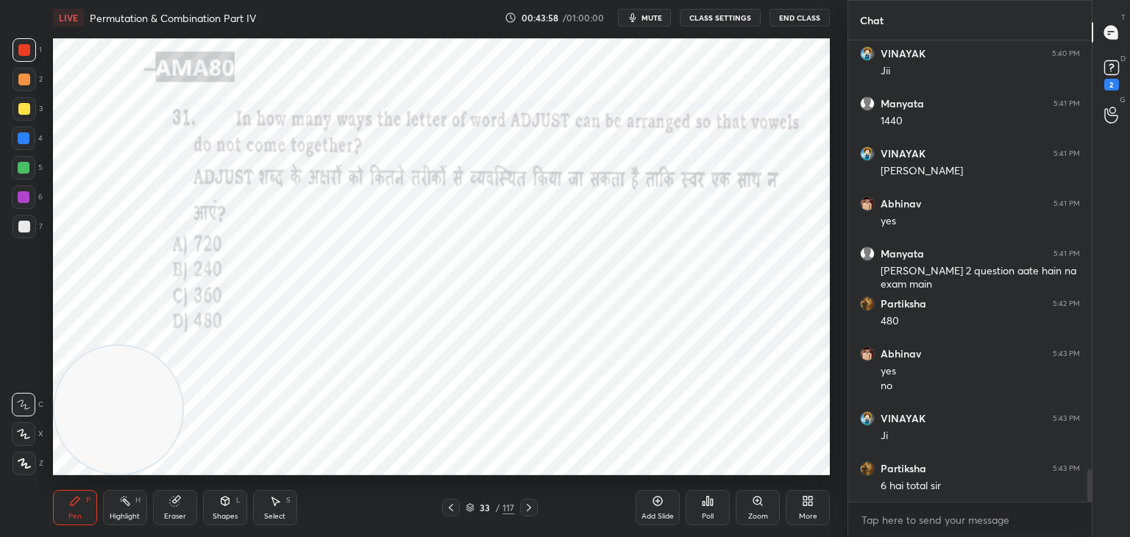
click at [167, 501] on div "Eraser" at bounding box center [175, 507] width 44 height 35
click at [77, 510] on div "Pen P" at bounding box center [75, 507] width 44 height 35
click at [190, 501] on div "Eraser" at bounding box center [175, 507] width 44 height 35
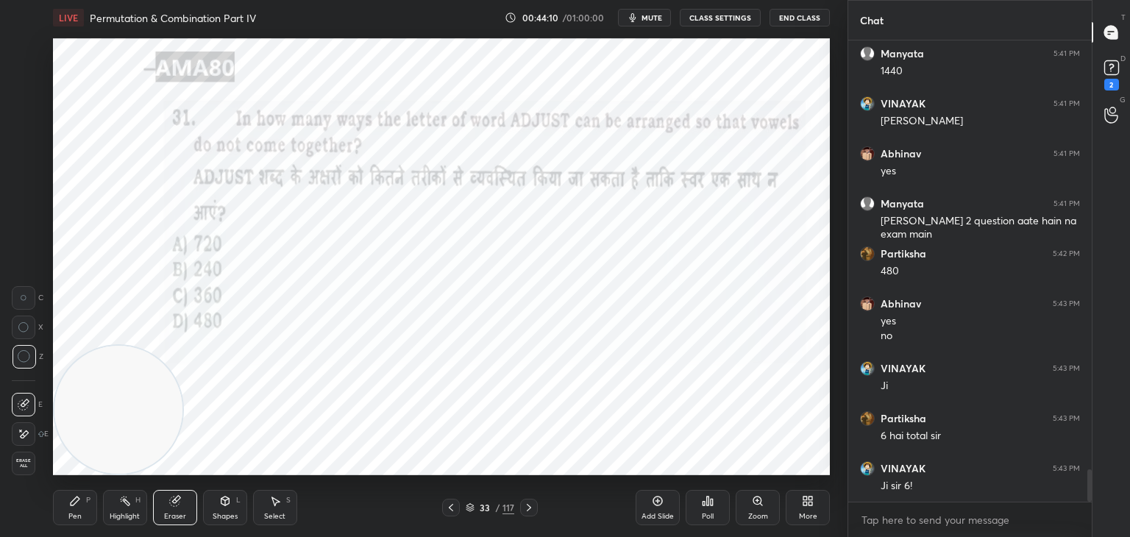
click at [85, 506] on div "Pen P" at bounding box center [75, 507] width 44 height 35
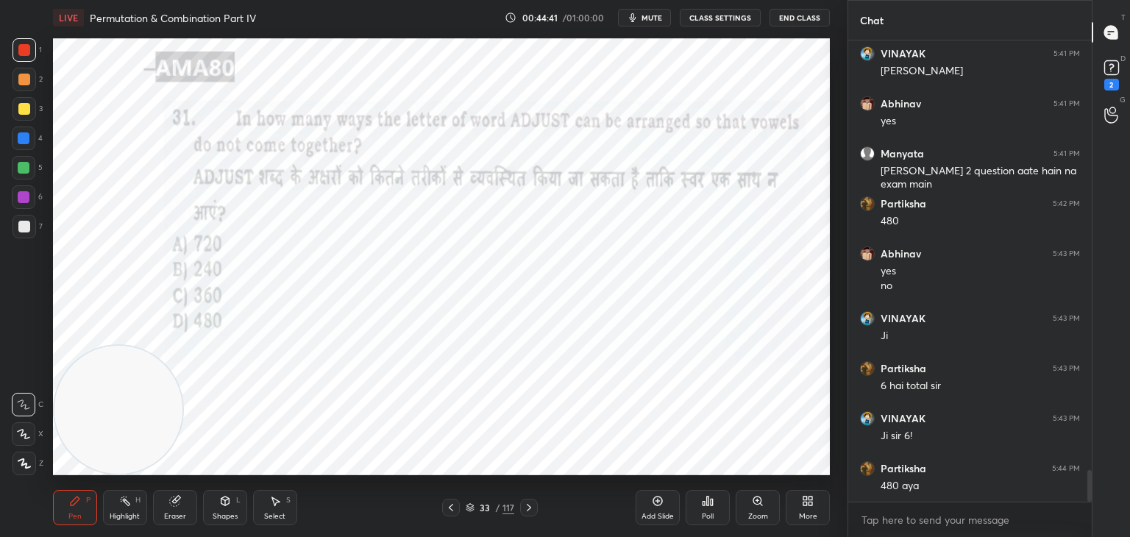
scroll to position [6269, 0]
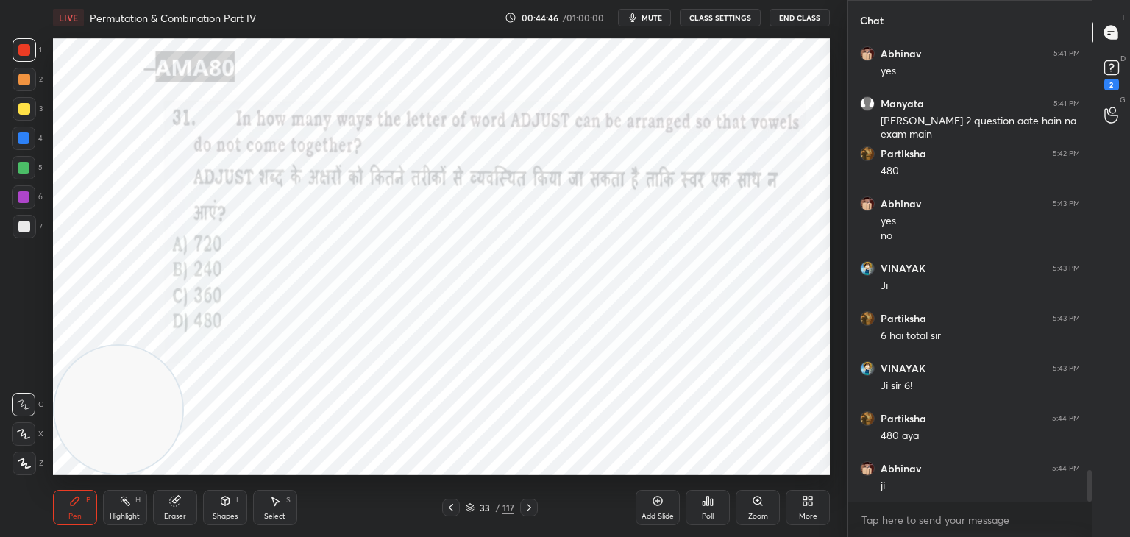
click at [229, 516] on div "Shapes" at bounding box center [225, 516] width 25 height 7
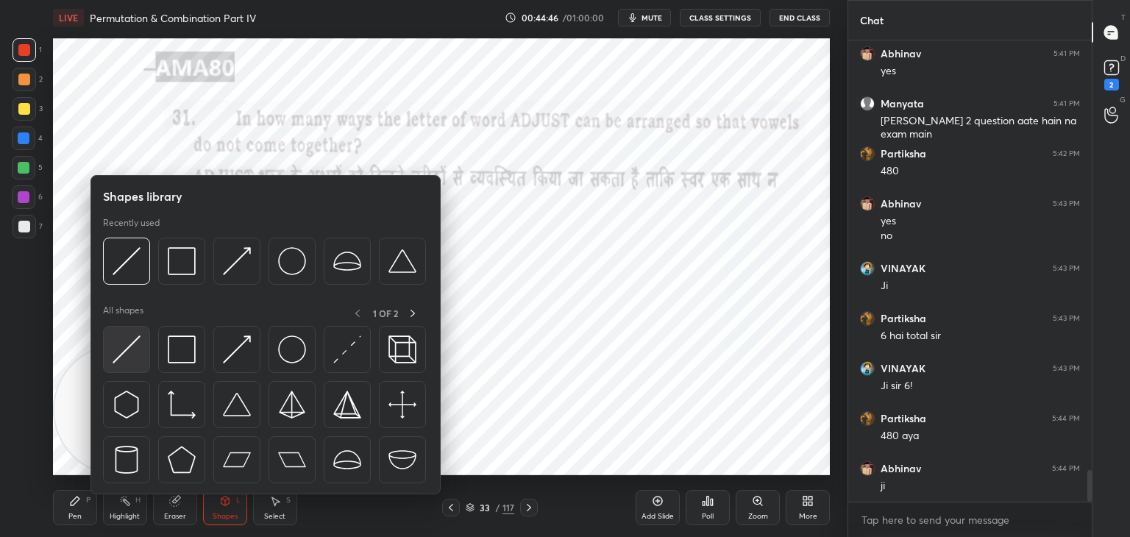
click at [122, 352] on img at bounding box center [127, 350] width 28 height 28
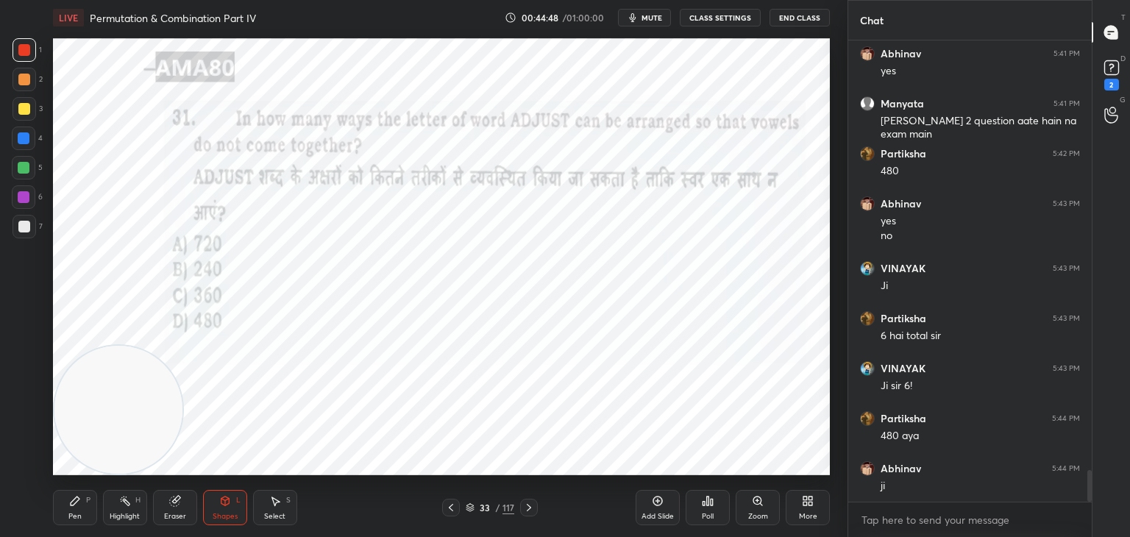
click at [84, 514] on div "Pen P" at bounding box center [75, 507] width 44 height 35
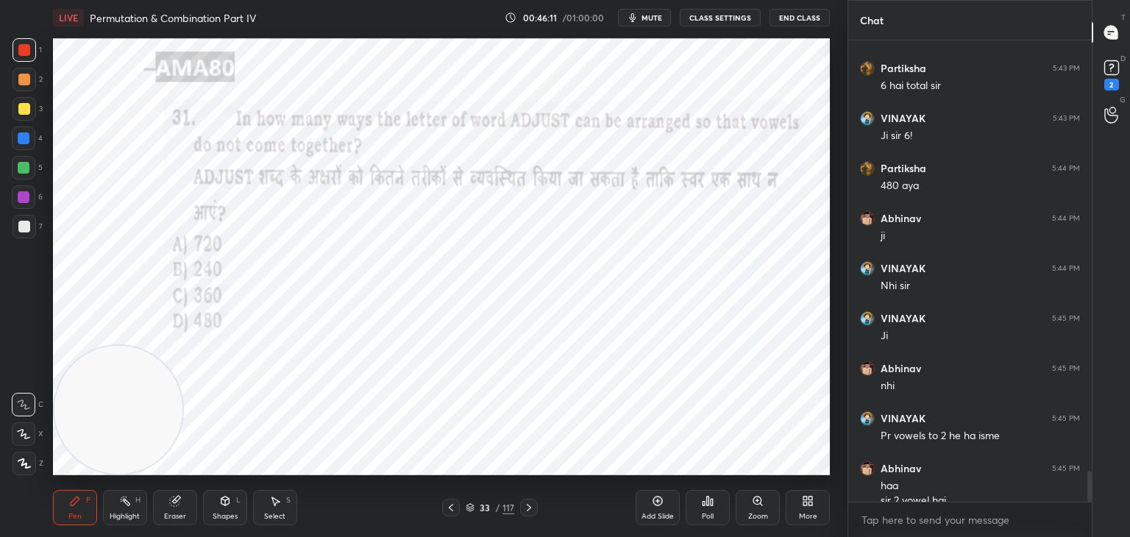
scroll to position [6534, 0]
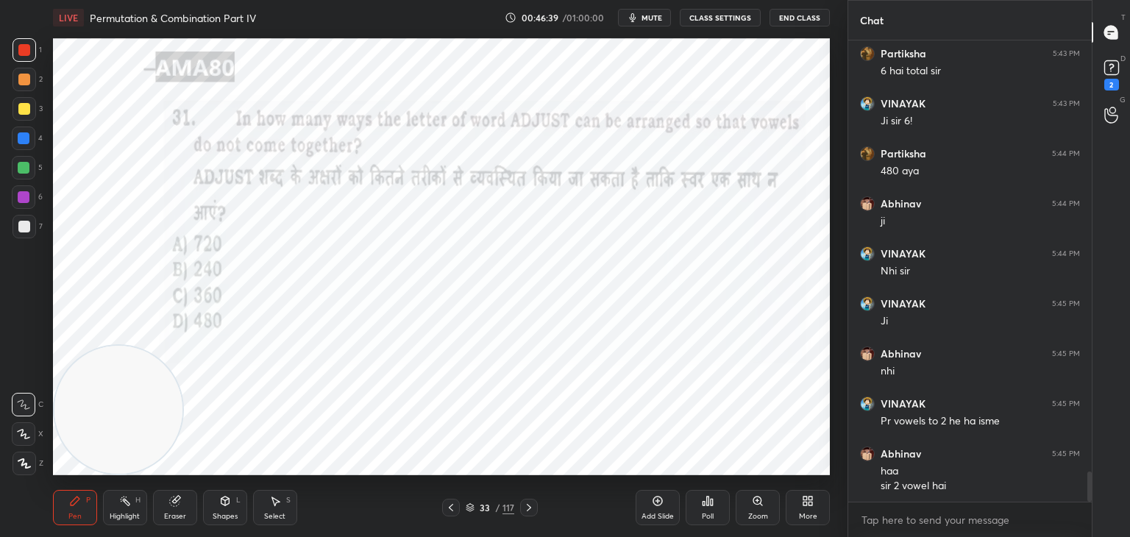
click at [185, 504] on div "Eraser" at bounding box center [175, 507] width 44 height 35
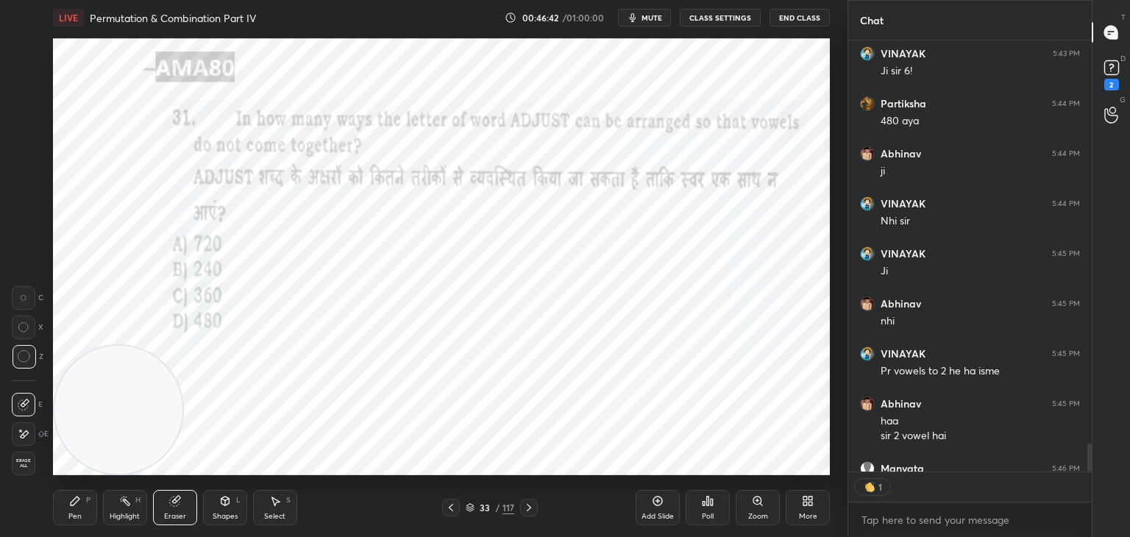
scroll to position [5, 4]
click at [79, 502] on icon at bounding box center [75, 501] width 12 height 12
click at [80, 503] on icon at bounding box center [75, 501] width 12 height 12
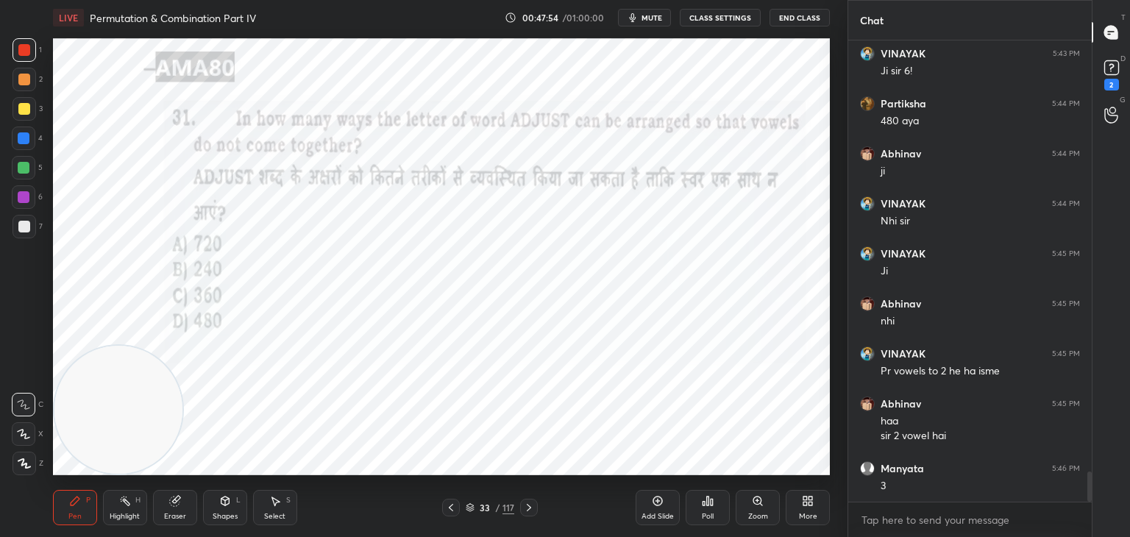
scroll to position [6634, 0]
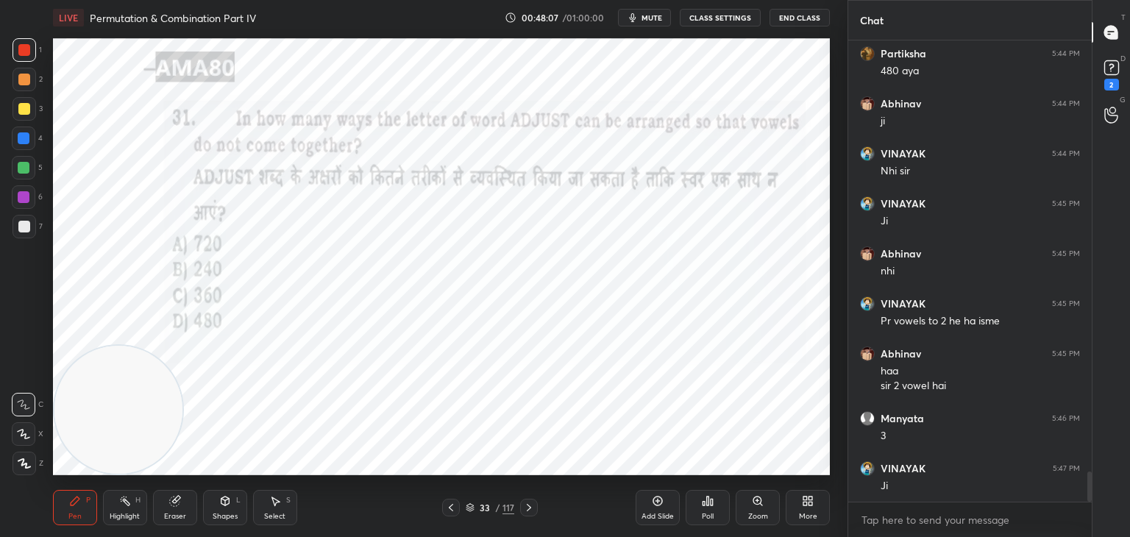
click at [184, 507] on div "Eraser" at bounding box center [175, 507] width 44 height 35
click at [77, 506] on icon at bounding box center [75, 501] width 12 height 12
click at [83, 501] on div "Pen P" at bounding box center [75, 507] width 44 height 35
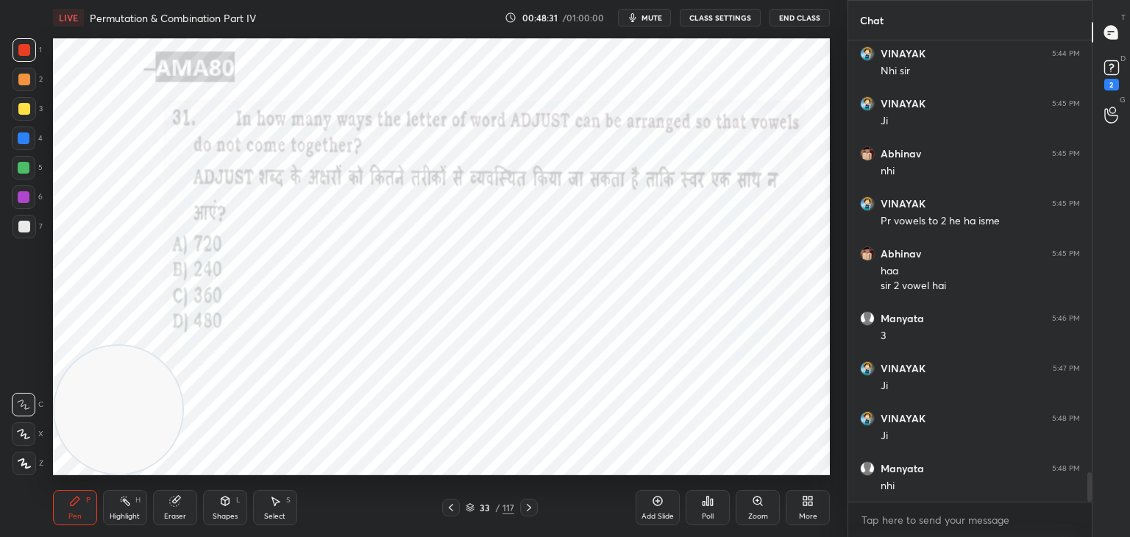
scroll to position [6784, 0]
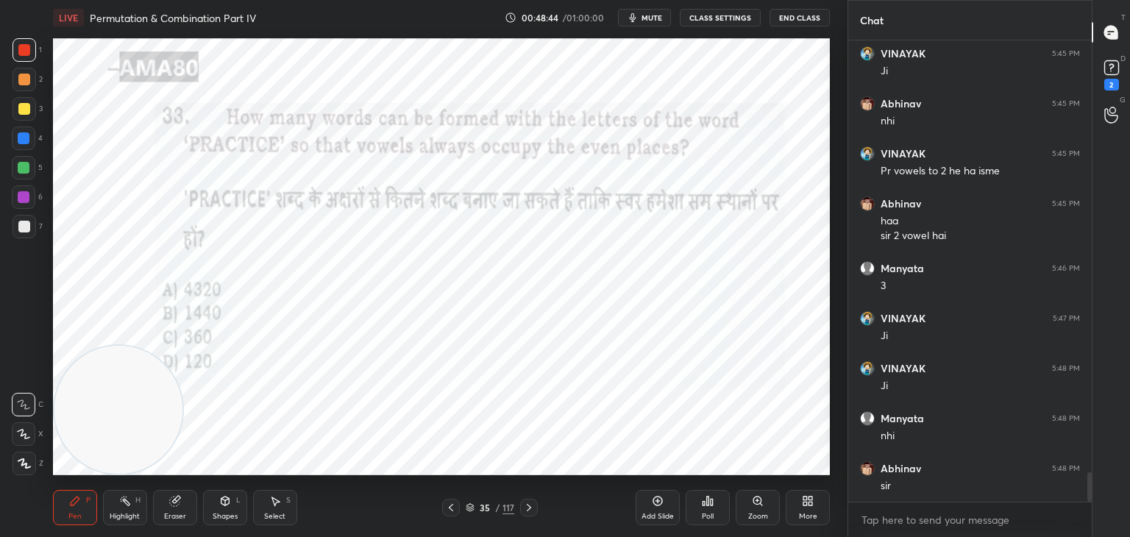
click at [233, 494] on div "Shapes L" at bounding box center [225, 507] width 44 height 35
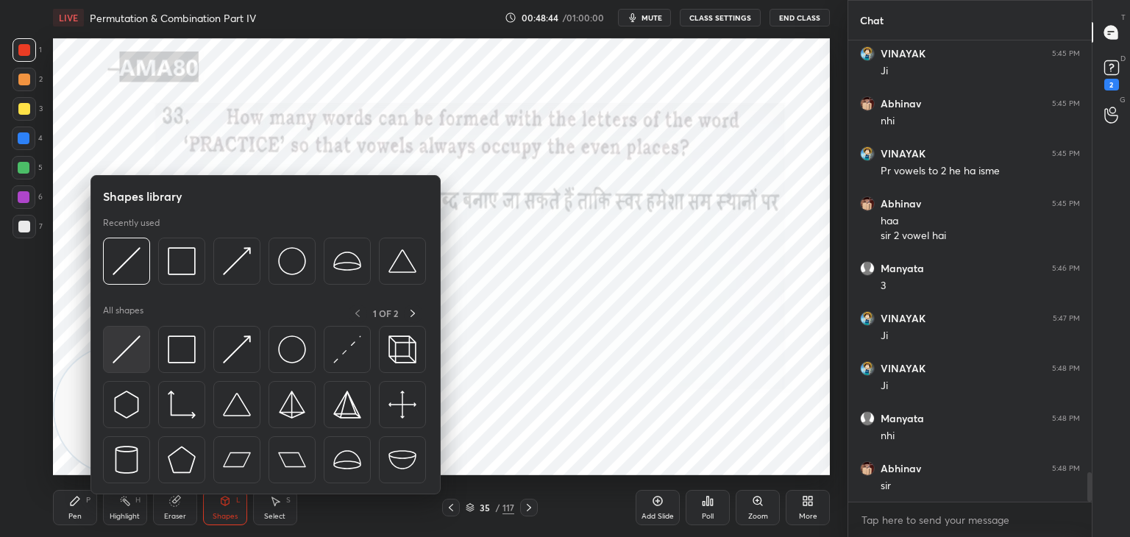
click at [132, 356] on img at bounding box center [127, 350] width 28 height 28
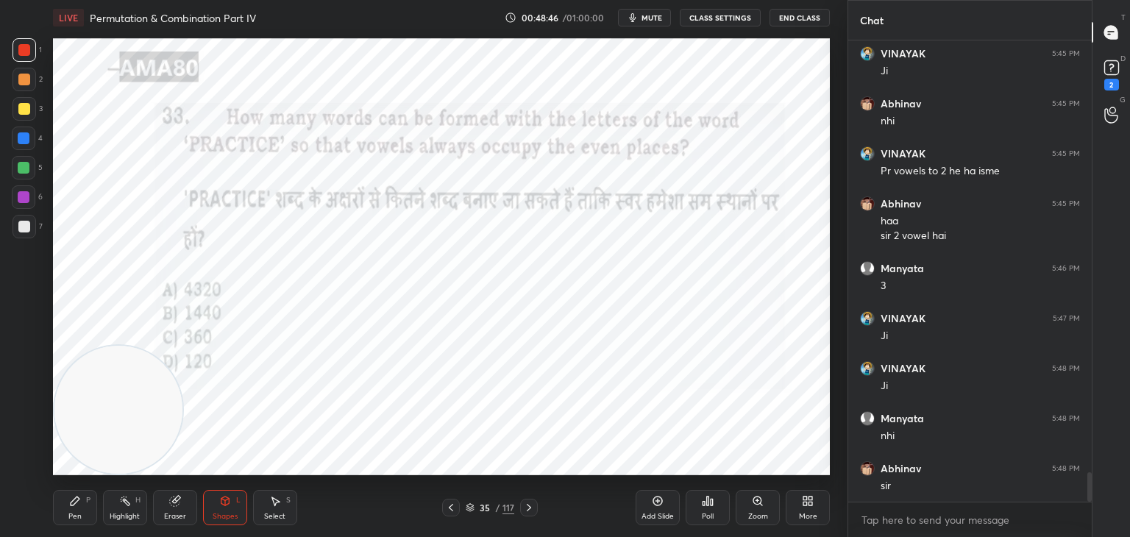
click at [87, 497] on div "P" at bounding box center [88, 500] width 4 height 7
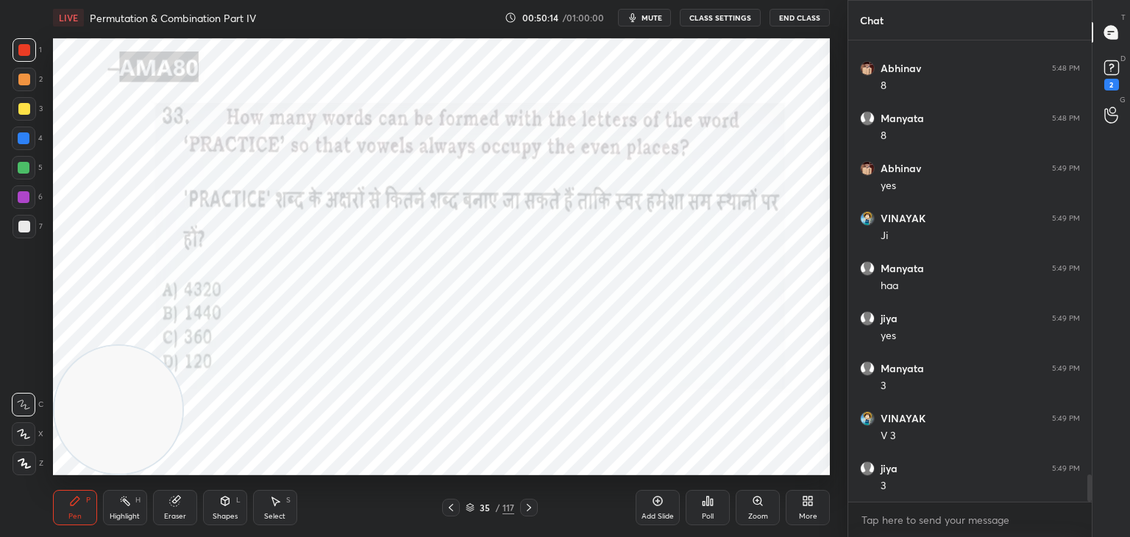
scroll to position [7335, 0]
click at [469, 507] on icon at bounding box center [470, 506] width 7 height 4
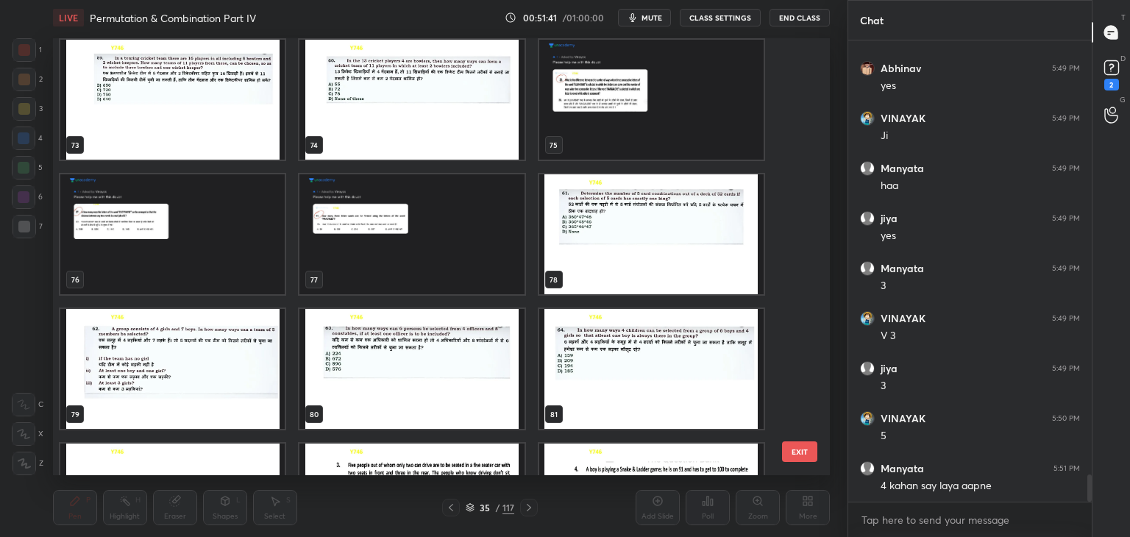
scroll to position [3238, 0]
click at [433, 244] on img "grid" at bounding box center [411, 234] width 224 height 120
click at [433, 248] on img "grid" at bounding box center [411, 234] width 224 height 120
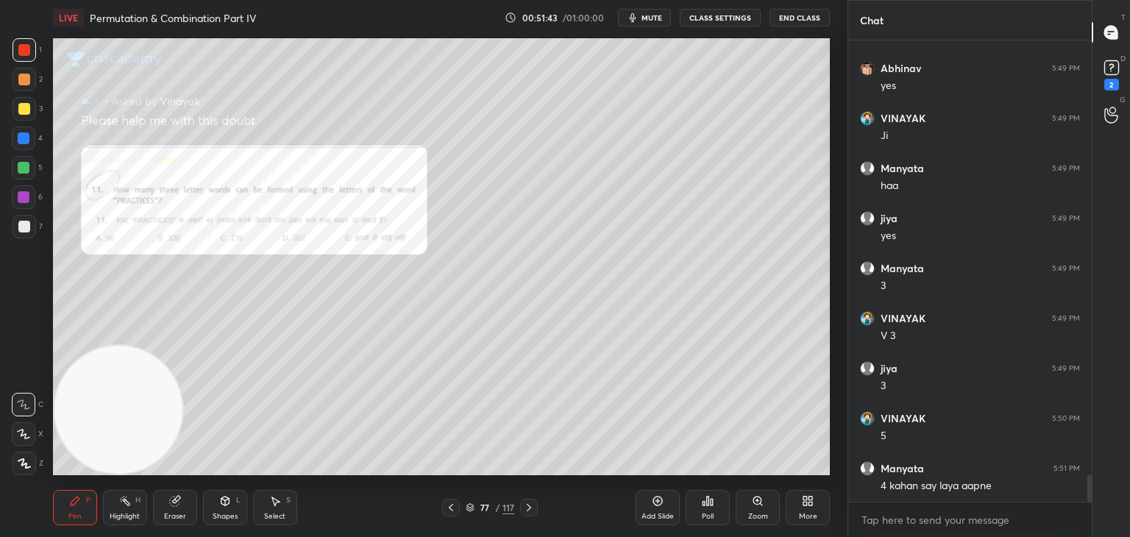
click at [765, 506] on div "Zoom" at bounding box center [758, 507] width 44 height 35
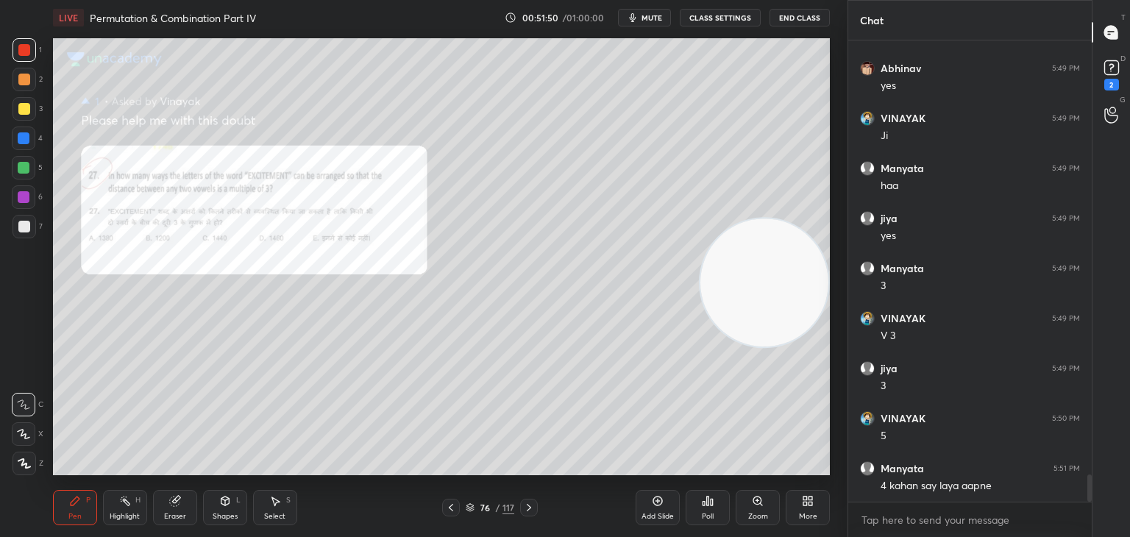
click at [745, 500] on div "Zoom" at bounding box center [758, 507] width 44 height 35
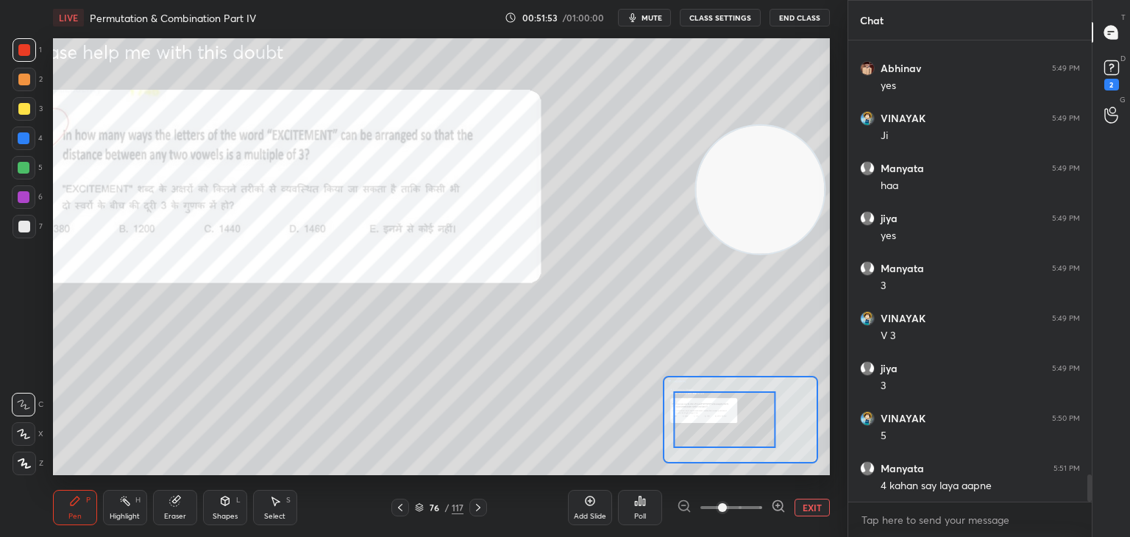
click at [24, 222] on div at bounding box center [24, 227] width 12 height 12
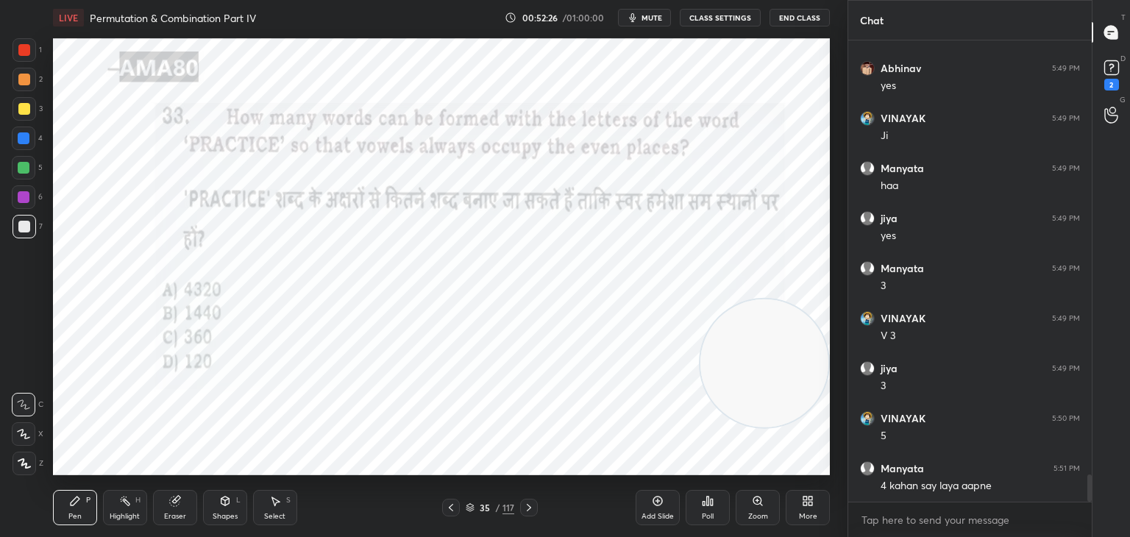
click at [21, 49] on div at bounding box center [24, 50] width 12 height 12
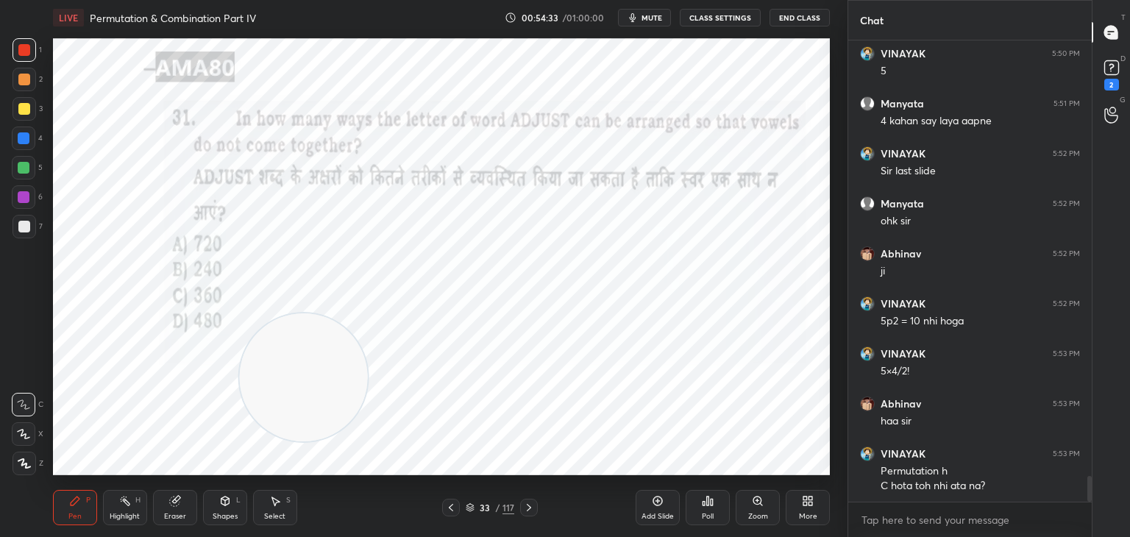
scroll to position [7800, 0]
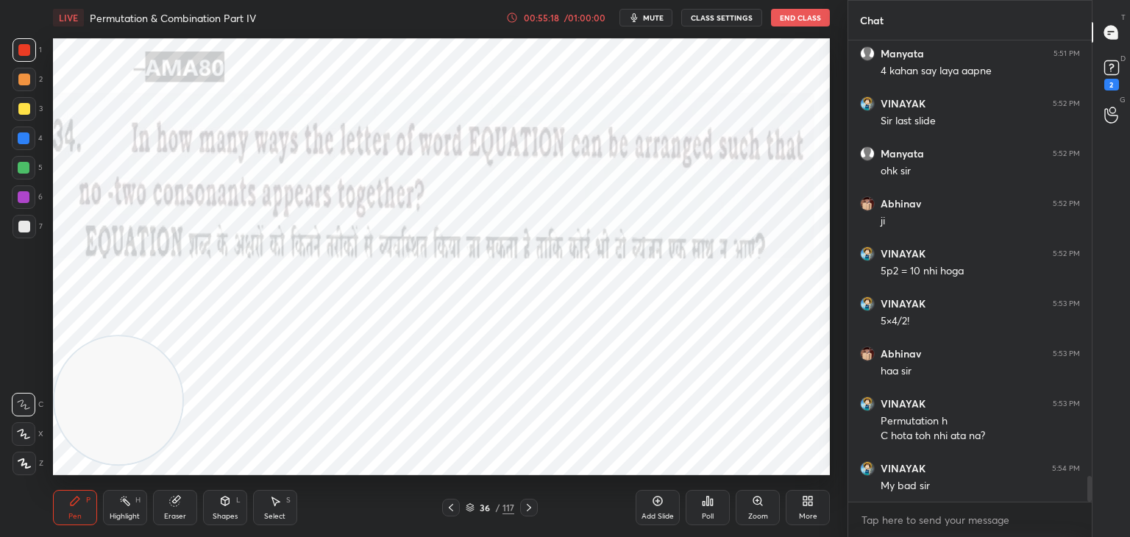
click at [232, 502] on div "Shapes L" at bounding box center [225, 507] width 44 height 35
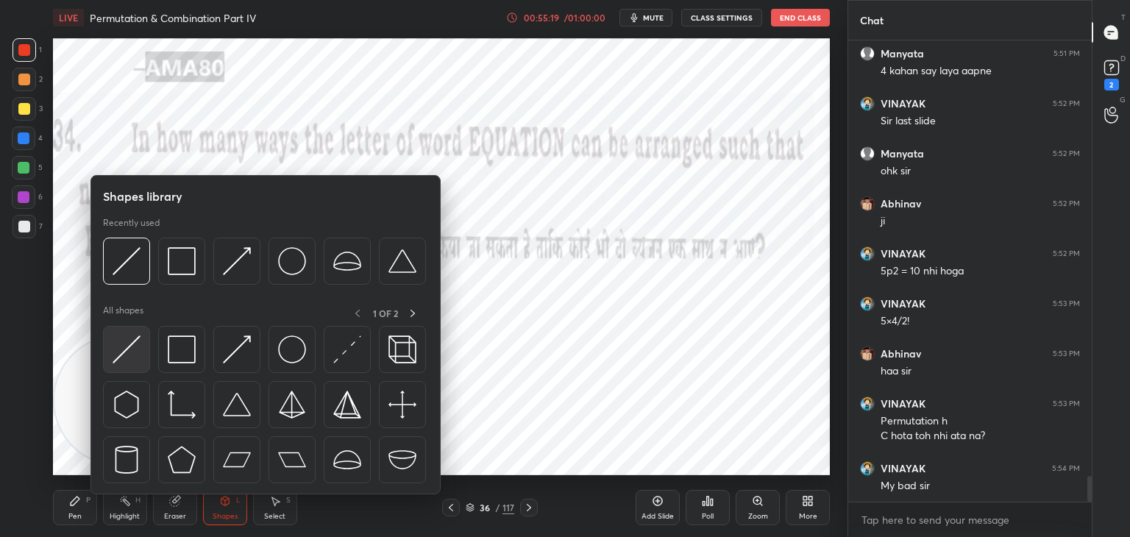
click at [133, 347] on img at bounding box center [127, 350] width 28 height 28
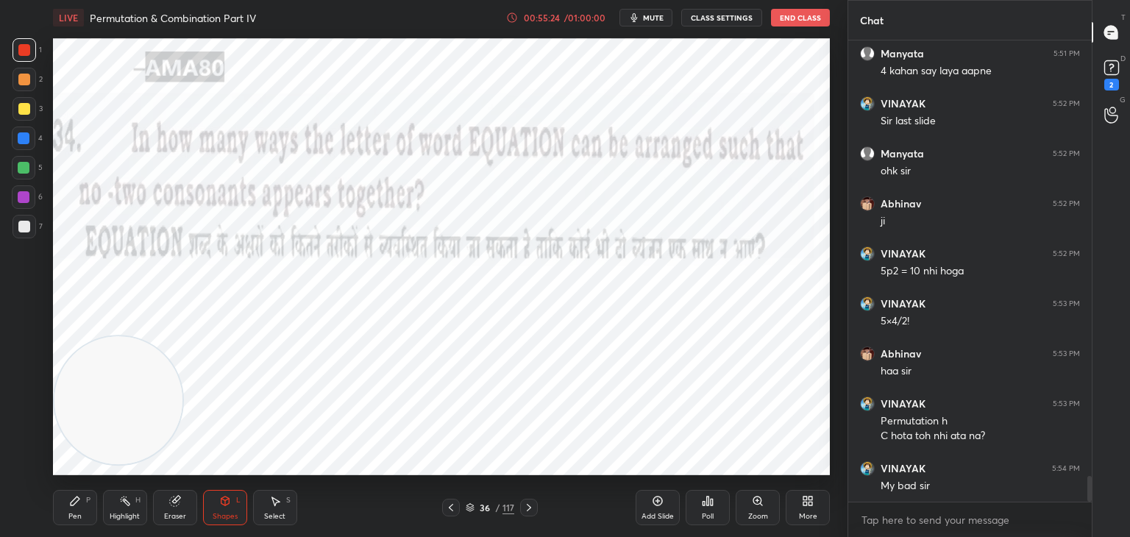
click at [82, 503] on div "Pen P" at bounding box center [75, 507] width 44 height 35
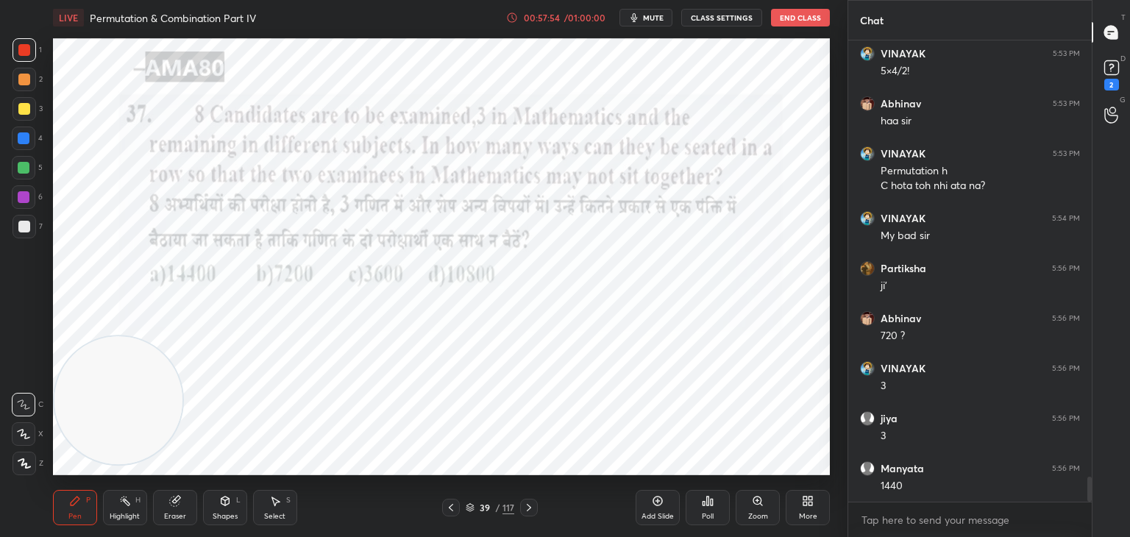
scroll to position [8100, 0]
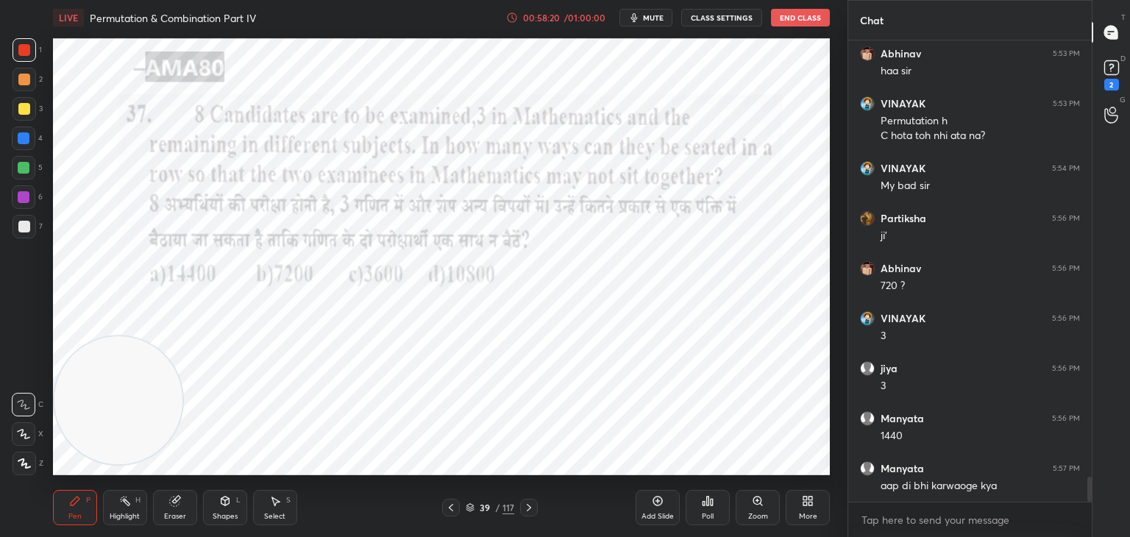
click at [188, 503] on div "Eraser" at bounding box center [175, 507] width 44 height 35
click at [75, 495] on icon at bounding box center [75, 501] width 12 height 12
click at [24, 80] on div at bounding box center [24, 80] width 12 height 12
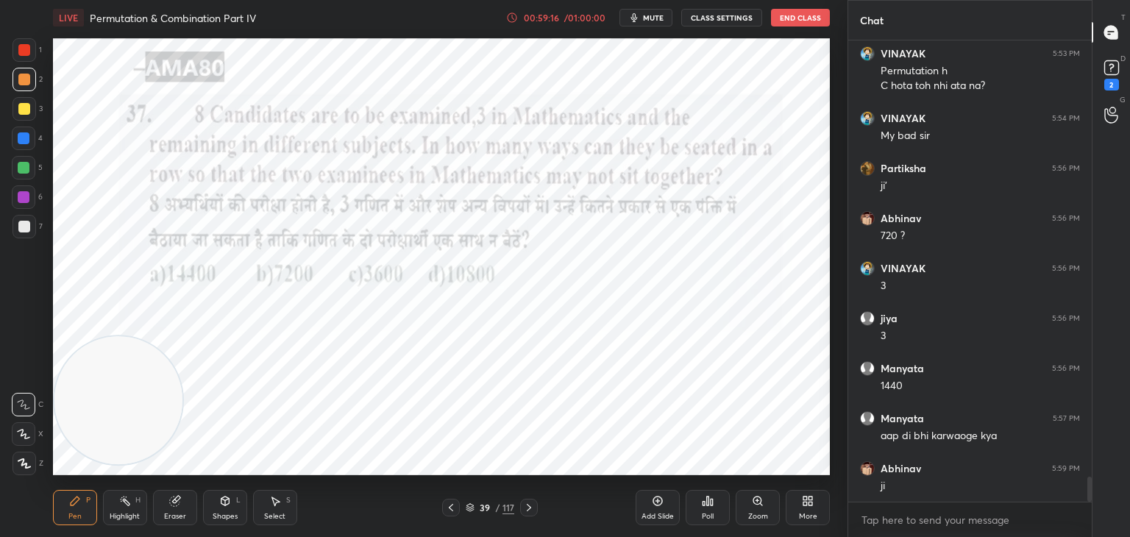
click at [26, 165] on div at bounding box center [24, 168] width 12 height 12
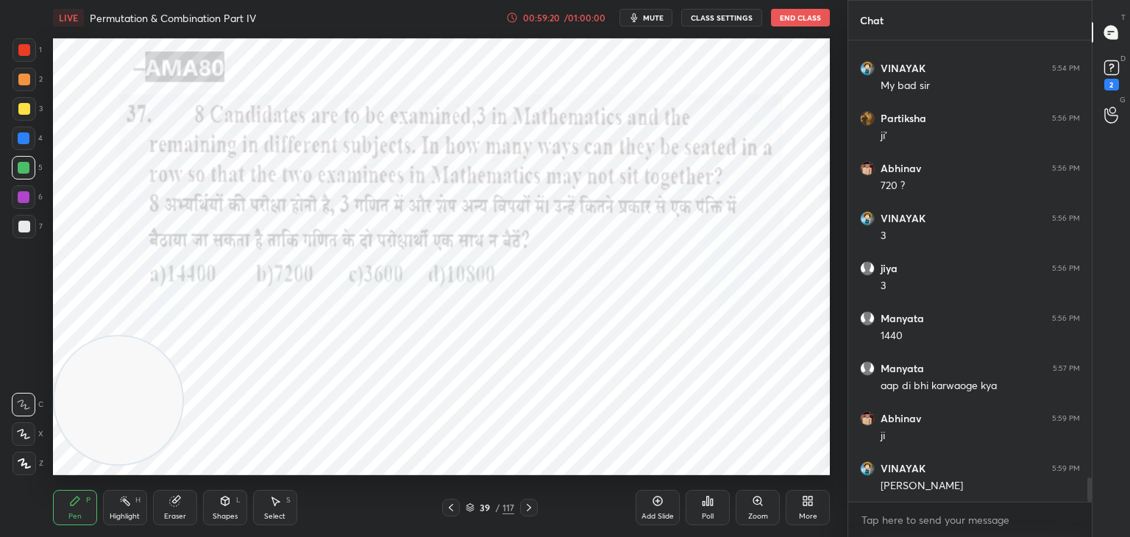
scroll to position [8250, 0]
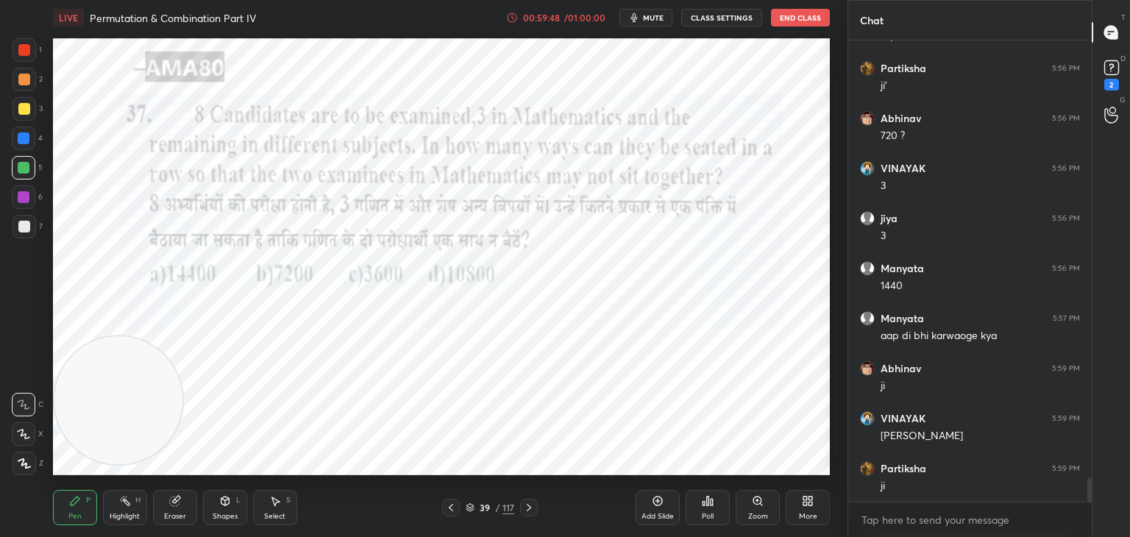
click at [27, 200] on div at bounding box center [24, 197] width 12 height 12
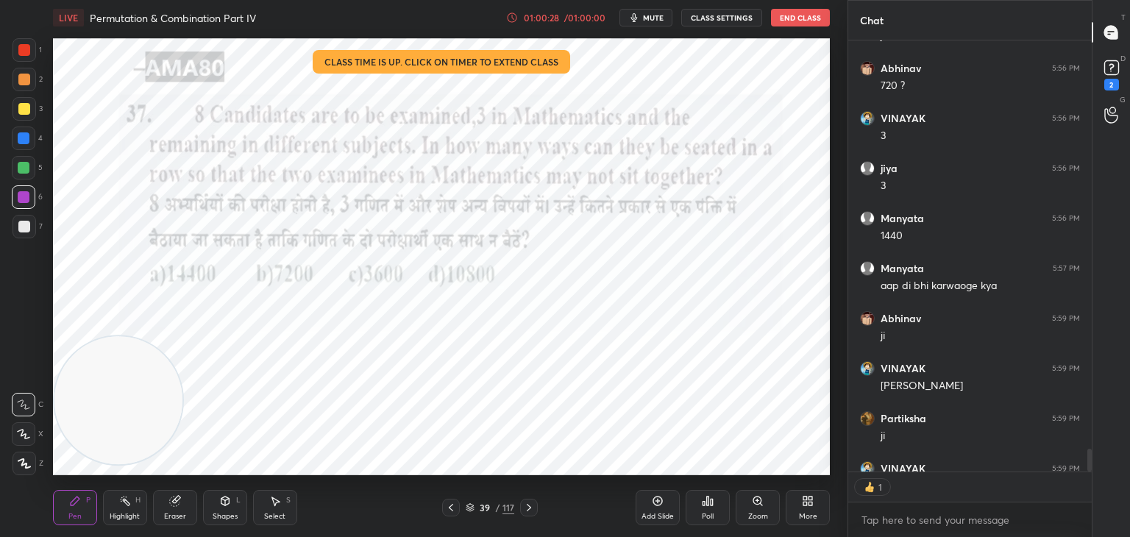
scroll to position [5, 4]
click at [471, 513] on div "39 / 117" at bounding box center [490, 507] width 49 height 13
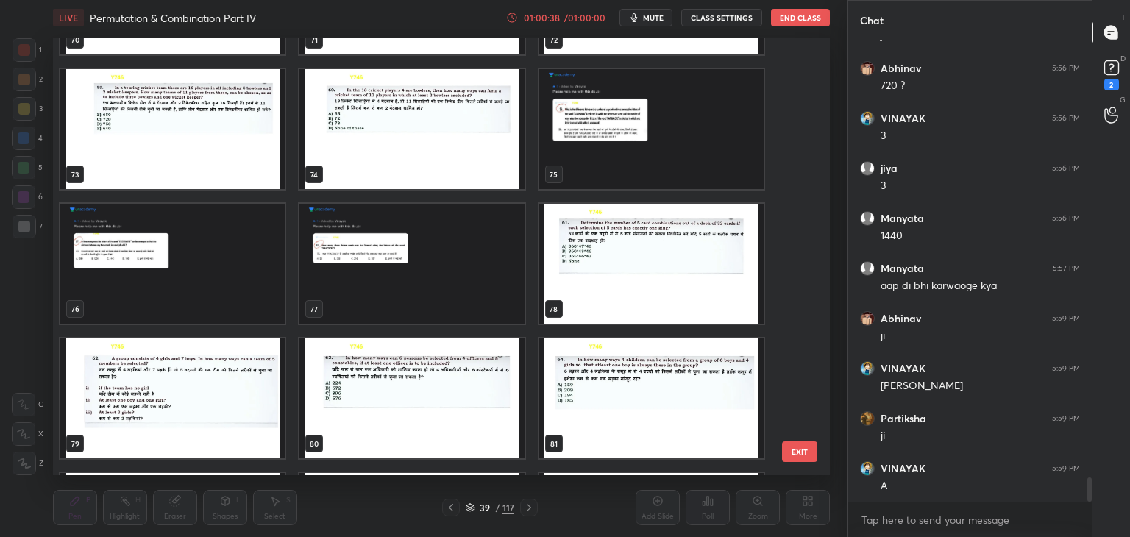
scroll to position [3194, 0]
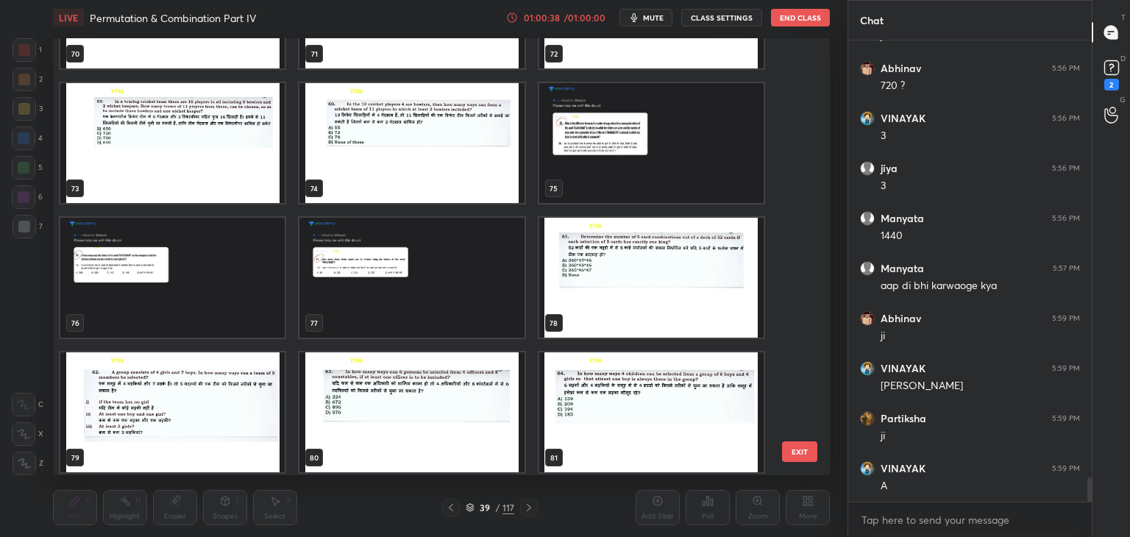
click at [400, 272] on img "grid" at bounding box center [411, 278] width 224 height 120
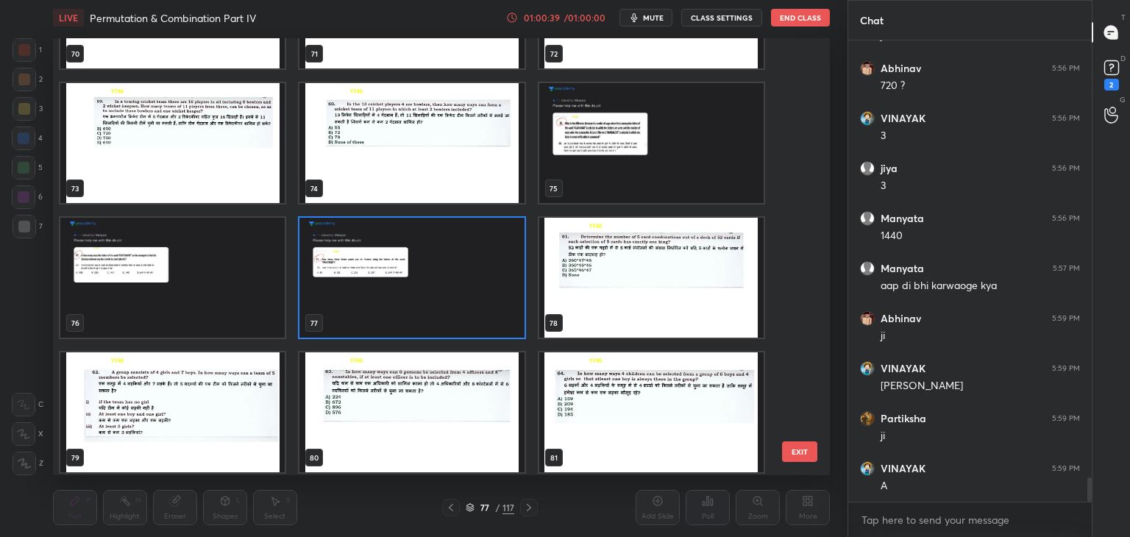
click at [408, 272] on img "grid" at bounding box center [411, 278] width 224 height 120
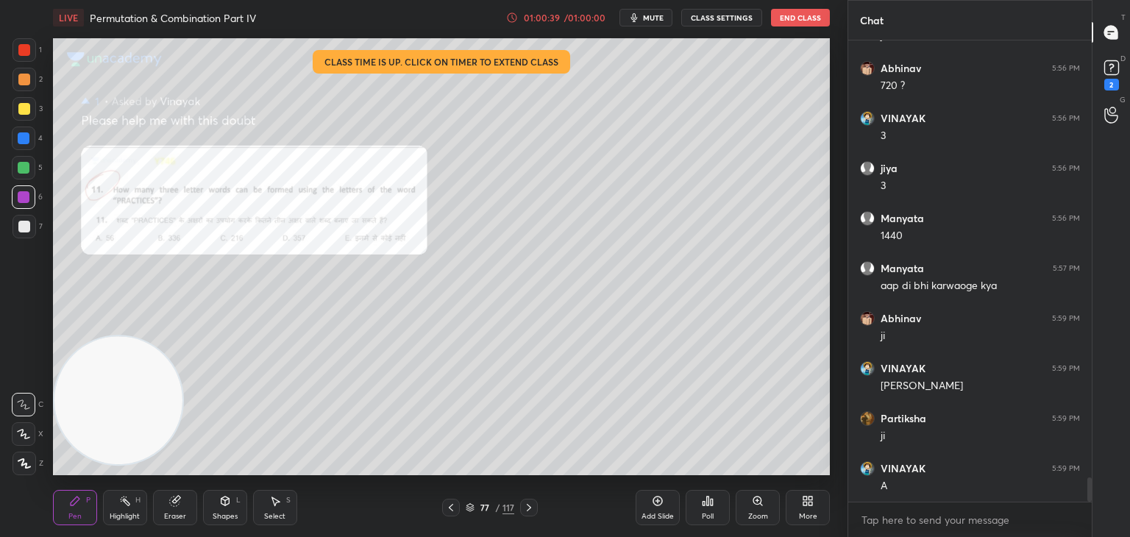
scroll to position [8350, 0]
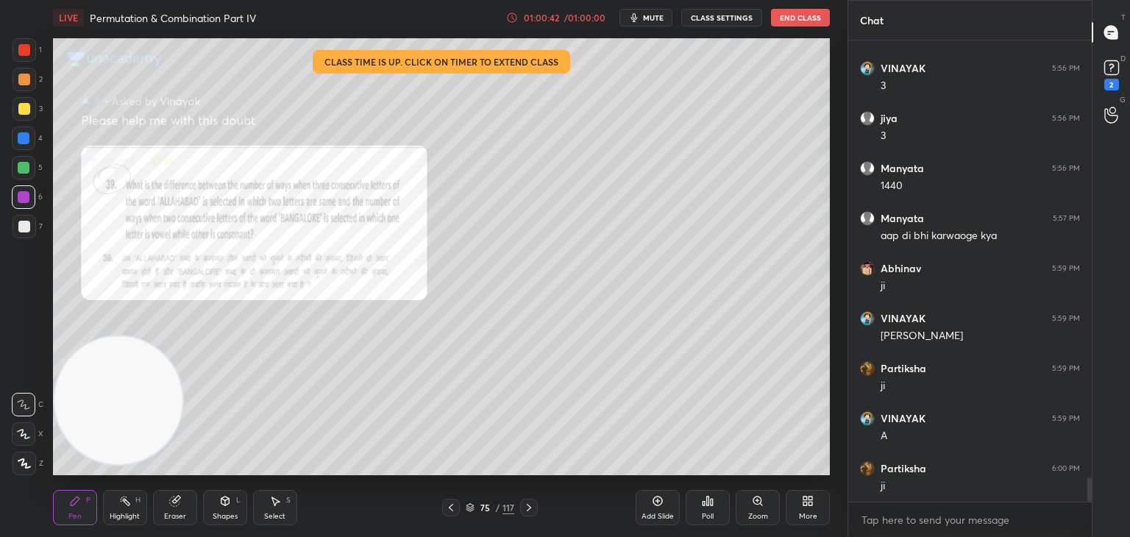
click at [757, 498] on icon at bounding box center [757, 501] width 8 height 8
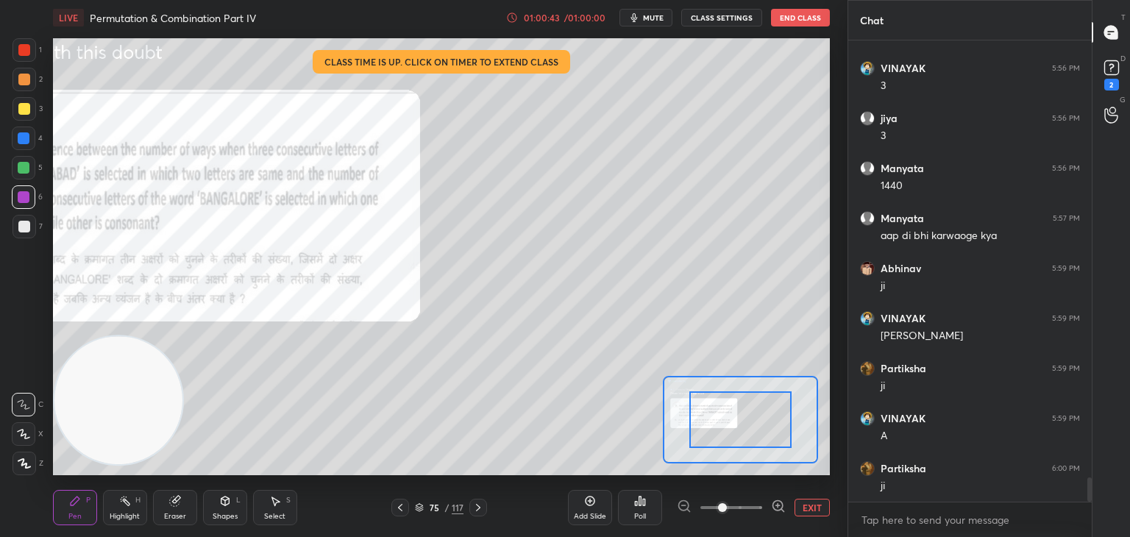
click at [777, 506] on icon at bounding box center [778, 506] width 4 height 0
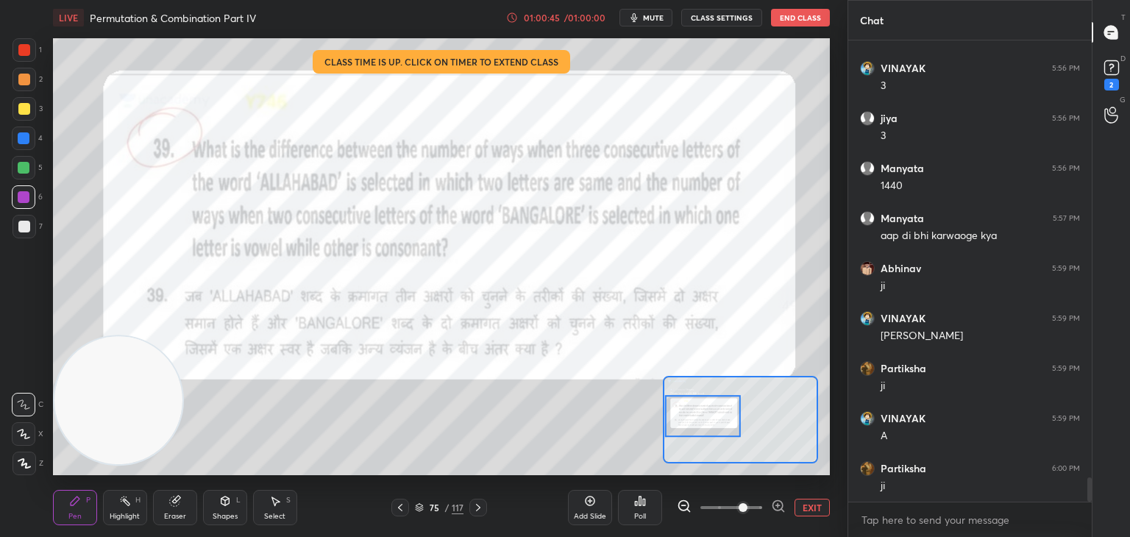
scroll to position [8400, 0]
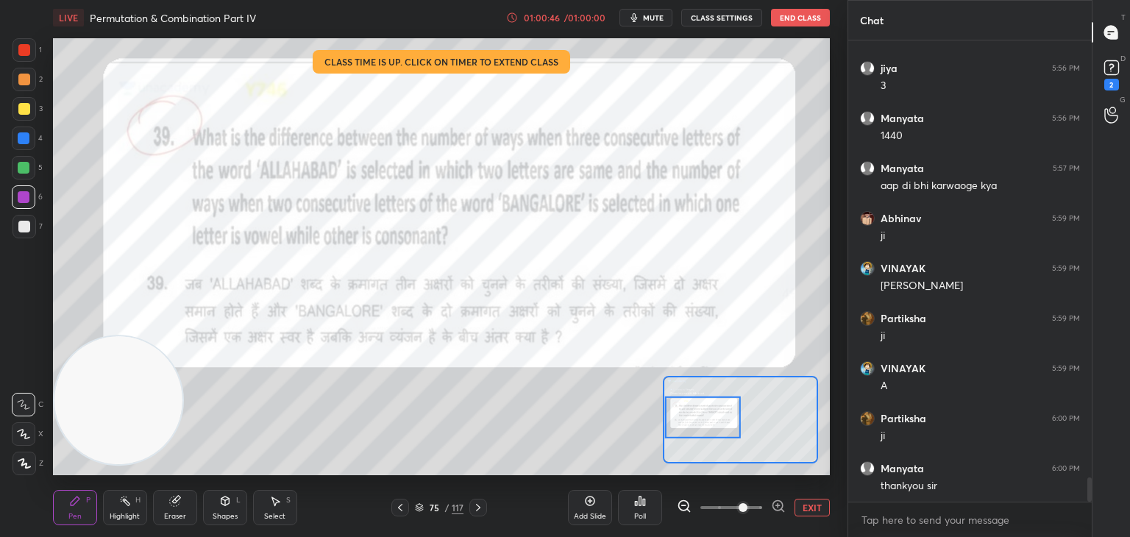
click at [29, 55] on div at bounding box center [25, 50] width 24 height 24
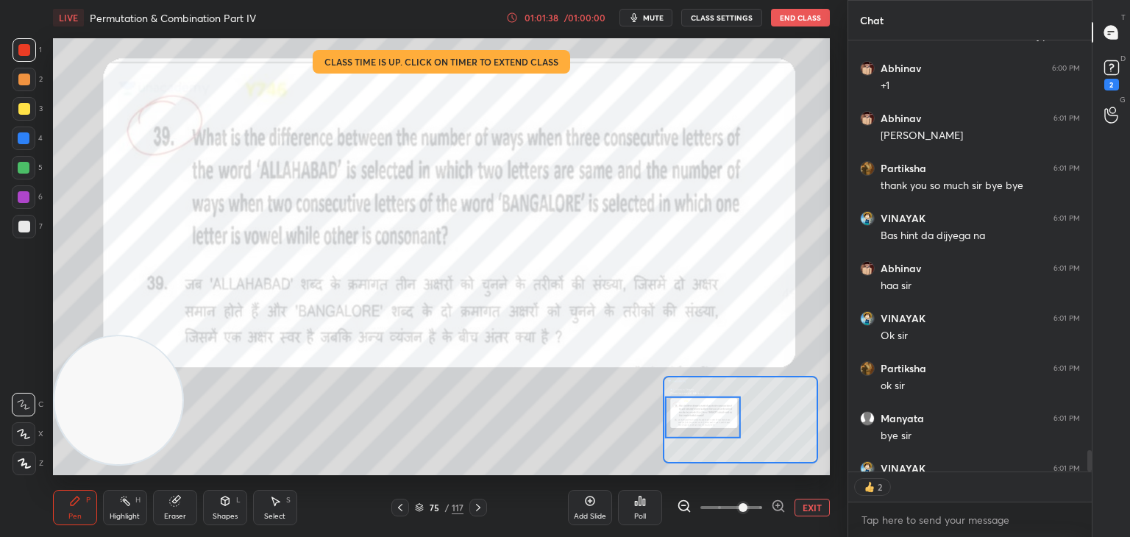
scroll to position [8980, 0]
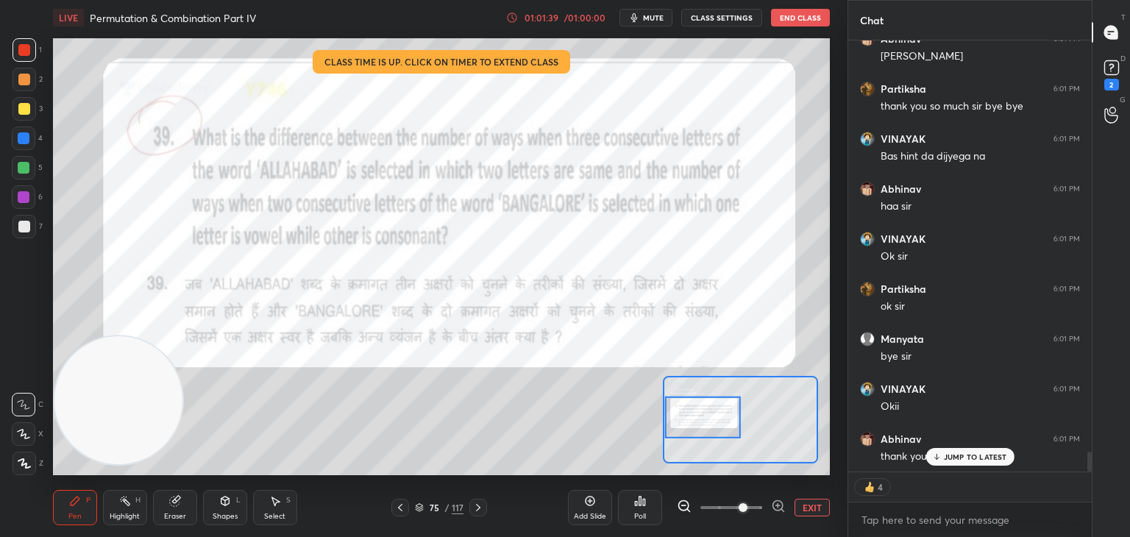
click at [804, 21] on button "End Class" at bounding box center [800, 18] width 59 height 18
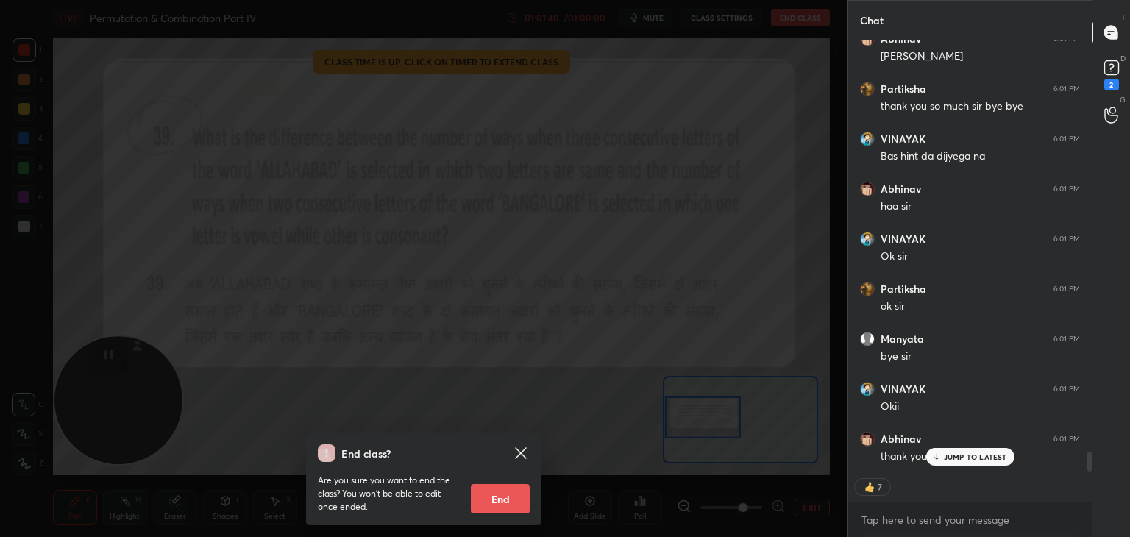
click at [509, 500] on button "End" at bounding box center [500, 498] width 59 height 29
type textarea "x"
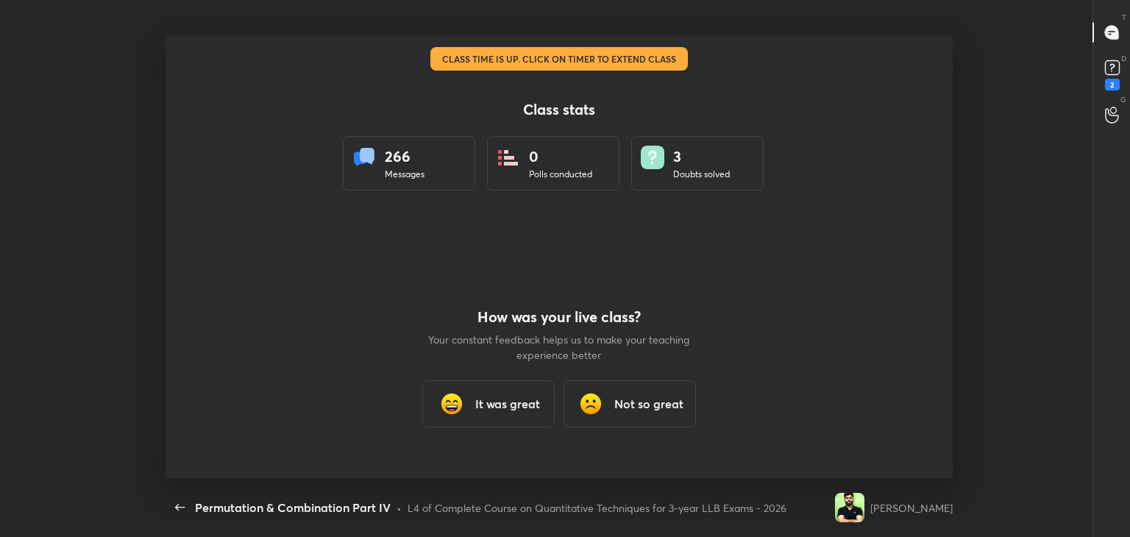
scroll to position [0, 0]
